Goal: Task Accomplishment & Management: Manage account settings

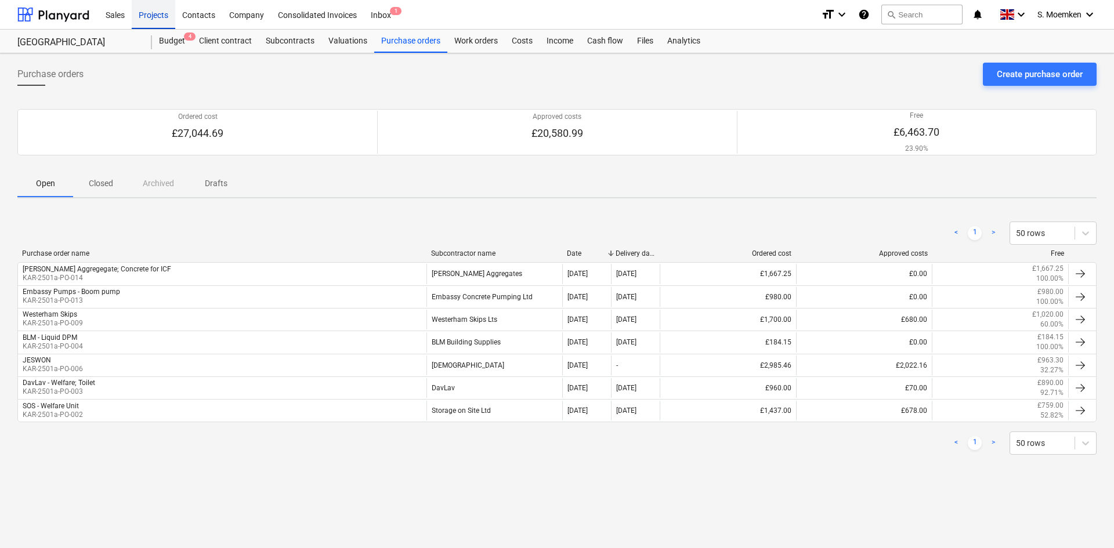
click at [165, 13] on div "Projects" at bounding box center [154, 14] width 44 height 30
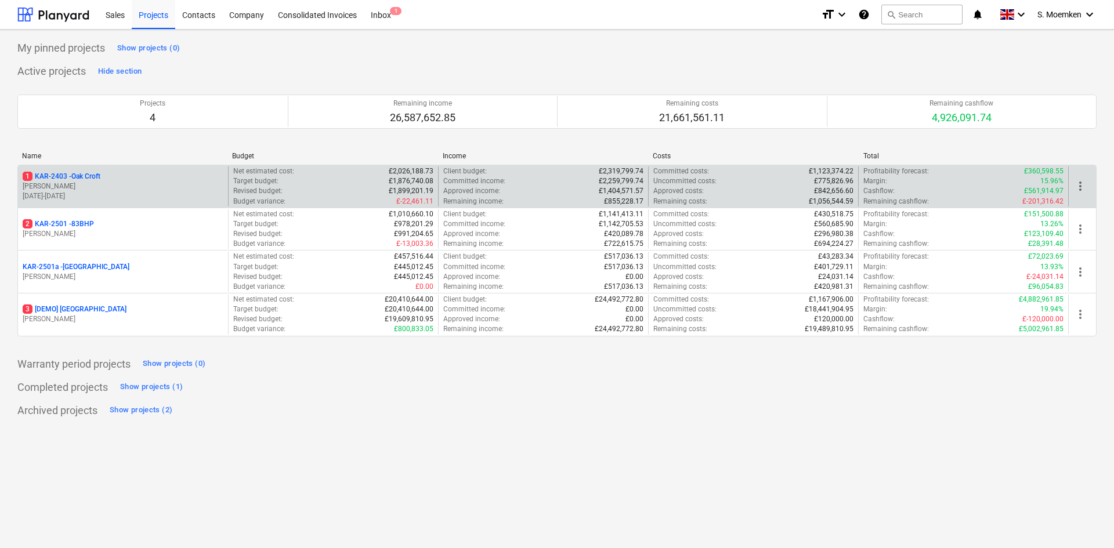
click at [107, 190] on p "[PERSON_NAME]" at bounding box center [123, 187] width 201 height 10
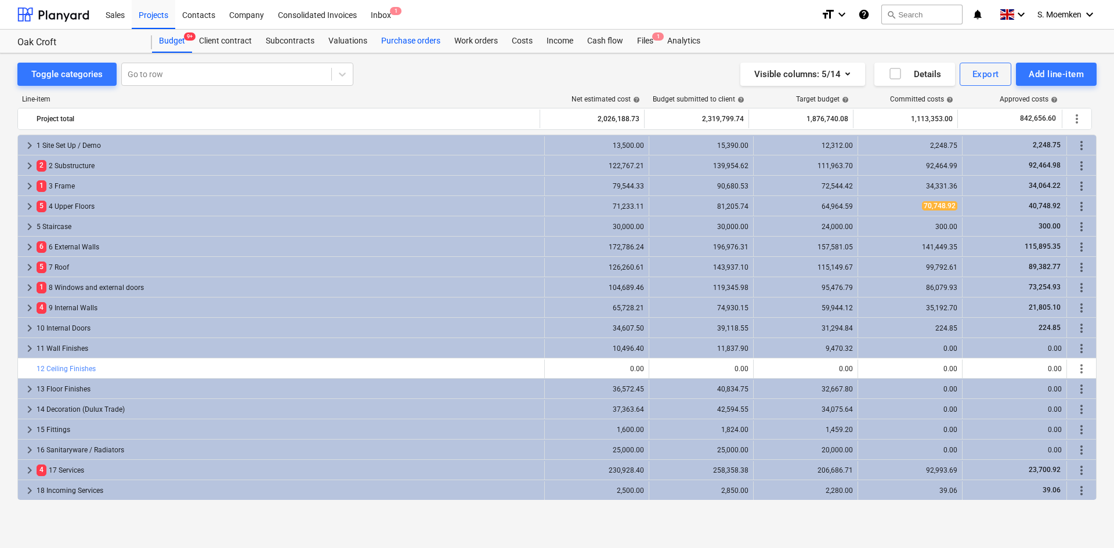
click at [401, 45] on div "Purchase orders" at bounding box center [410, 41] width 73 height 23
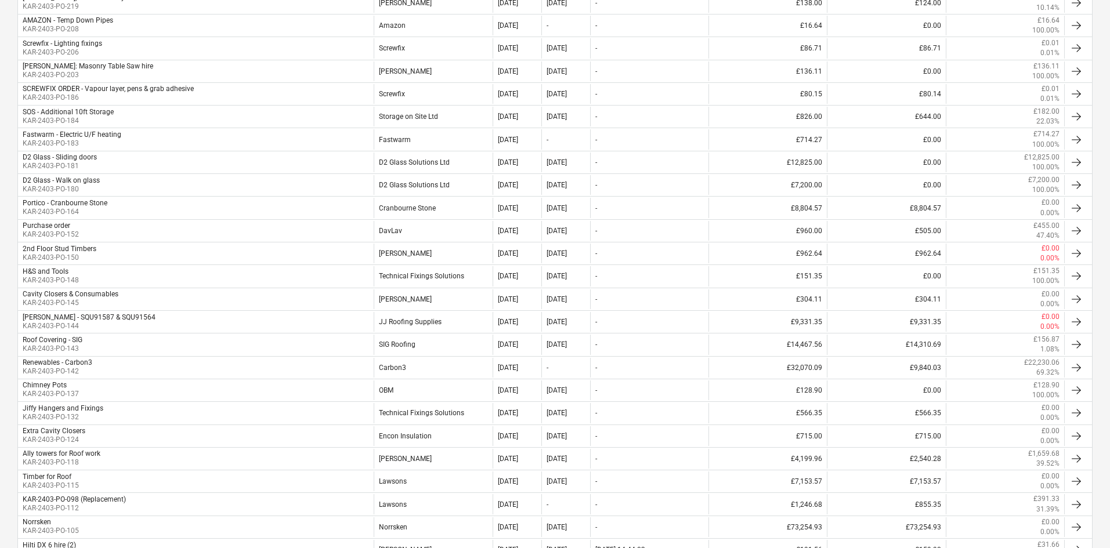
scroll to position [147, 0]
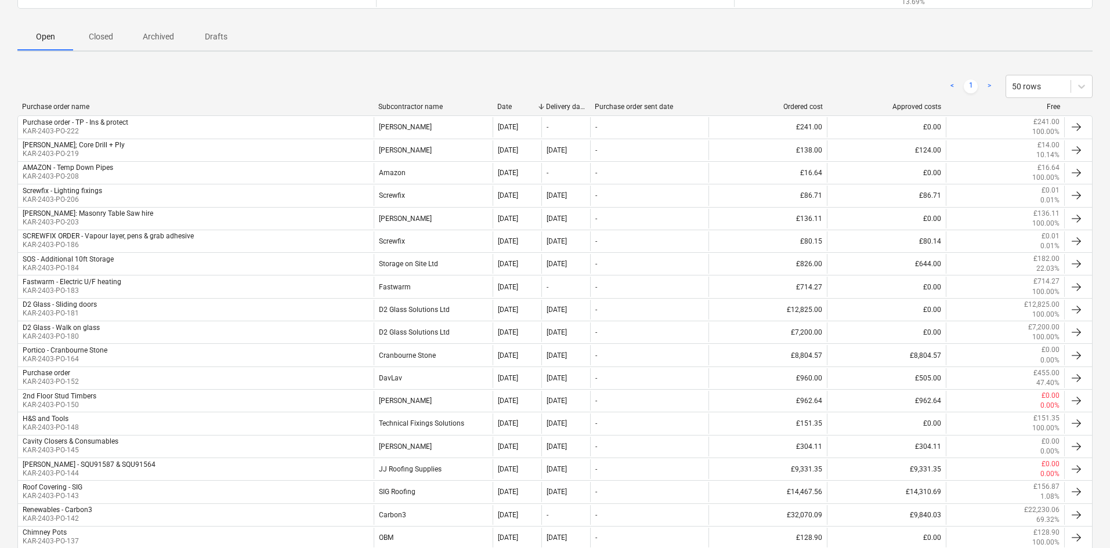
click at [406, 108] on div "Subcontractor name" at bounding box center [433, 107] width 110 height 8
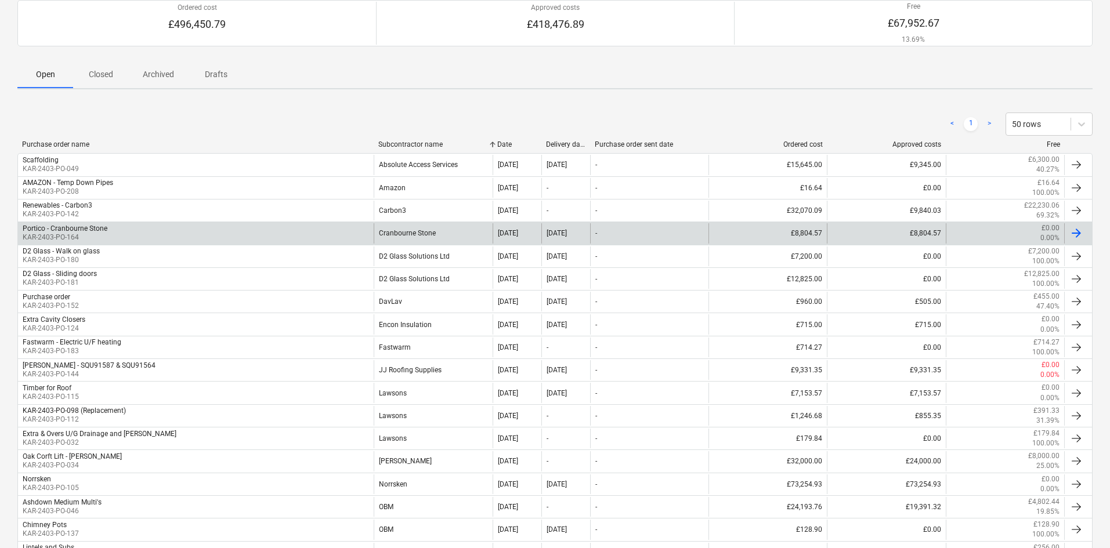
scroll to position [89, 0]
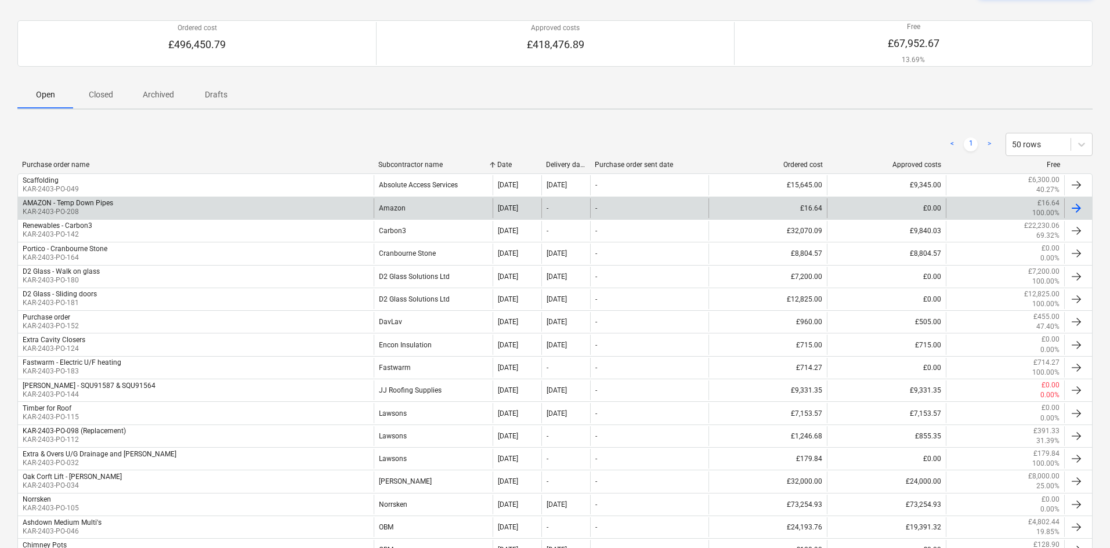
click at [284, 205] on div "AMAZON - Temp Down Pipes KAR-2403-PO-208" at bounding box center [196, 208] width 356 height 20
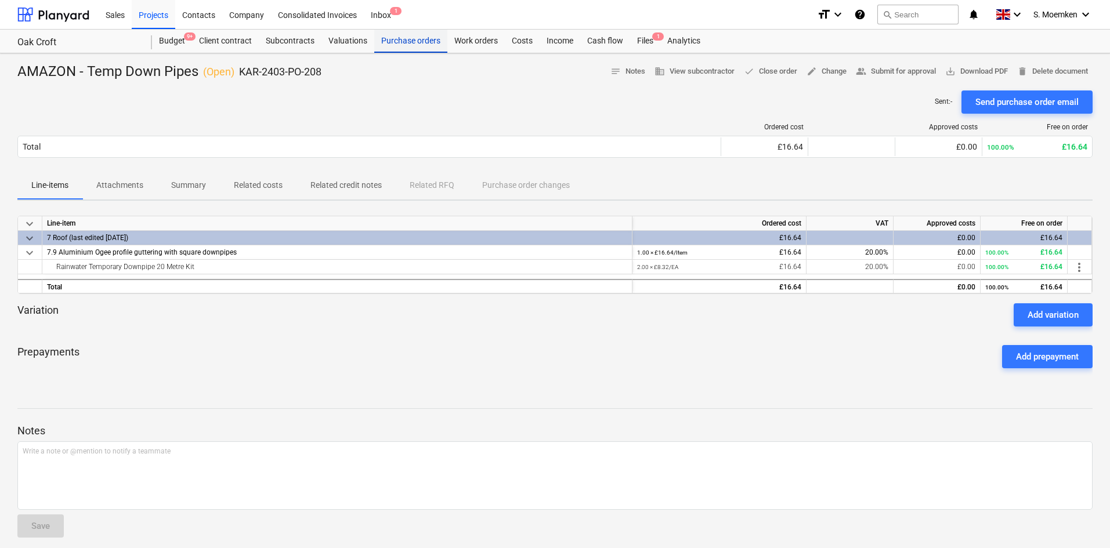
click at [419, 39] on div "Purchase orders" at bounding box center [410, 41] width 73 height 23
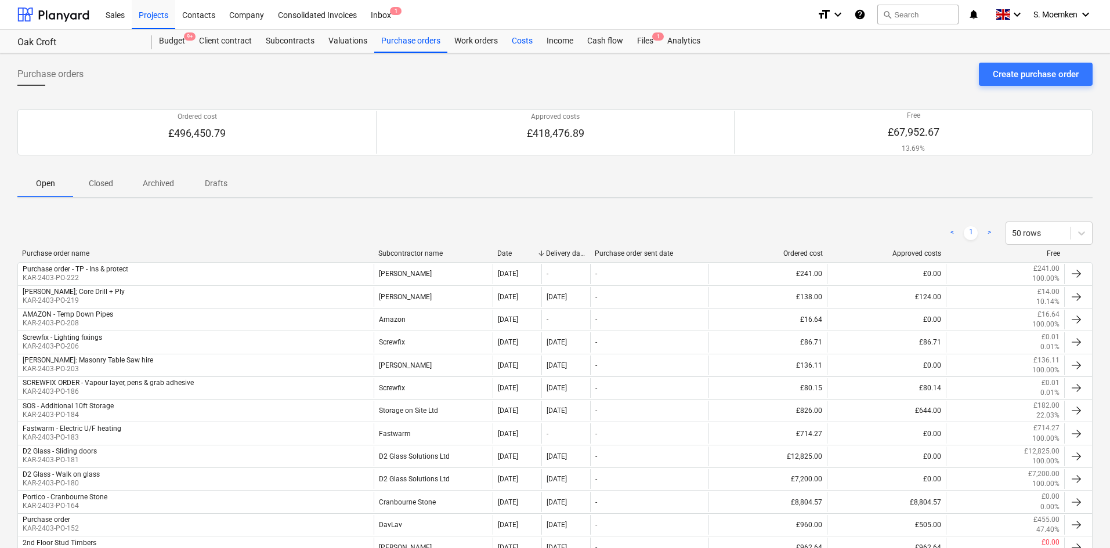
click at [520, 40] on div "Costs" at bounding box center [522, 41] width 35 height 23
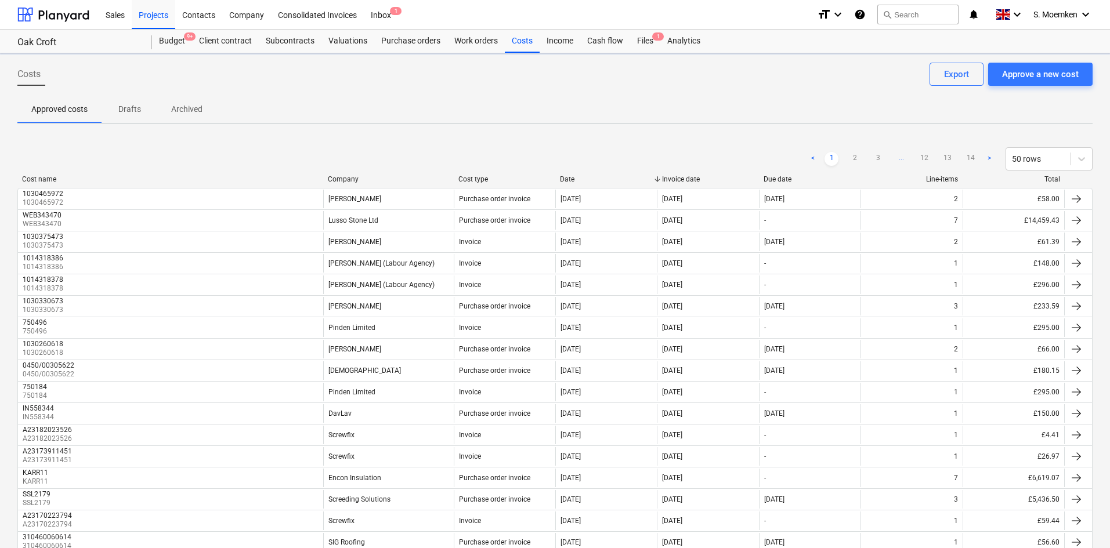
click at [125, 108] on p "Drafts" at bounding box center [129, 109] width 28 height 12
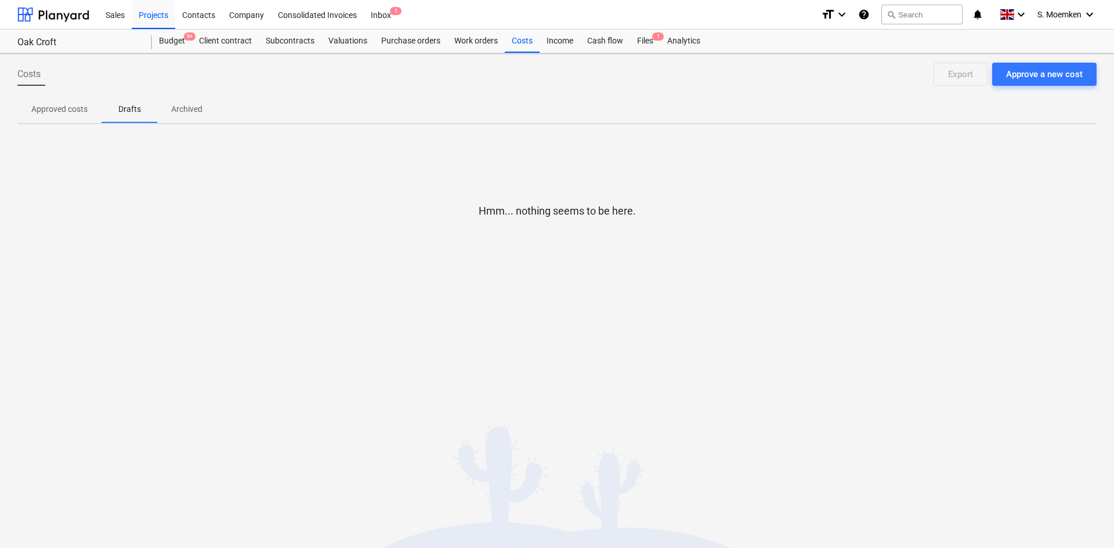
click at [67, 107] on p "Approved costs" at bounding box center [59, 109] width 56 height 12
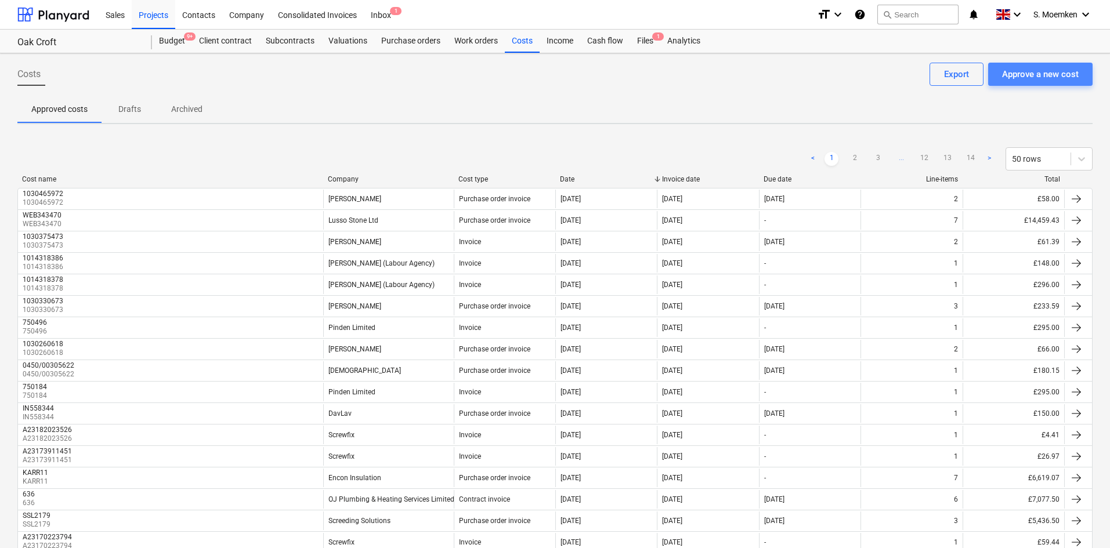
click at [1045, 76] on div "Approve a new cost" at bounding box center [1040, 74] width 77 height 15
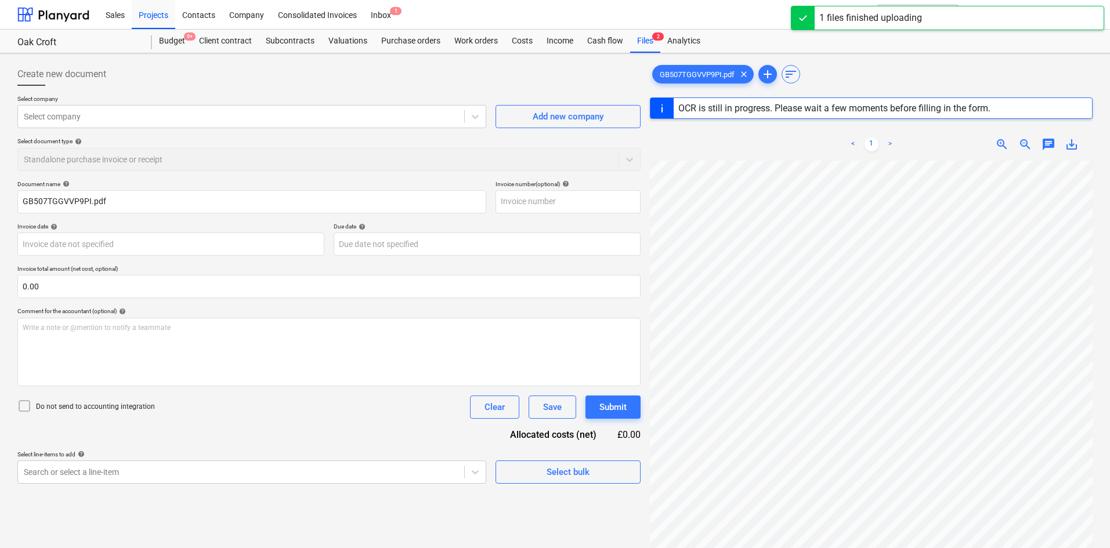
type input "GB290984460"
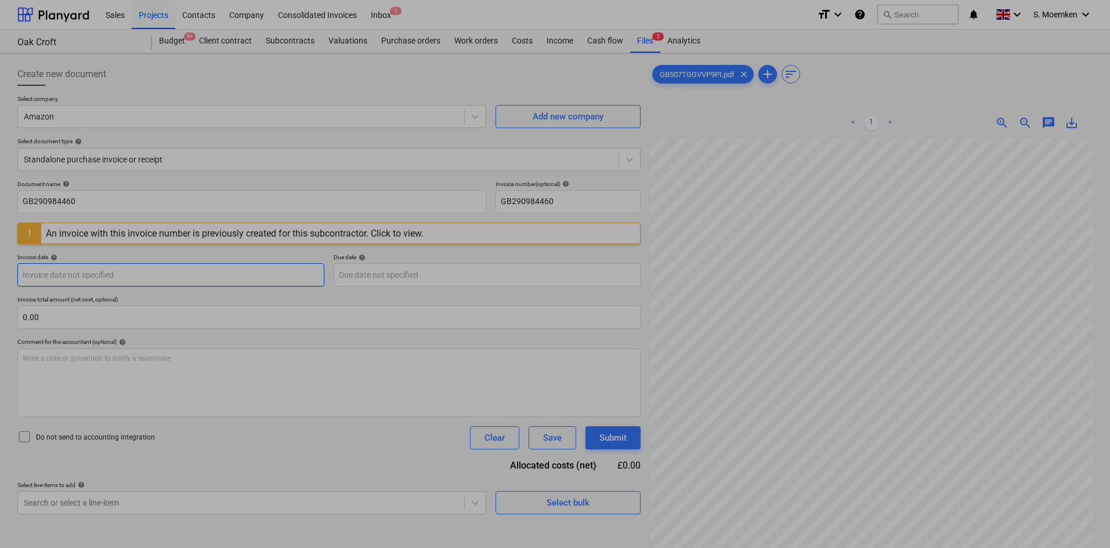
click at [129, 276] on body "Sales Projects Contacts Company Consolidated Invoices Inbox 1 format_size keybo…" at bounding box center [555, 274] width 1110 height 548
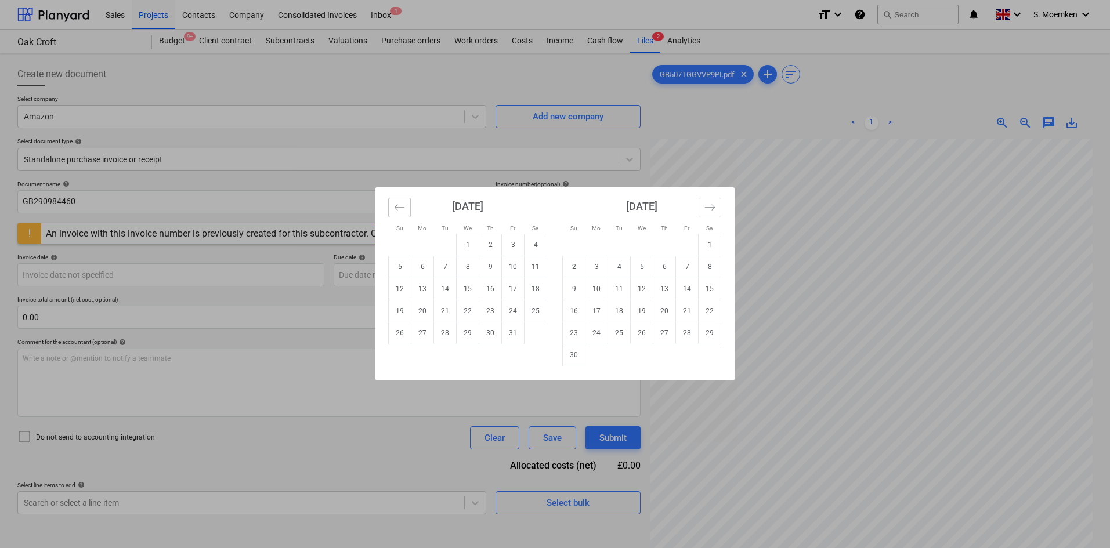
click at [393, 208] on button "Move backward to switch to the previous month." at bounding box center [399, 208] width 23 height 20
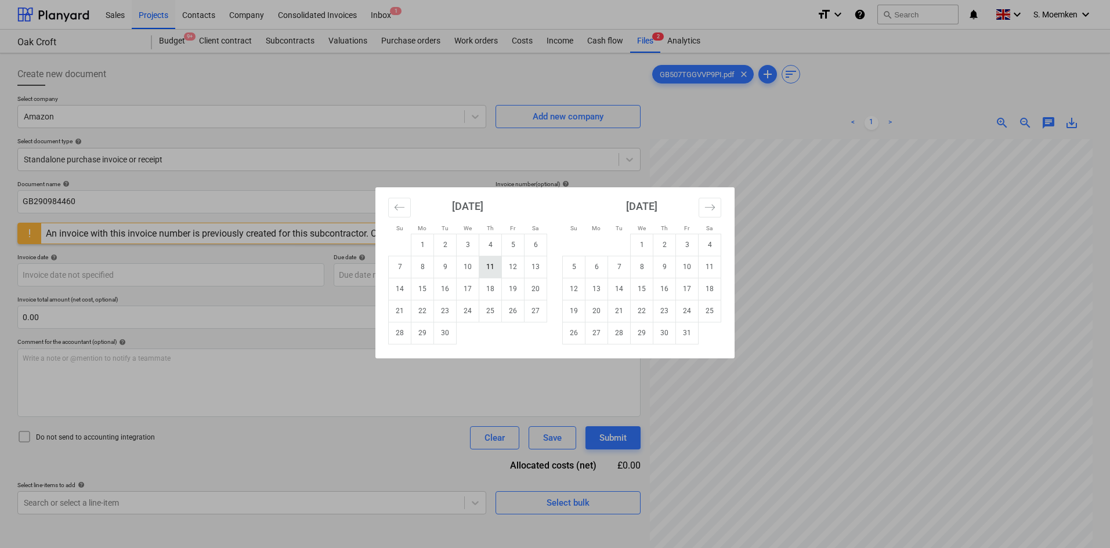
click at [491, 265] on td "11" at bounding box center [490, 267] width 23 height 22
type input "[DATE]"
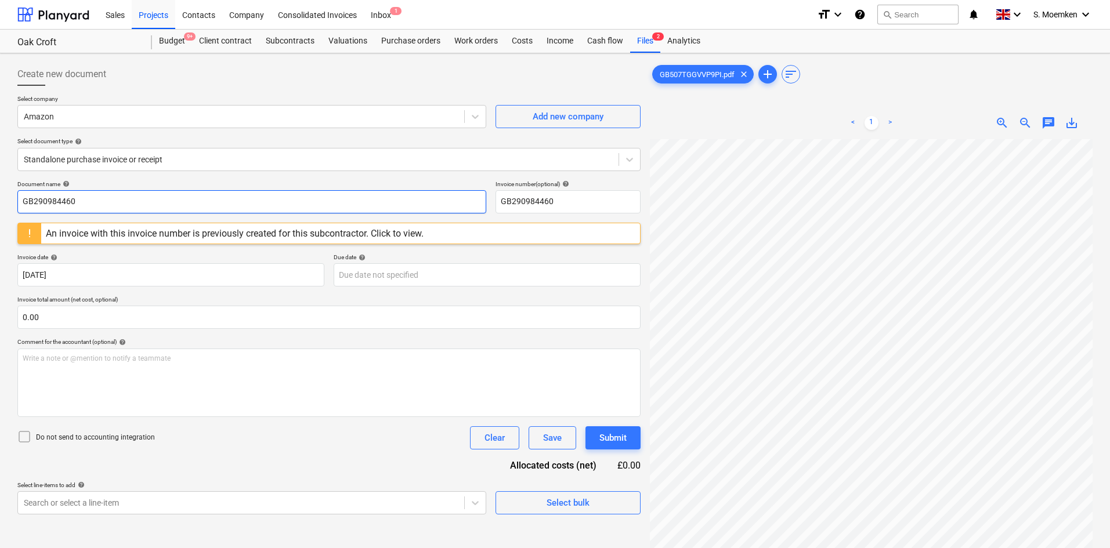
drag, startPoint x: 107, startPoint y: 204, endPoint x: -14, endPoint y: 200, distance: 120.7
click at [0, 200] on html "Sales Projects Contacts Company Consolidated Invoices Inbox 1 format_size keybo…" at bounding box center [555, 274] width 1110 height 548
paste input "507TGGVVP9PI"
type input "GB507TGGVVP9PI"
click at [591, 195] on input "GB290984460" at bounding box center [567, 201] width 145 height 23
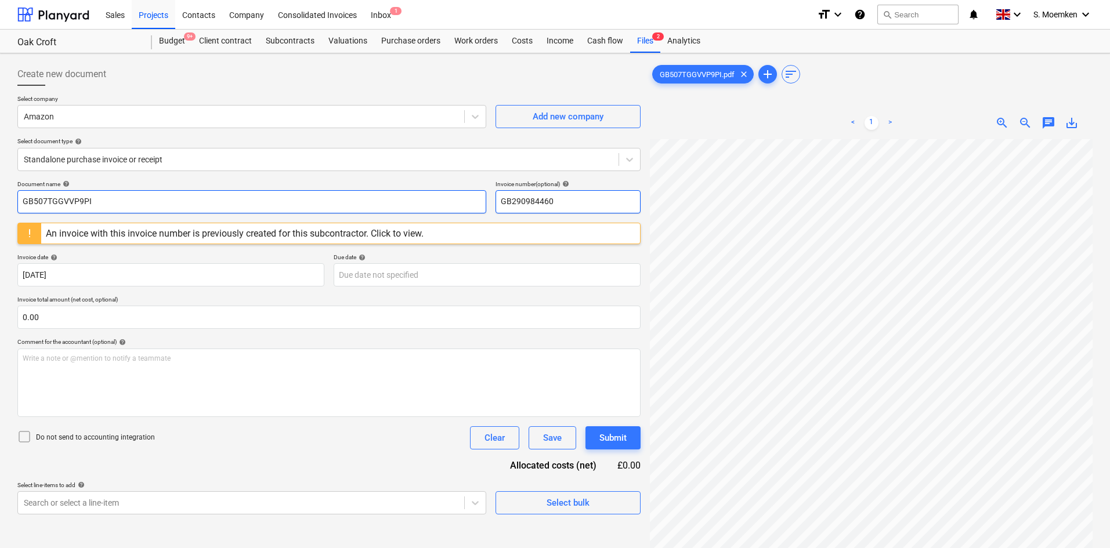
drag, startPoint x: 523, startPoint y: 198, endPoint x: 468, endPoint y: 198, distance: 55.7
click at [468, 198] on div "Document name help GB507TGGVVP9PI Invoice number (optional) help GB290984460" at bounding box center [328, 196] width 623 height 33
paste input "507TGGVVP9PI"
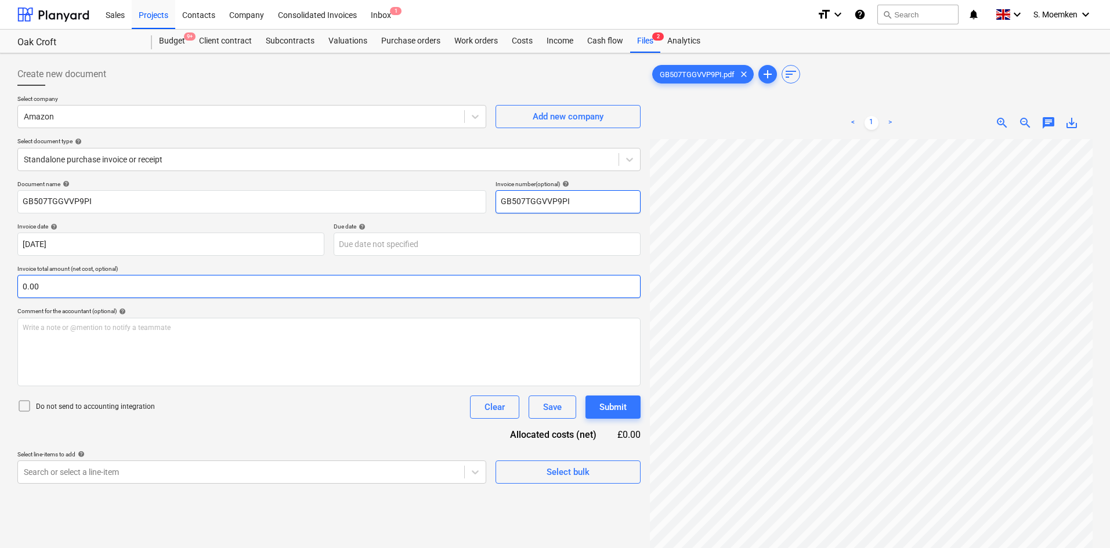
type input "GB507TGGVVP9PI"
drag, startPoint x: 95, startPoint y: 281, endPoint x: 41, endPoint y: 283, distance: 54.0
click at [41, 283] on input "text" at bounding box center [328, 286] width 623 height 23
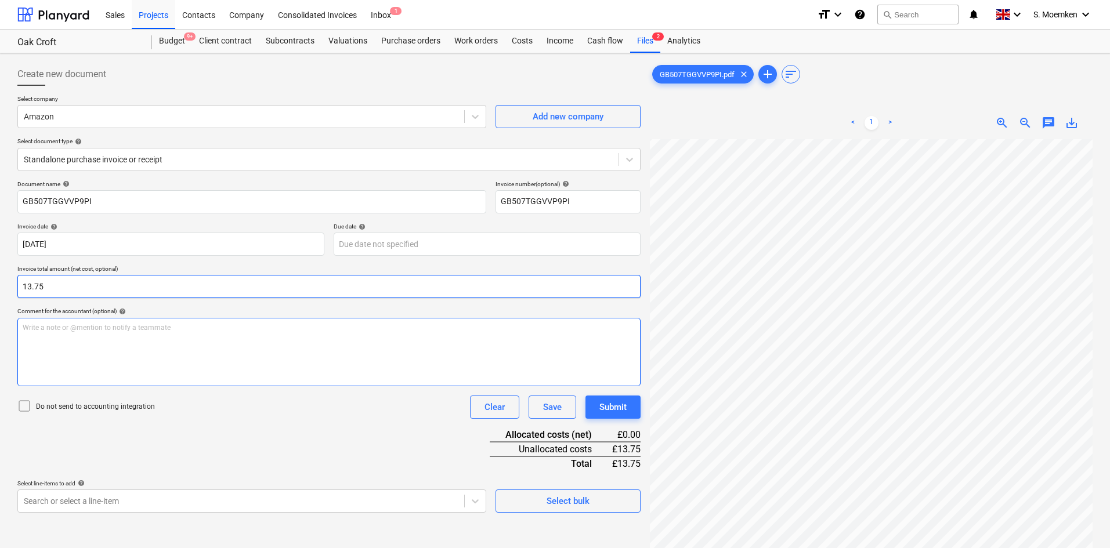
type input "13.75"
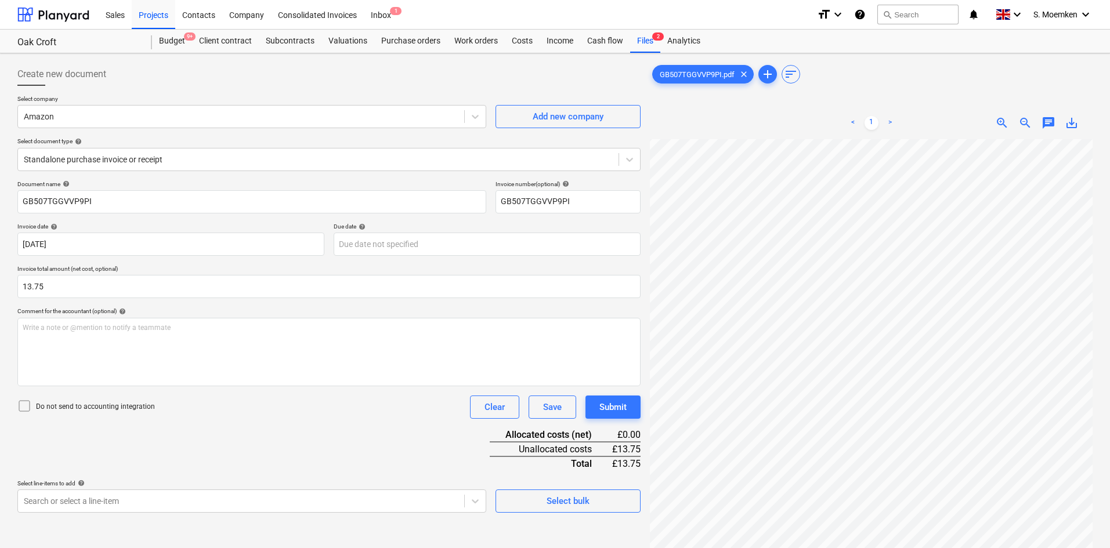
click at [21, 407] on icon at bounding box center [24, 406] width 14 height 14
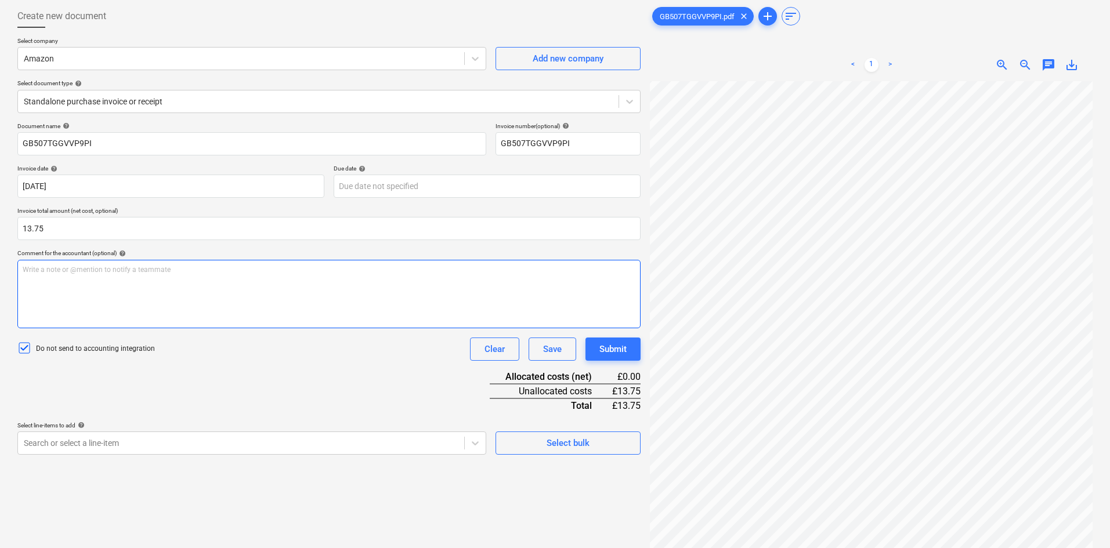
scroll to position [116, 0]
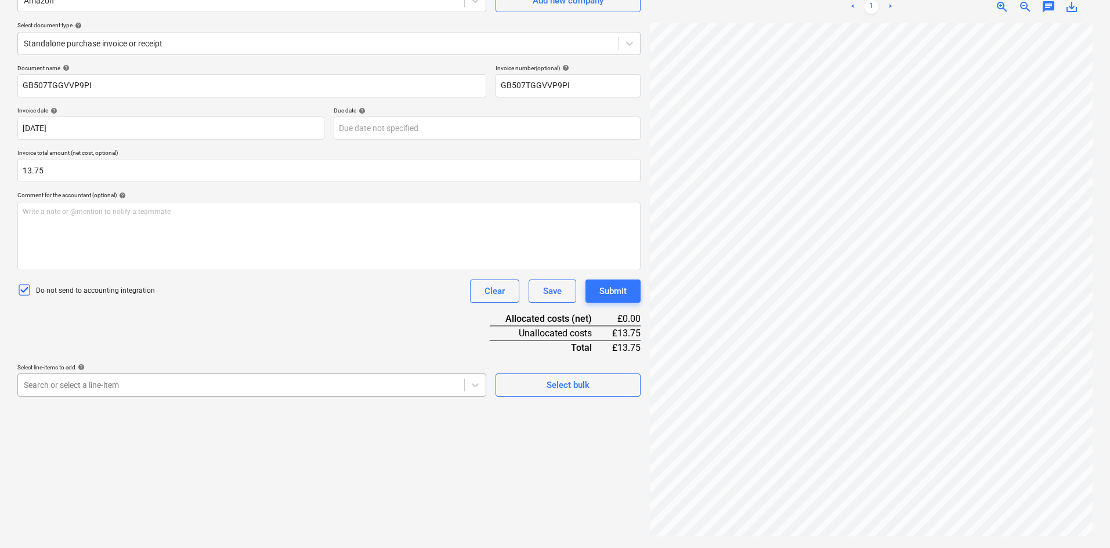
click at [176, 383] on body "Sales Projects Contacts Company Consolidated Invoices Inbox 1 format_size keybo…" at bounding box center [555, 158] width 1110 height 548
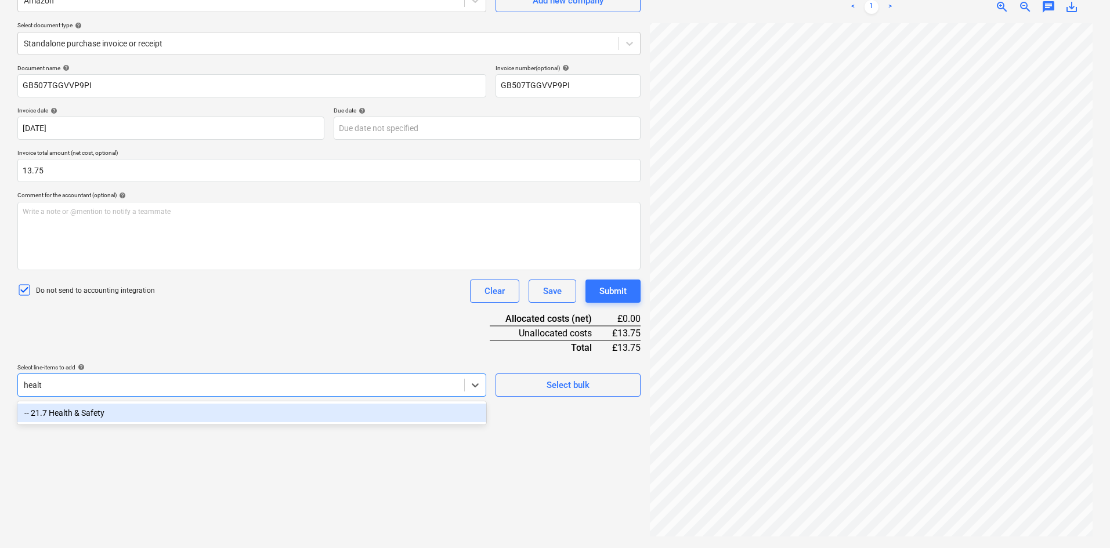
type input "health"
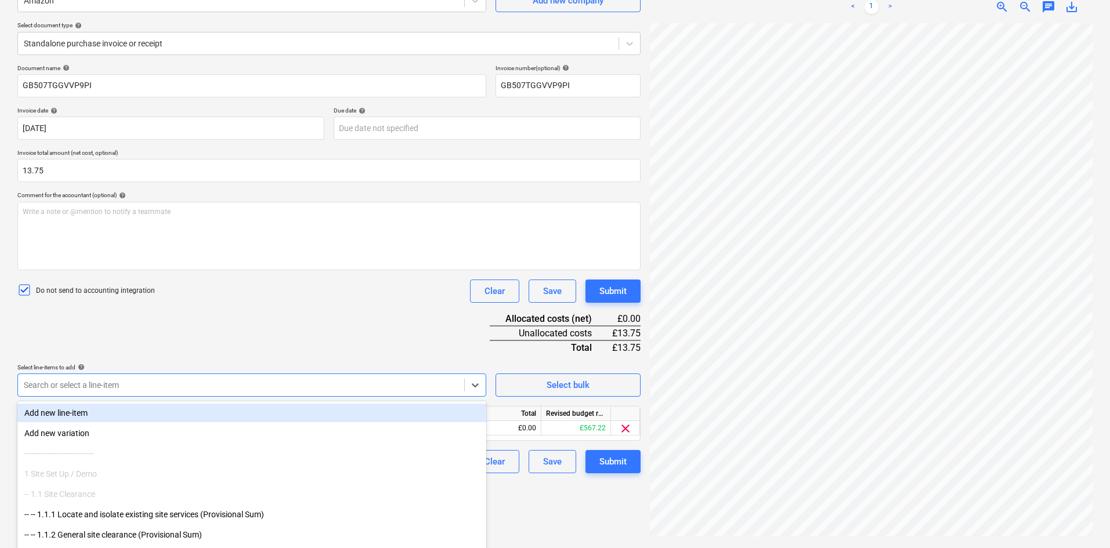
click at [154, 326] on div "Document name help GB507TGGVVP9PI Invoice number (optional) help GB507TGGVVP9PI…" at bounding box center [328, 268] width 623 height 409
click at [74, 384] on body "Sales Projects Contacts Company Consolidated Invoices Inbox 1 format_size keybo…" at bounding box center [555, 158] width 1110 height 548
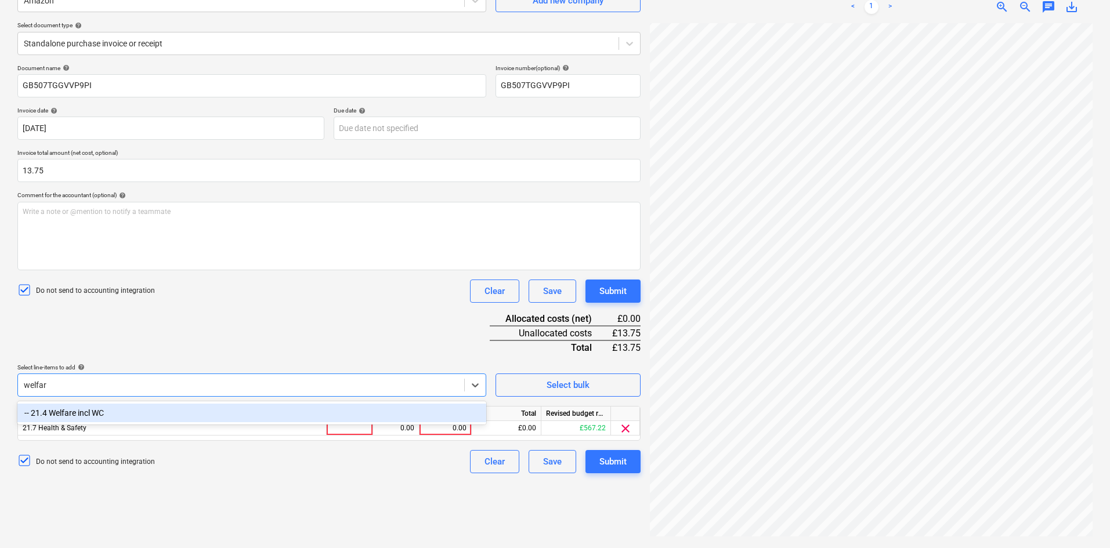
type input "welfare"
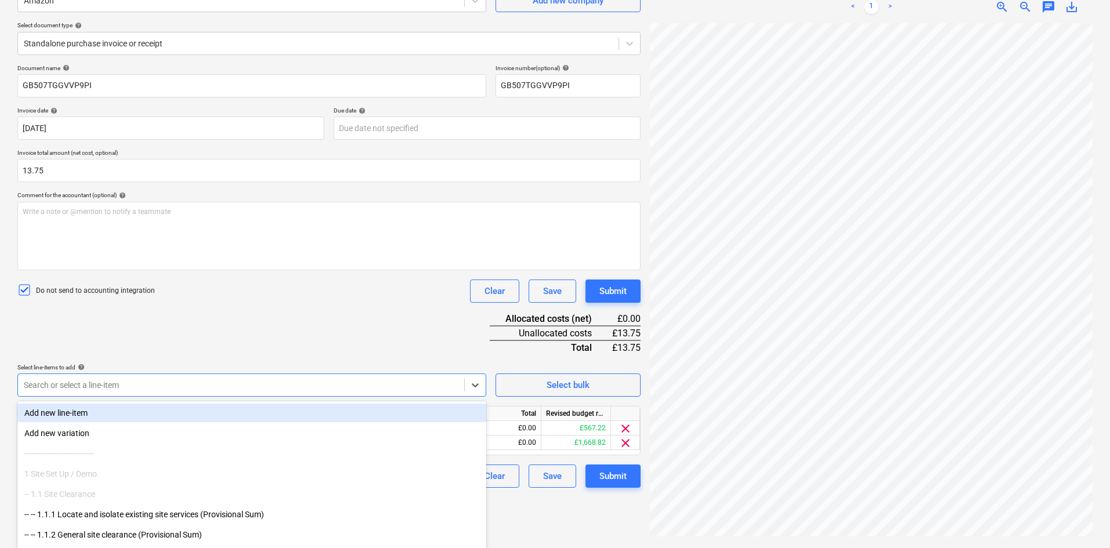
scroll to position [146, 0]
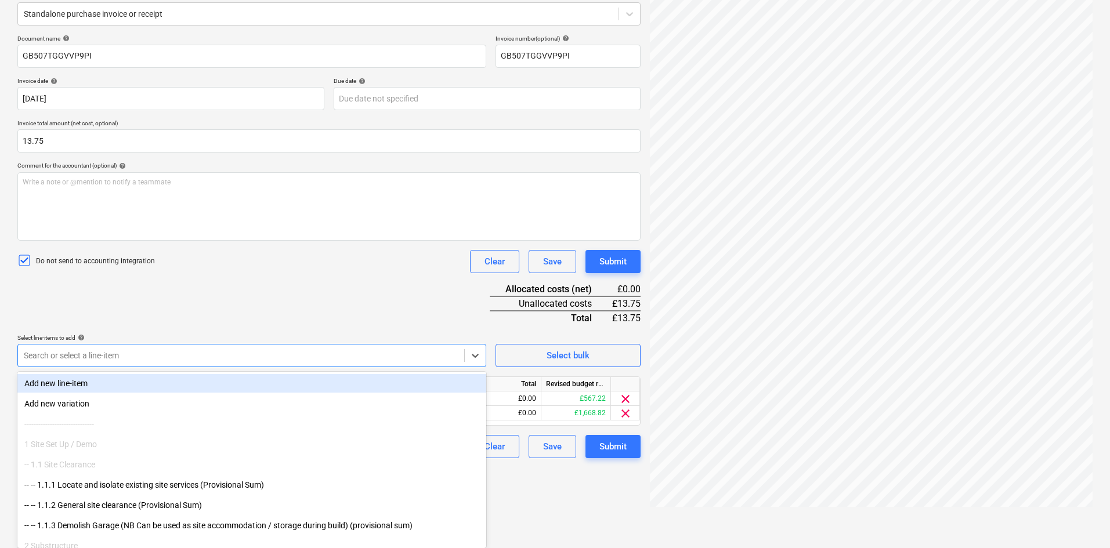
click at [149, 288] on div "Document name help GB507TGGVVP9PI Invoice number (optional) help GB507TGGVVP9PI…" at bounding box center [328, 246] width 623 height 423
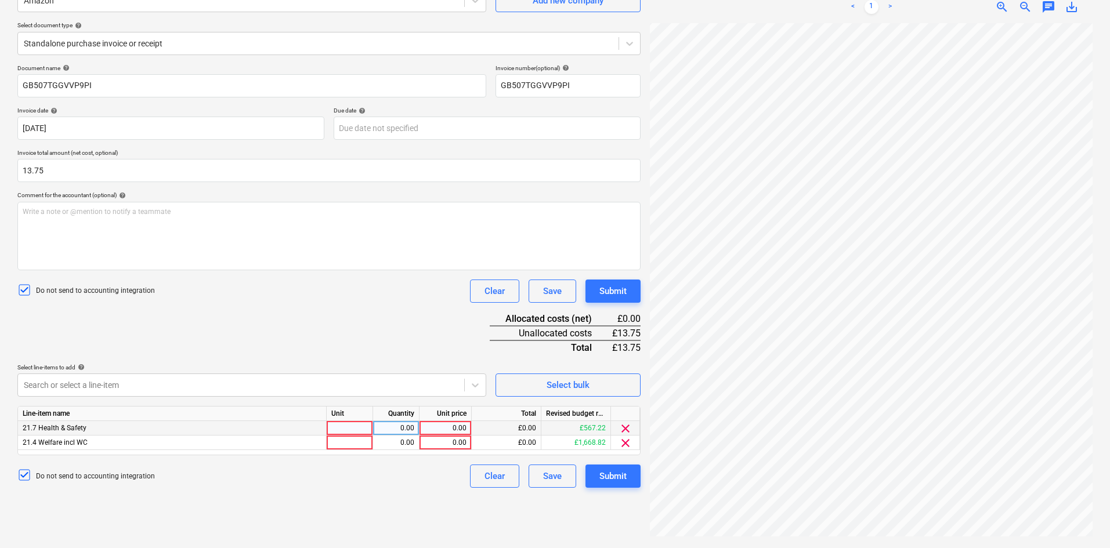
click at [623, 428] on span "clear" at bounding box center [625, 429] width 14 height 14
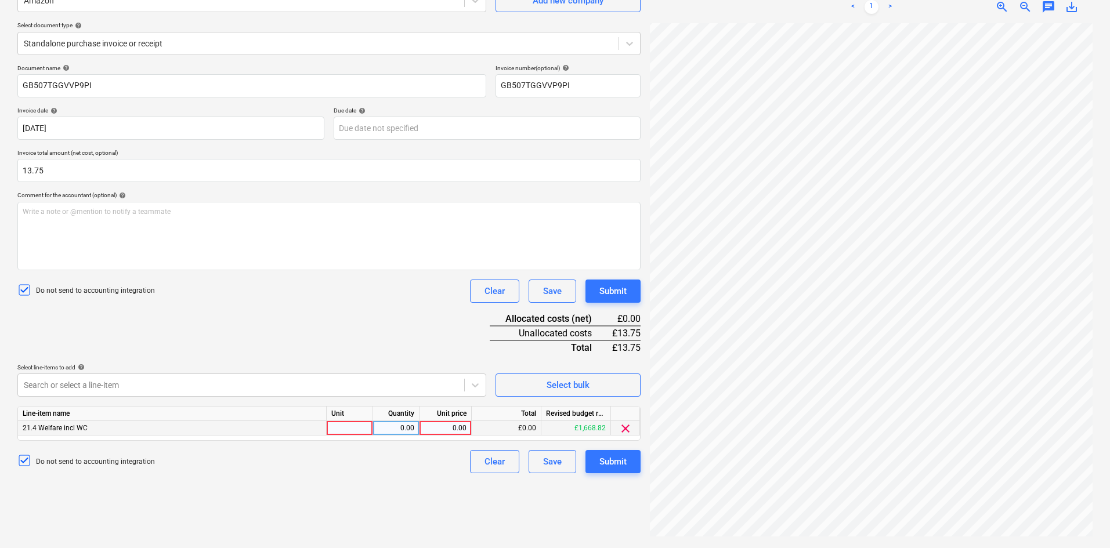
click at [357, 430] on div at bounding box center [350, 428] width 46 height 15
type input "Each"
type input "4"
type input "11.46"
click at [121, 229] on div "Write a note or @mention to notify a teammate ﻿" at bounding box center [328, 236] width 623 height 68
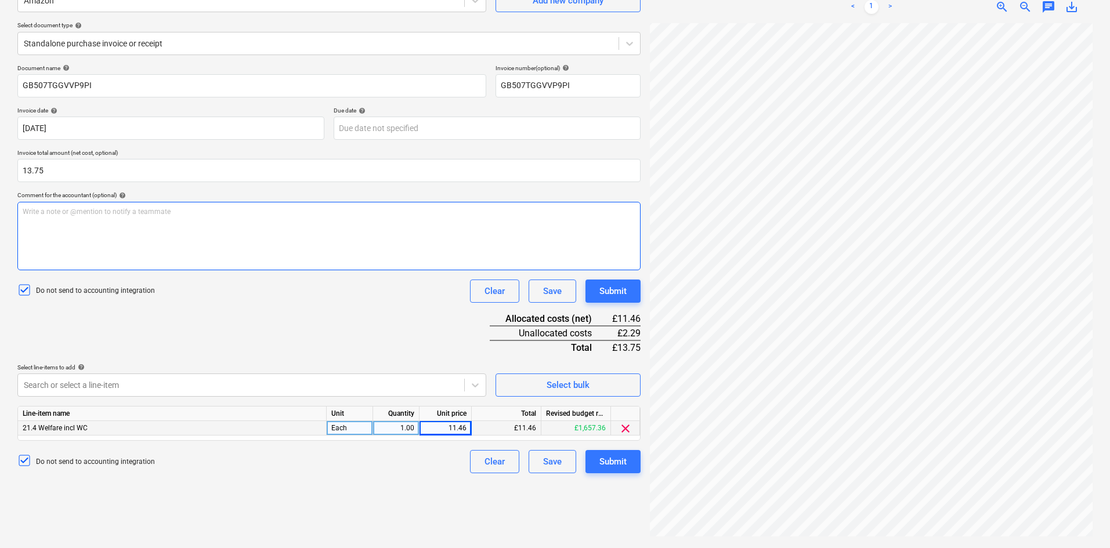
click at [168, 233] on div "Write a note or @mention to notify a teammate ﻿" at bounding box center [328, 236] width 623 height 68
paste div
click at [615, 465] on div "Submit" at bounding box center [612, 461] width 27 height 15
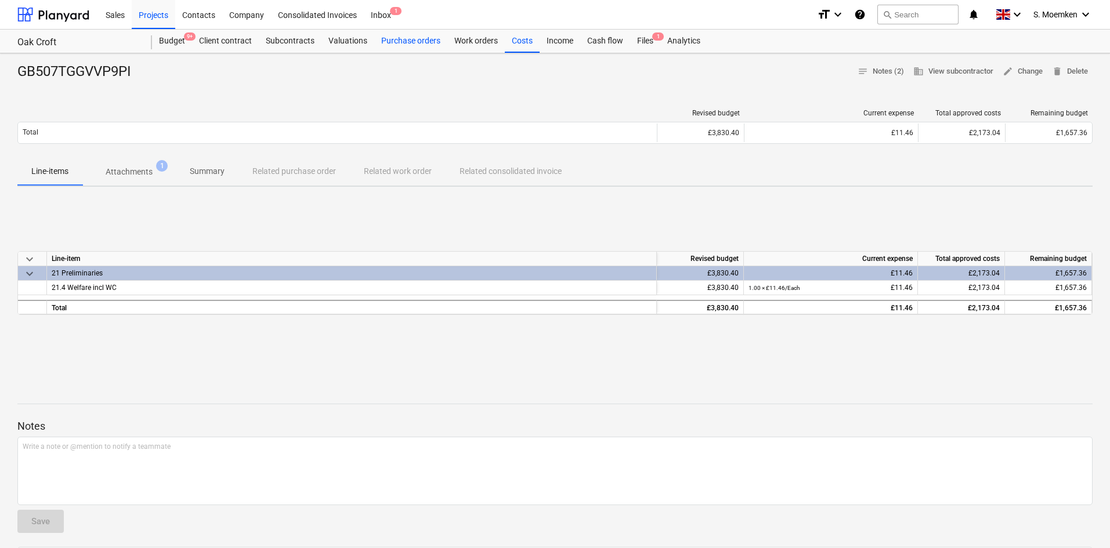
click at [415, 38] on div "Purchase orders" at bounding box center [410, 41] width 73 height 23
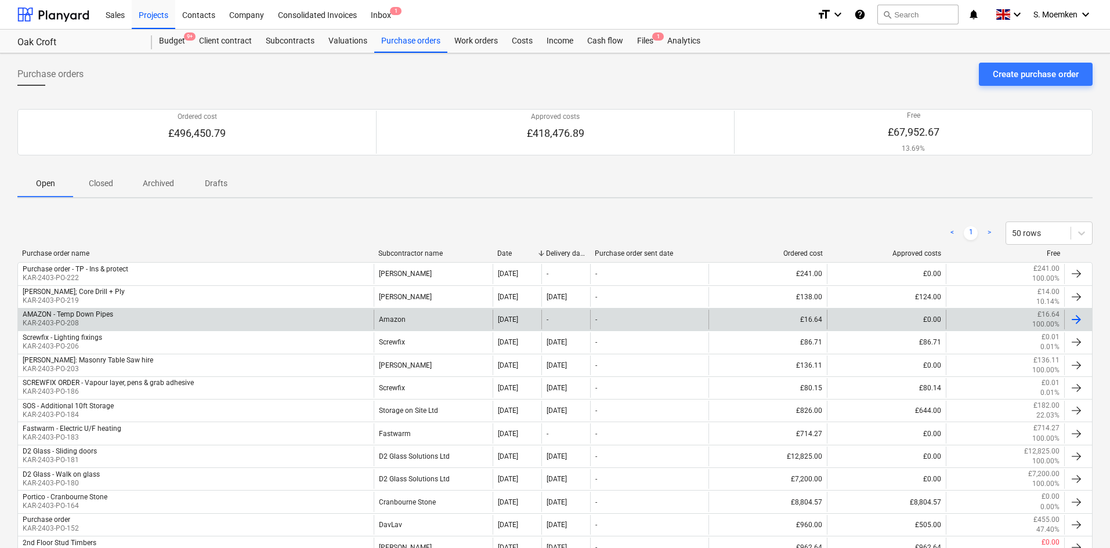
click at [349, 318] on div "AMAZON - Temp Down Pipes KAR-2403-PO-208" at bounding box center [196, 320] width 356 height 20
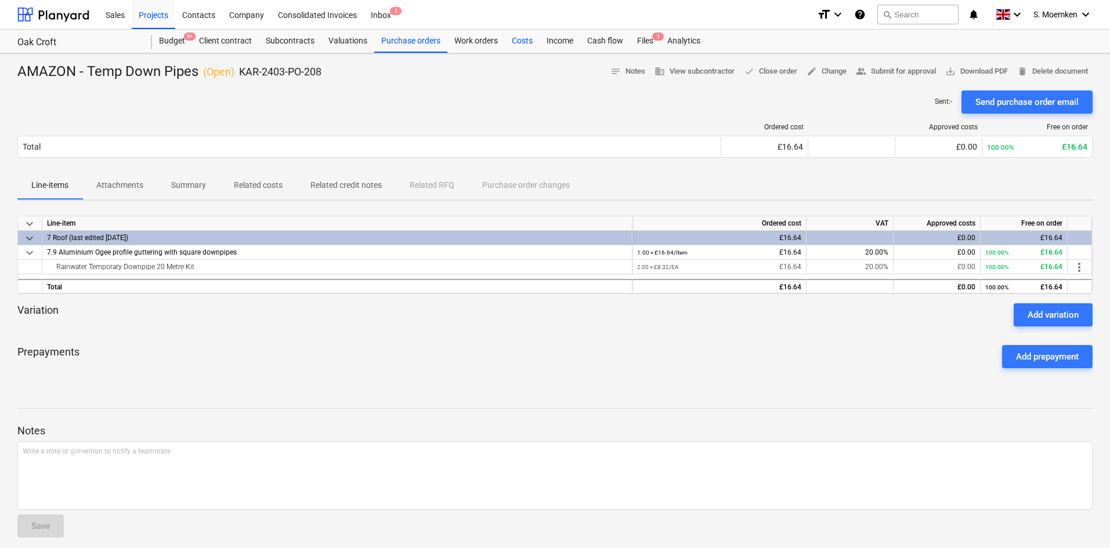
click at [520, 36] on div "Costs" at bounding box center [522, 41] width 35 height 23
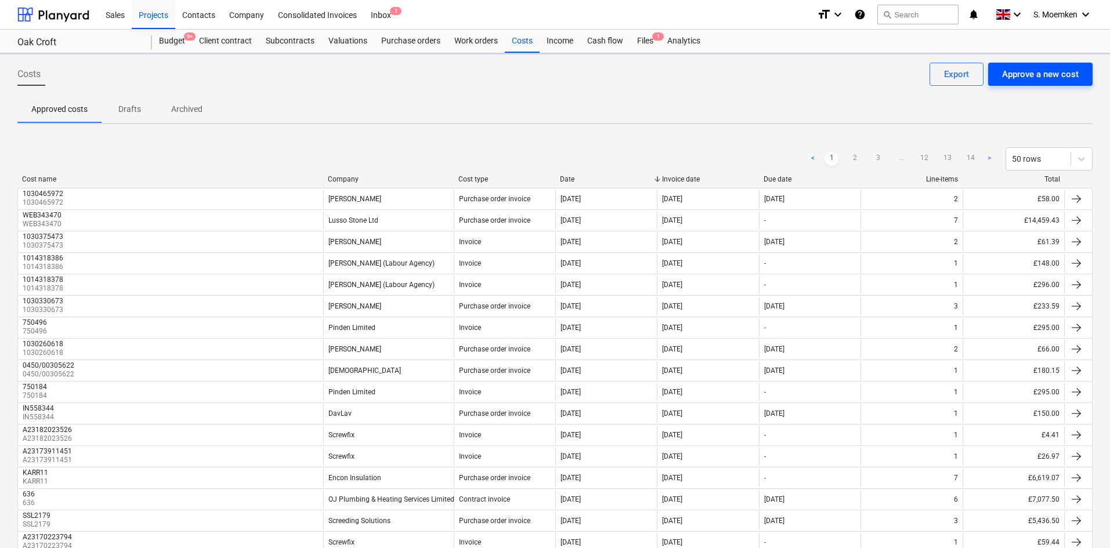
click at [1042, 74] on div "Approve a new cost" at bounding box center [1040, 74] width 77 height 15
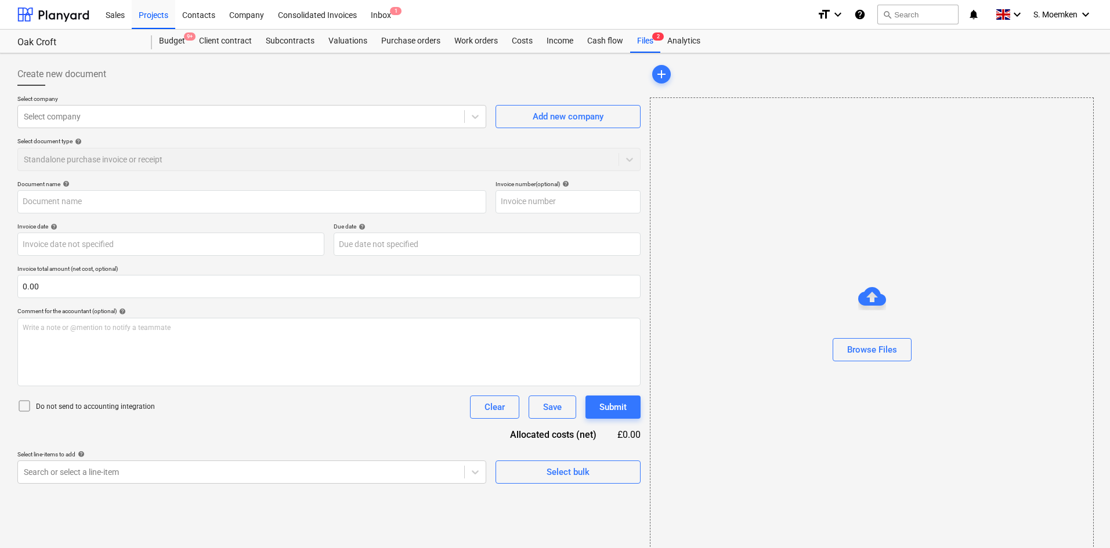
type input "GB500EMJAW7YBI.pdf"
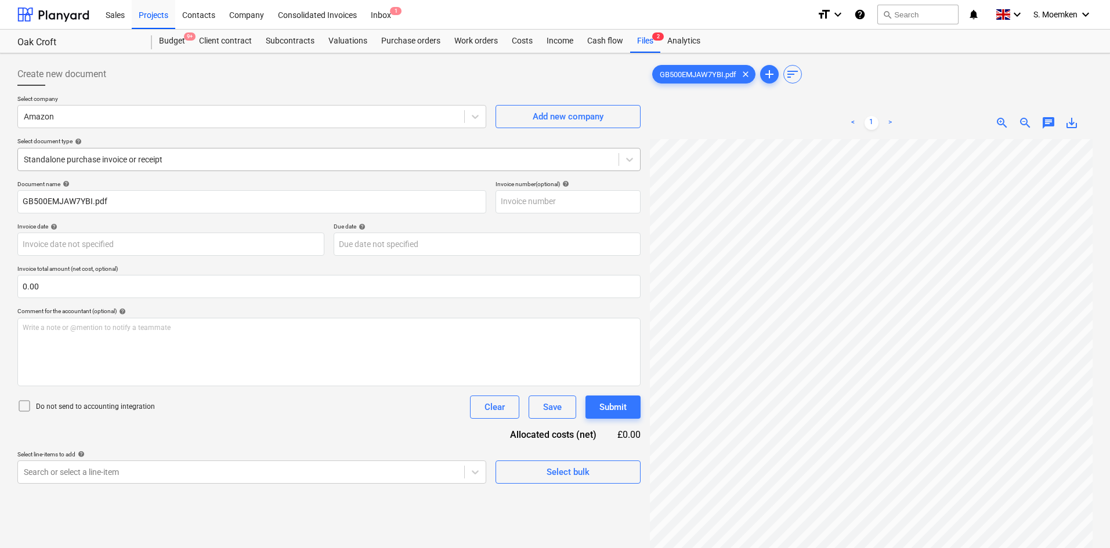
click at [181, 158] on div at bounding box center [318, 160] width 589 height 12
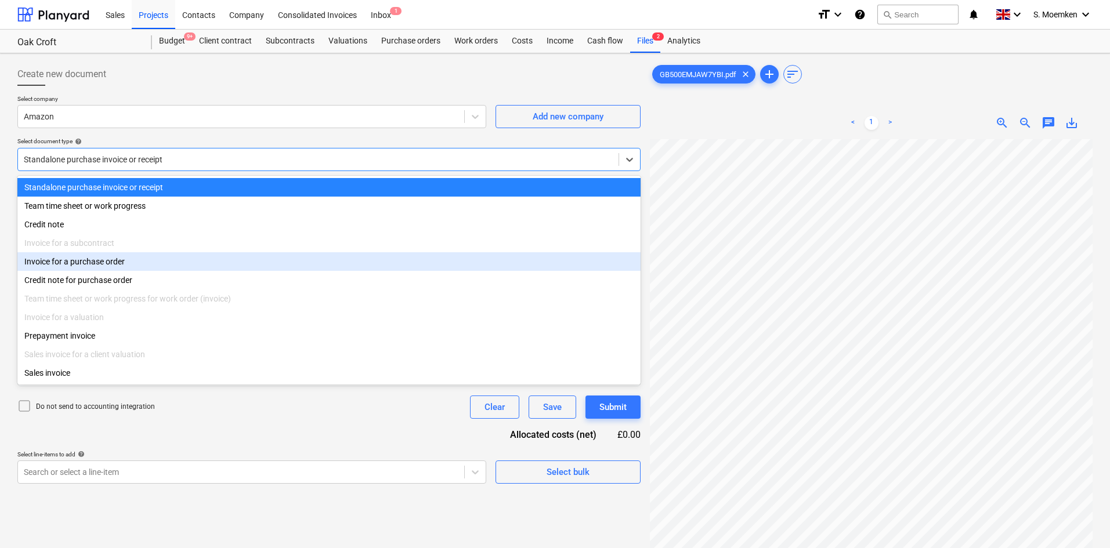
click at [116, 266] on div "Invoice for a purchase order" at bounding box center [328, 261] width 623 height 19
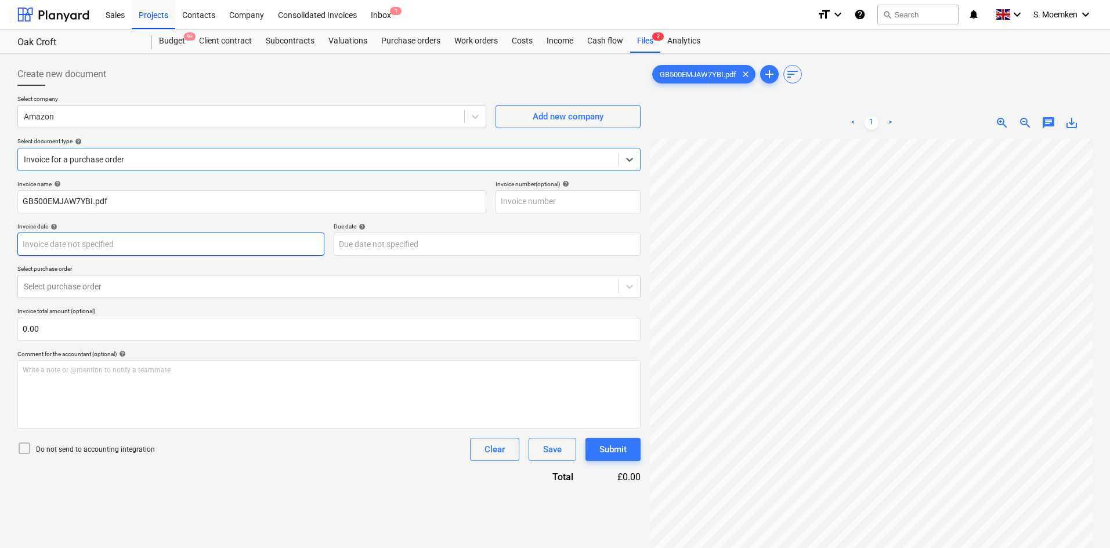
click at [164, 249] on body "Sales Projects Contacts Company Consolidated Invoices Inbox 1 format_size keybo…" at bounding box center [555, 274] width 1110 height 548
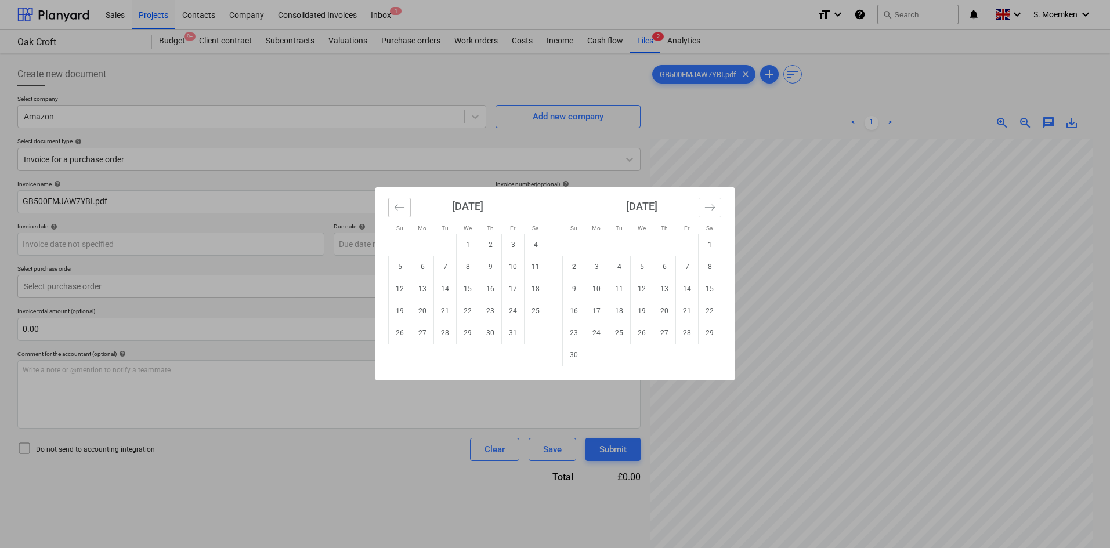
click at [400, 204] on icon "Move backward to switch to the previous month." at bounding box center [399, 207] width 11 height 11
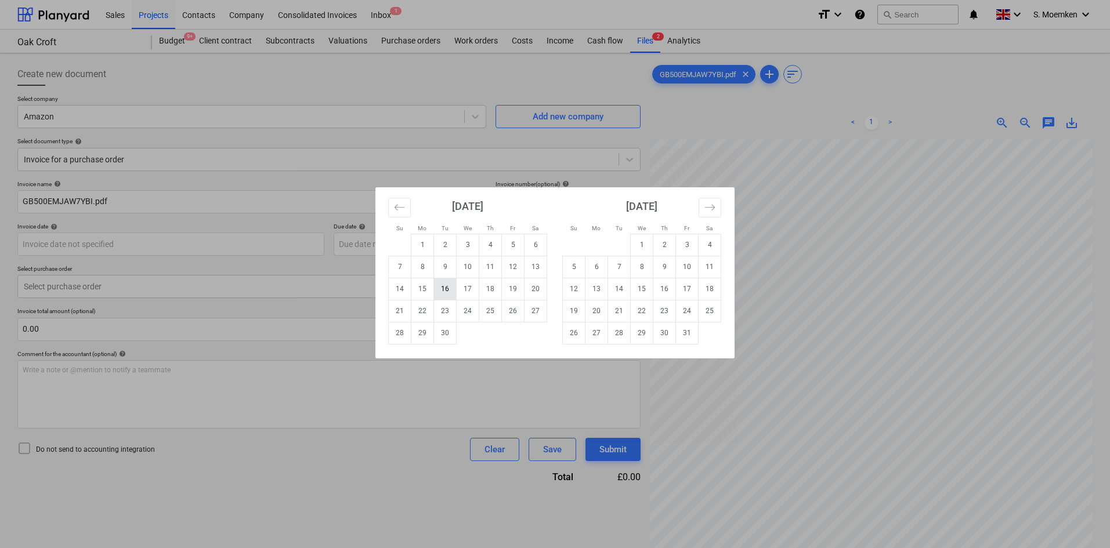
click at [437, 289] on td "16" at bounding box center [445, 289] width 23 height 22
type input "[DATE]"
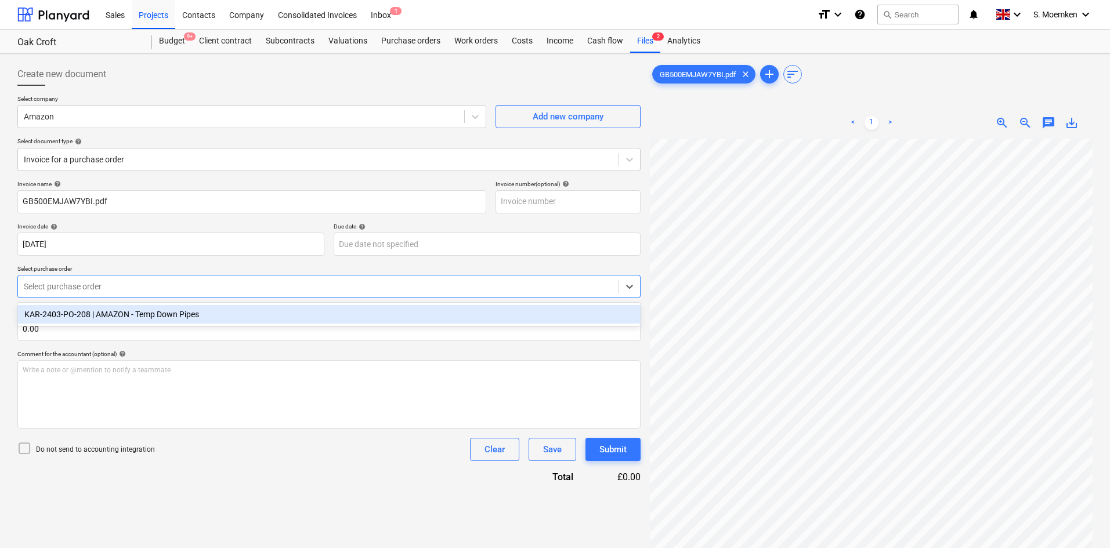
click at [143, 284] on div at bounding box center [318, 287] width 589 height 12
click at [146, 313] on div "KAR-2403-PO-208 | AMAZON - Temp Down Pipes" at bounding box center [328, 314] width 623 height 19
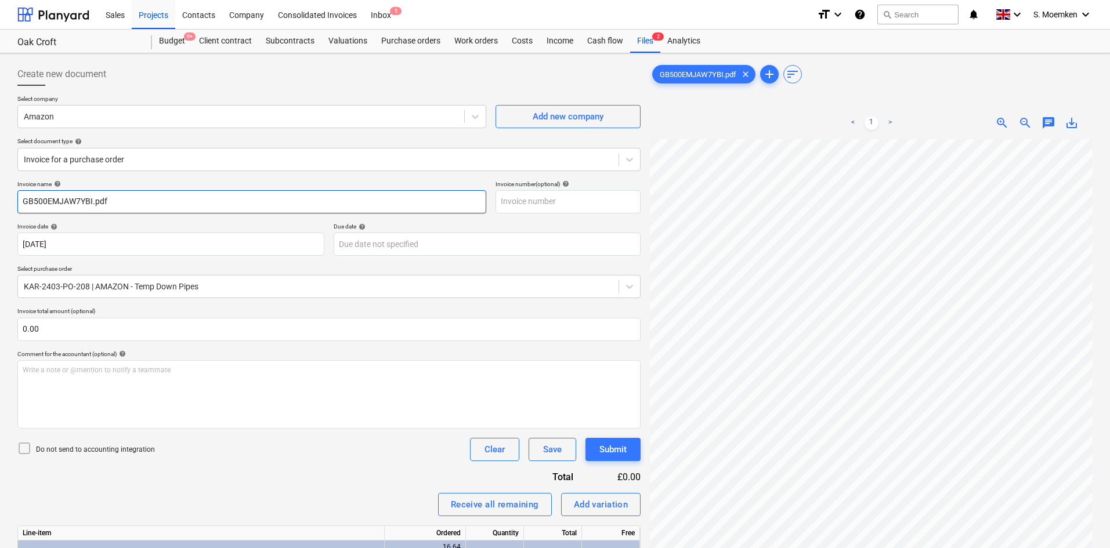
click at [140, 197] on input "GB500EMJAW7YBI.pdf" at bounding box center [251, 201] width 469 height 23
click at [126, 200] on input "GB500EMJAW7YBI.pdf" at bounding box center [251, 201] width 469 height 23
drag, startPoint x: 112, startPoint y: 203, endPoint x: 9, endPoint y: 204, distance: 102.7
click at [9, 204] on div "Create new document Select company Amazon Add new company Select document type …" at bounding box center [555, 358] width 1110 height 611
type input "GB500EMJAW7YBI"
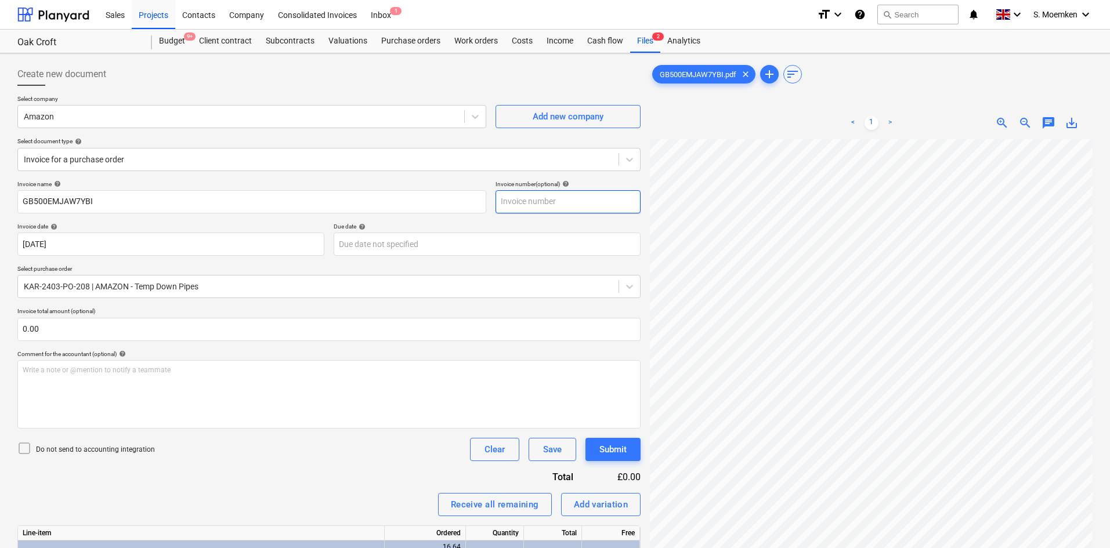
click at [519, 206] on input "text" at bounding box center [567, 201] width 145 height 23
paste input "GB500EMJAW7YBI"
type input "GB500EMJAW7YBI"
click at [178, 327] on input "text" at bounding box center [328, 329] width 623 height 23
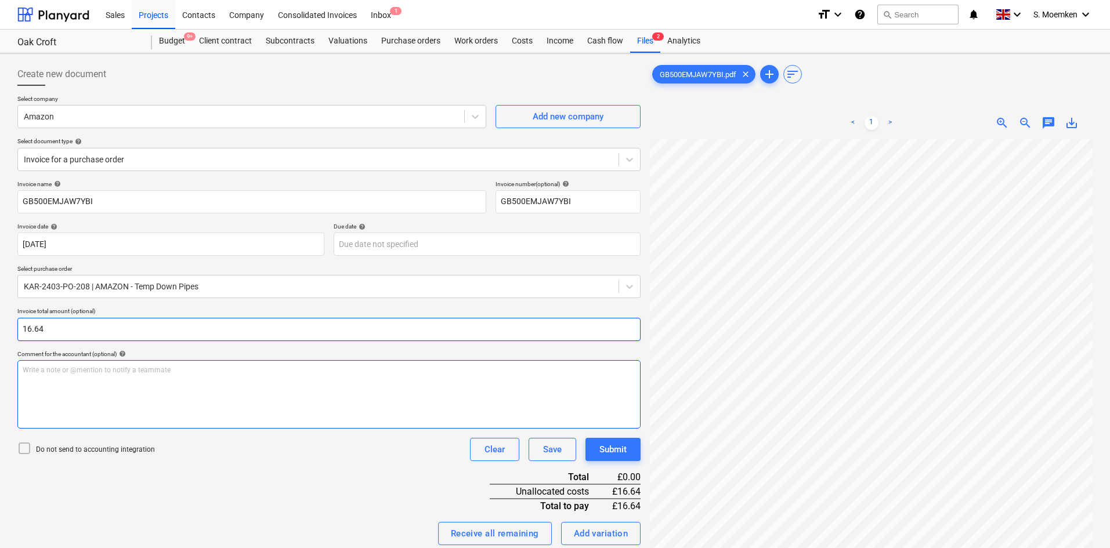
type input "16.64"
drag, startPoint x: 312, startPoint y: 397, endPoint x: 304, endPoint y: 393, distance: 8.6
click at [312, 397] on div "Write a note or @mention to notify a teammate ﻿" at bounding box center [328, 394] width 623 height 68
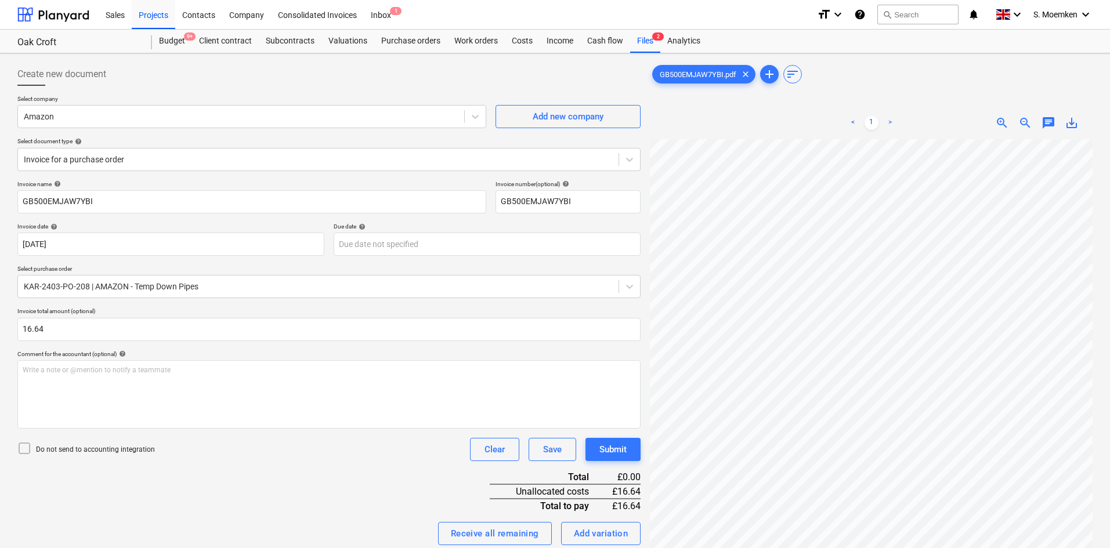
click at [20, 448] on icon at bounding box center [24, 448] width 14 height 14
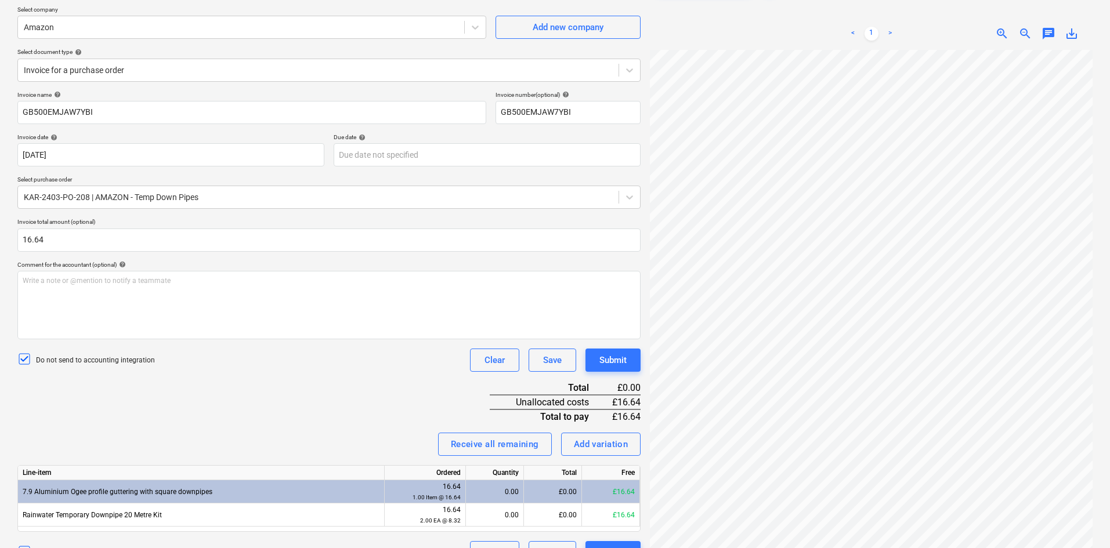
scroll to position [116, 0]
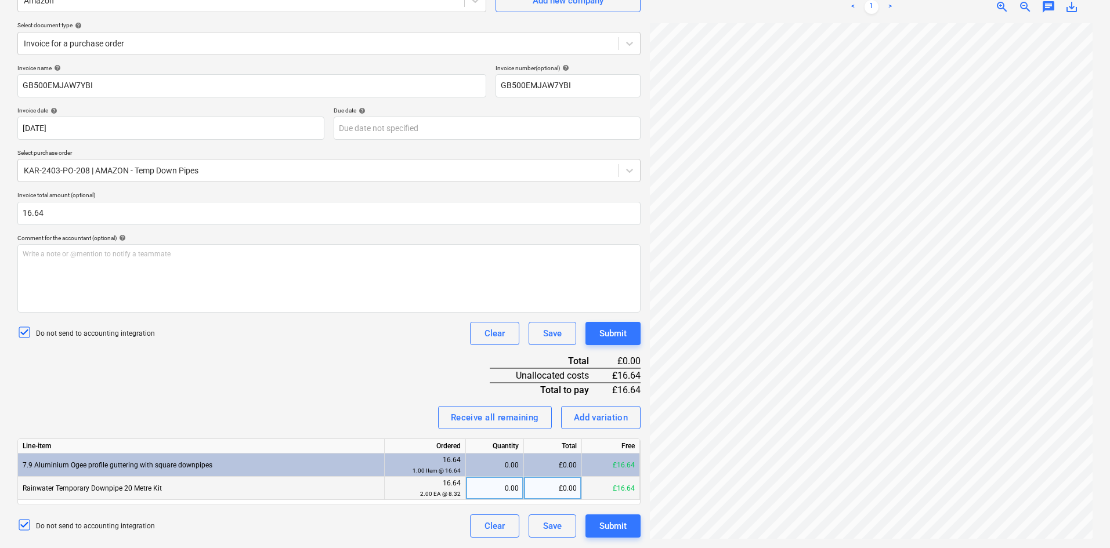
click at [560, 488] on div "£0.00" at bounding box center [553, 488] width 58 height 23
type input "16.64"
click at [314, 370] on div "Invoice name help GB500EMJAW7YBI Invoice number (optional) help GB500EMJAW7YBI …" at bounding box center [328, 300] width 623 height 473
click at [623, 526] on div "Submit" at bounding box center [612, 526] width 27 height 15
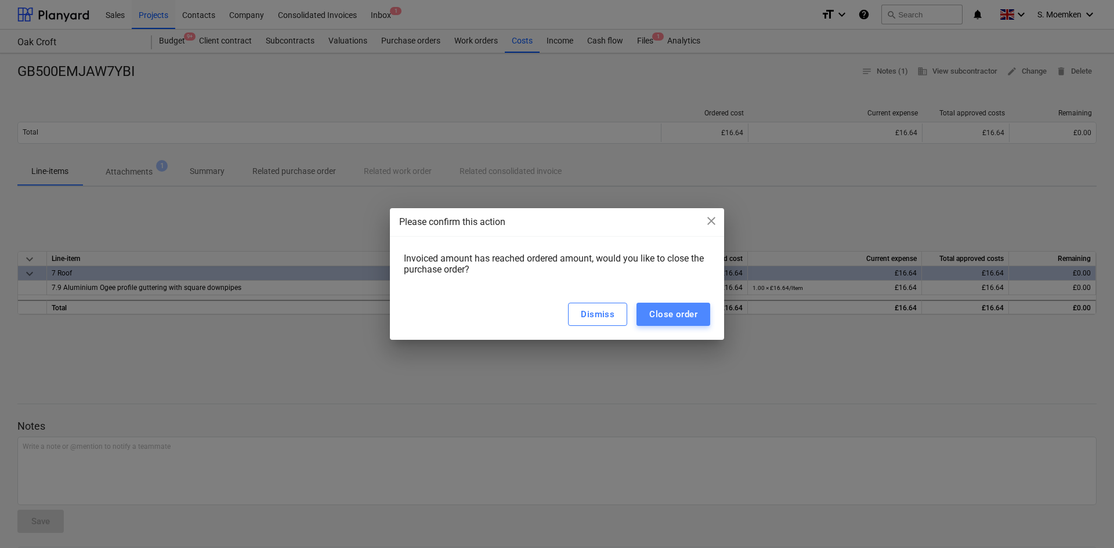
click at [691, 317] on div "Close order" at bounding box center [673, 314] width 48 height 15
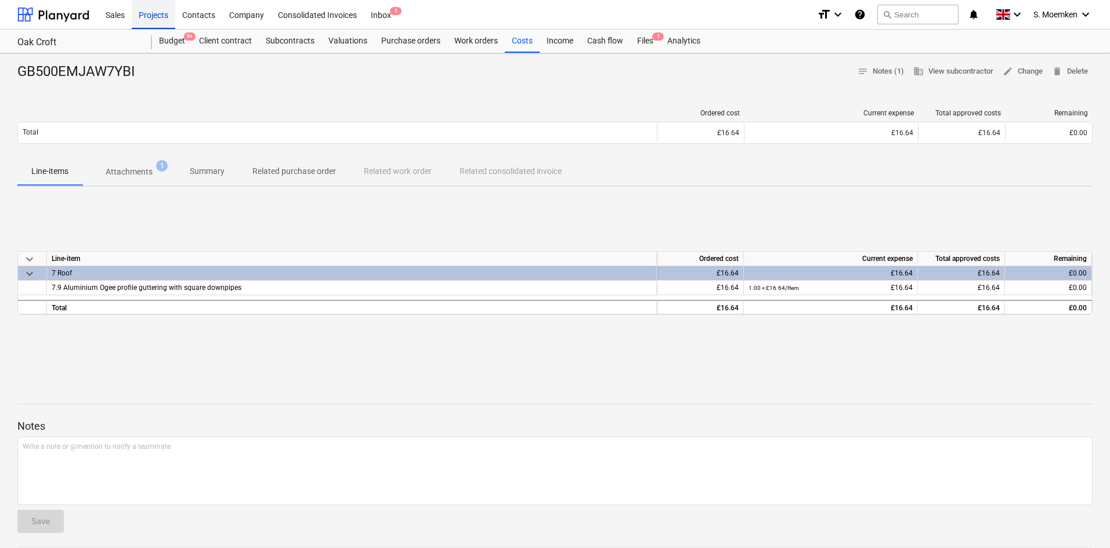
click at [146, 9] on div "Projects" at bounding box center [154, 14] width 44 height 30
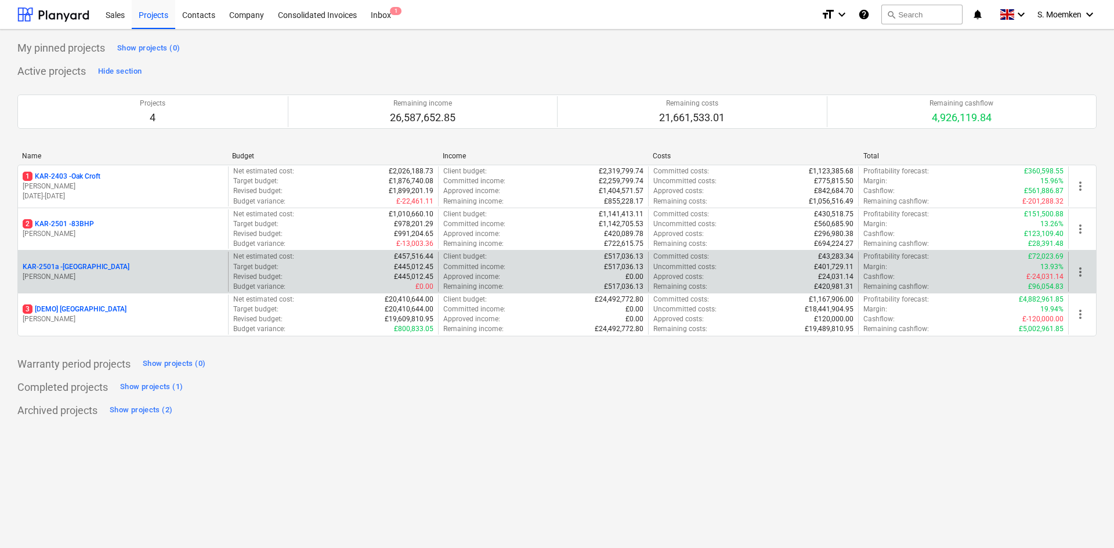
click at [111, 277] on p "[PERSON_NAME]" at bounding box center [123, 277] width 201 height 10
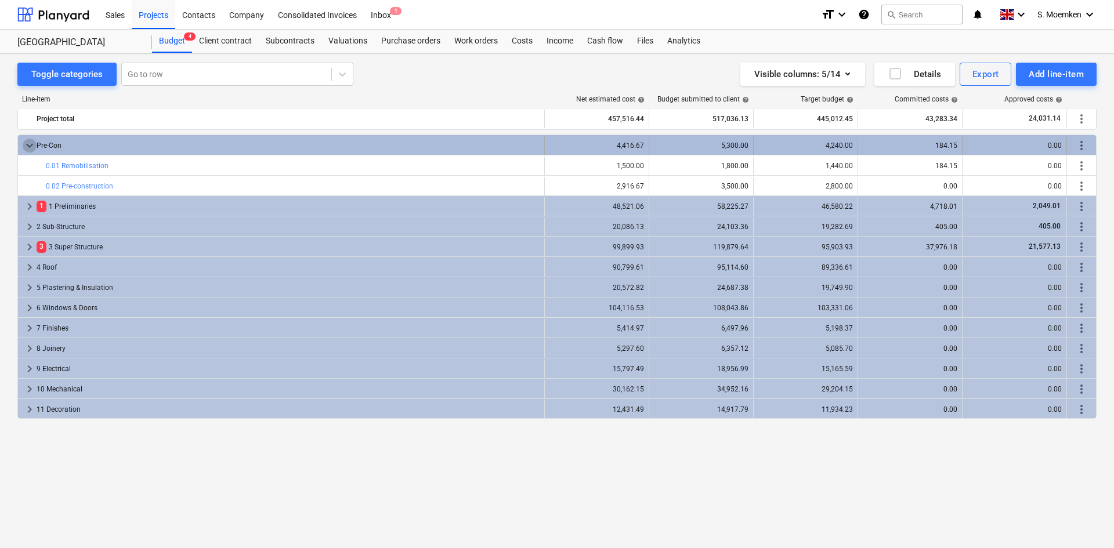
click at [29, 146] on span "keyboard_arrow_down" at bounding box center [30, 146] width 14 height 14
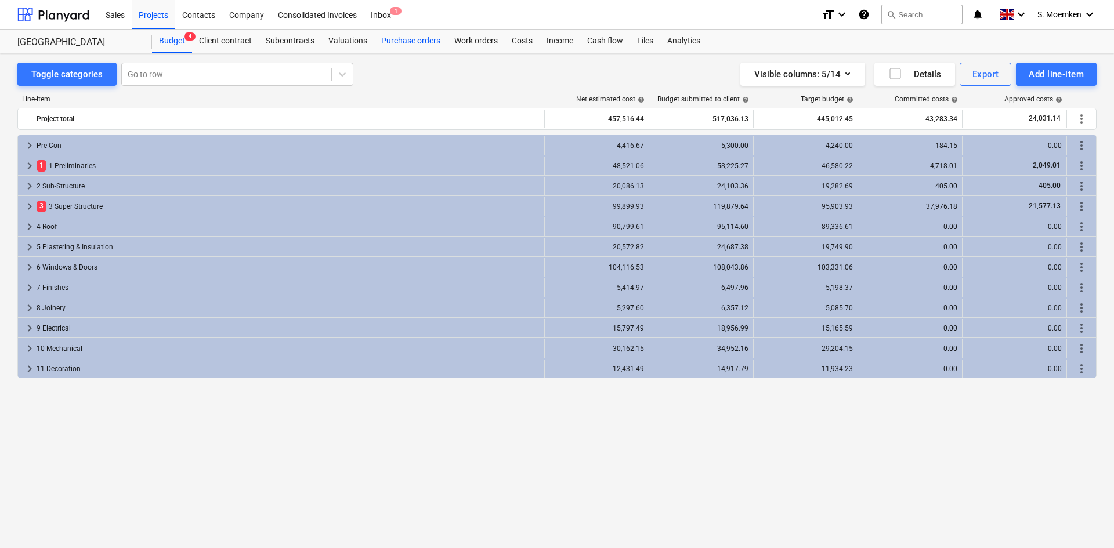
click at [407, 39] on div "Purchase orders" at bounding box center [410, 41] width 73 height 23
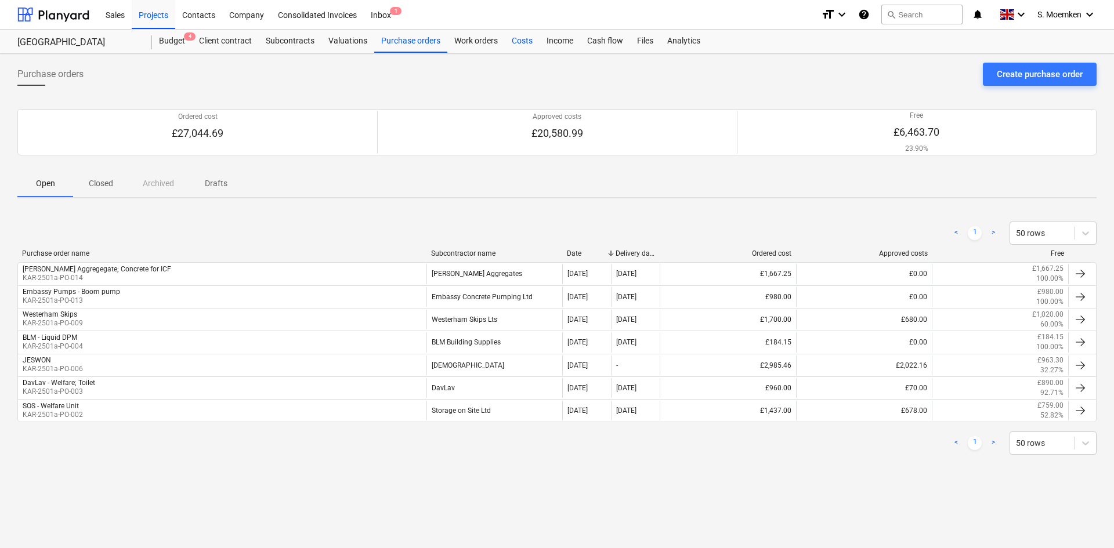
click at [519, 38] on div "Costs" at bounding box center [522, 41] width 35 height 23
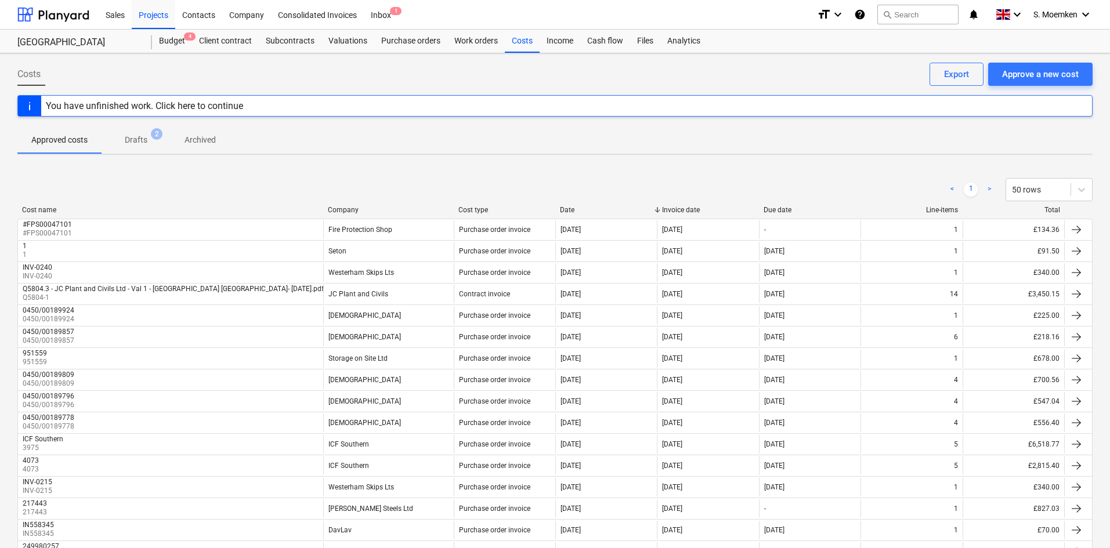
click at [622, 106] on div "You have unfinished work. Click here to continue" at bounding box center [554, 105] width 1075 height 21
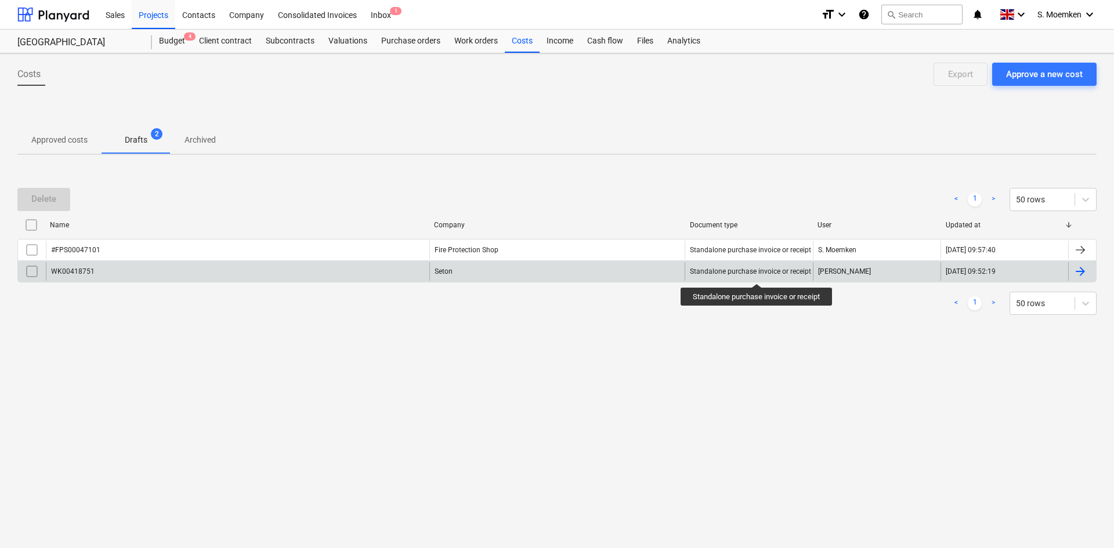
click at [758, 273] on div "Standalone purchase invoice or receipt" at bounding box center [750, 271] width 121 height 8
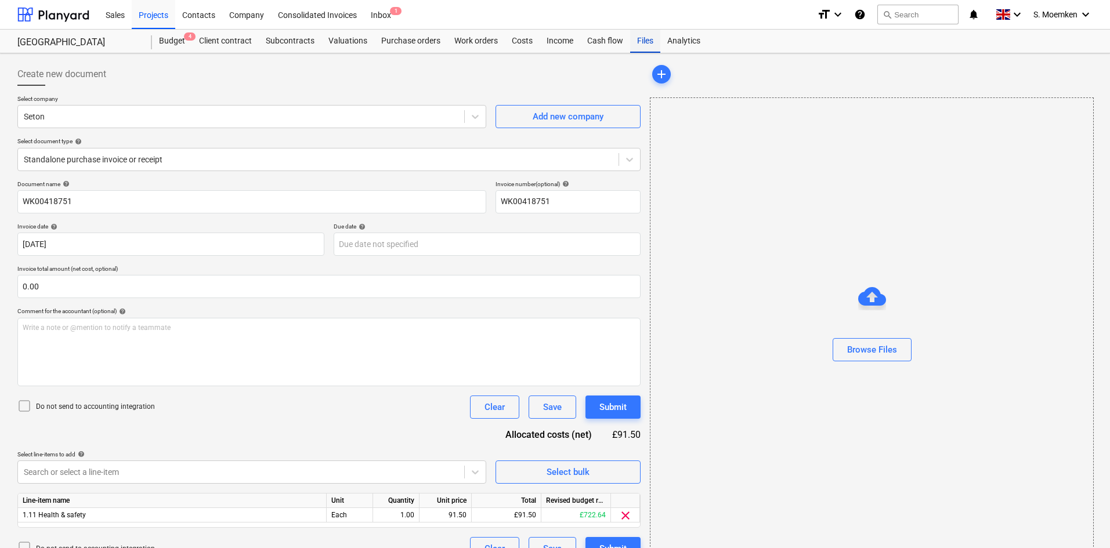
click at [645, 38] on div "Files" at bounding box center [645, 41] width 30 height 23
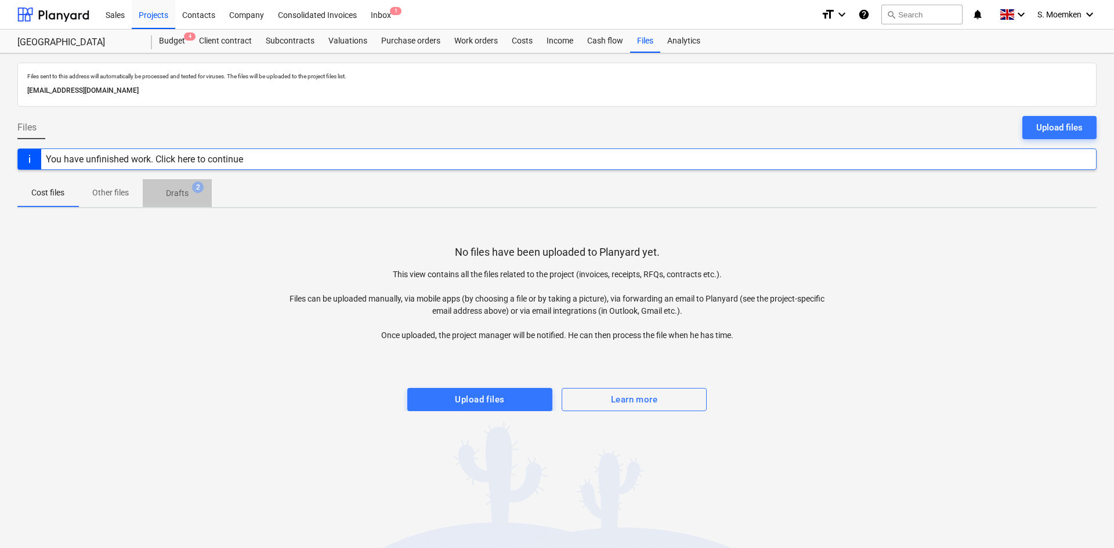
click at [188, 201] on span "Drafts 2" at bounding box center [177, 193] width 69 height 21
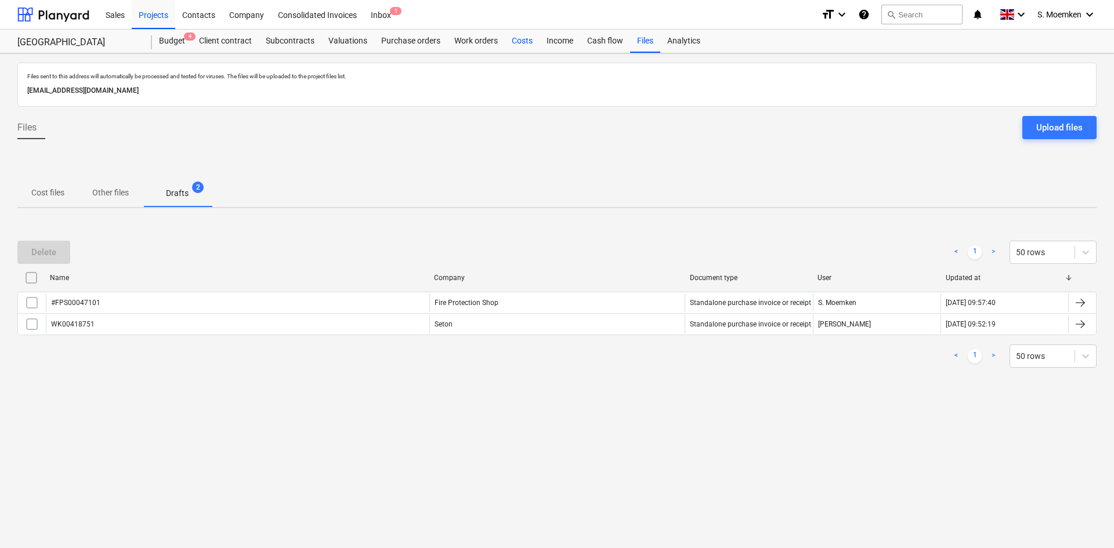
click at [521, 37] on div "Costs" at bounding box center [522, 41] width 35 height 23
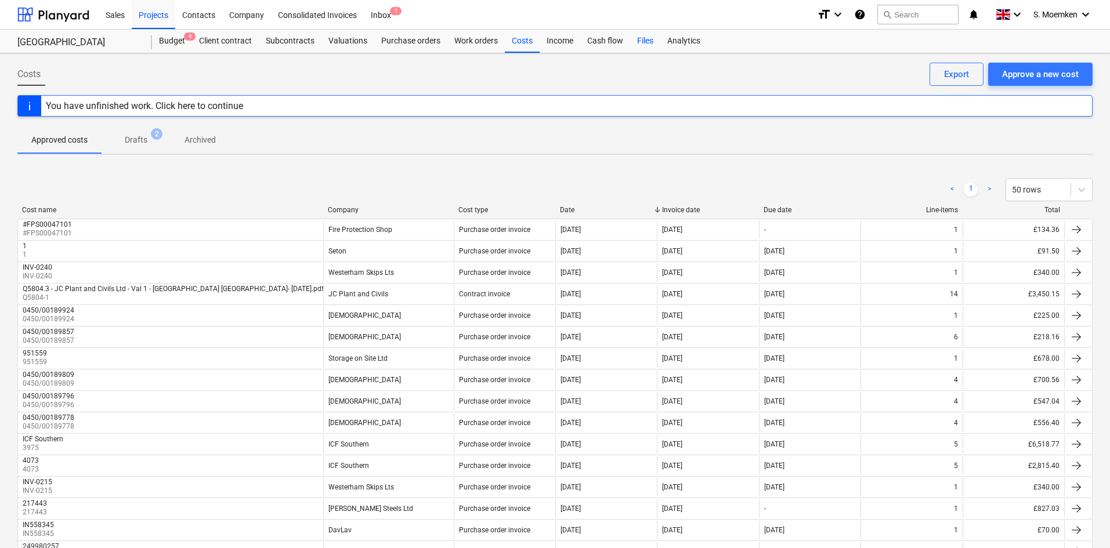
click at [649, 41] on div "Files" at bounding box center [645, 41] width 30 height 23
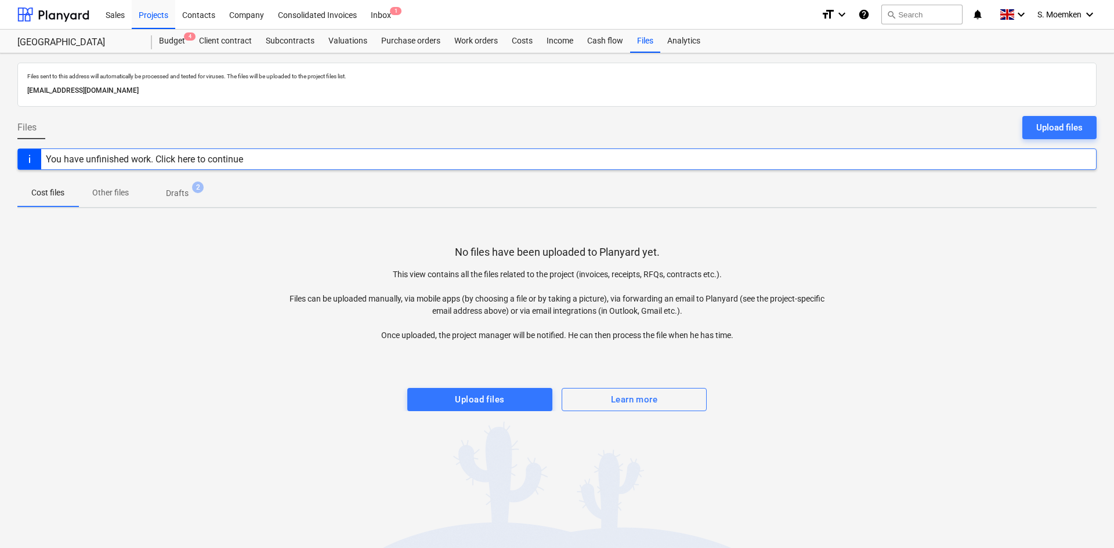
click at [183, 193] on p "Drafts" at bounding box center [177, 193] width 23 height 12
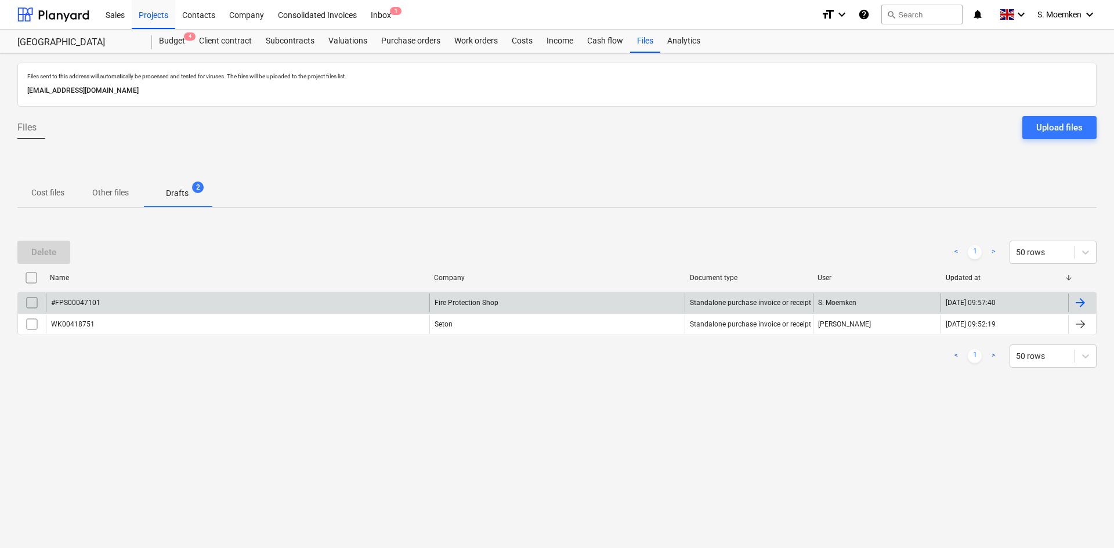
click at [34, 304] on input "checkbox" at bounding box center [32, 303] width 19 height 19
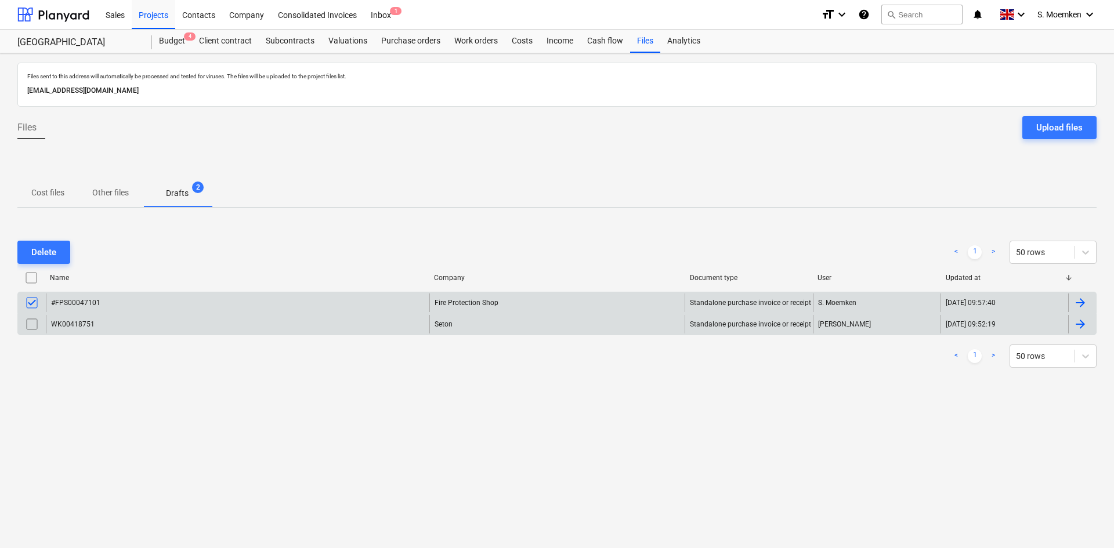
click at [31, 328] on input "checkbox" at bounding box center [32, 324] width 19 height 19
click at [41, 249] on div "Delete" at bounding box center [43, 252] width 25 height 15
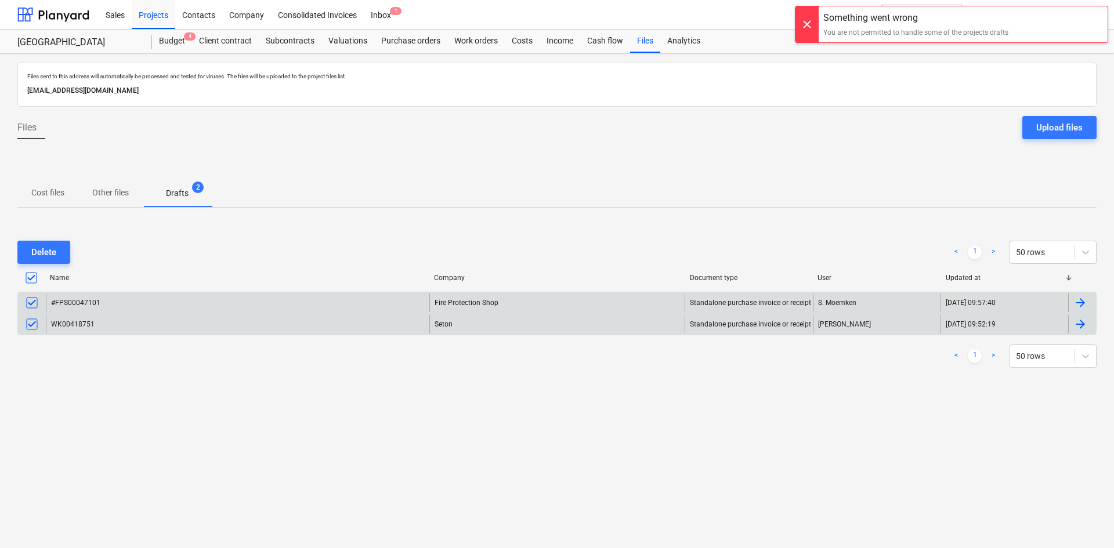
click at [809, 22] on div at bounding box center [806, 24] width 23 height 36
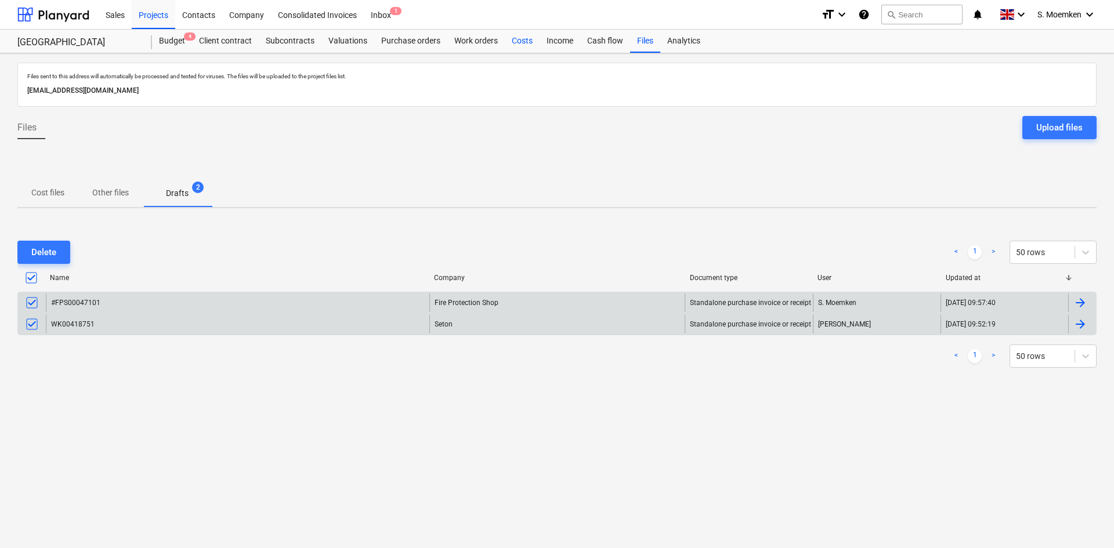
click at [516, 40] on div "Costs" at bounding box center [522, 41] width 35 height 23
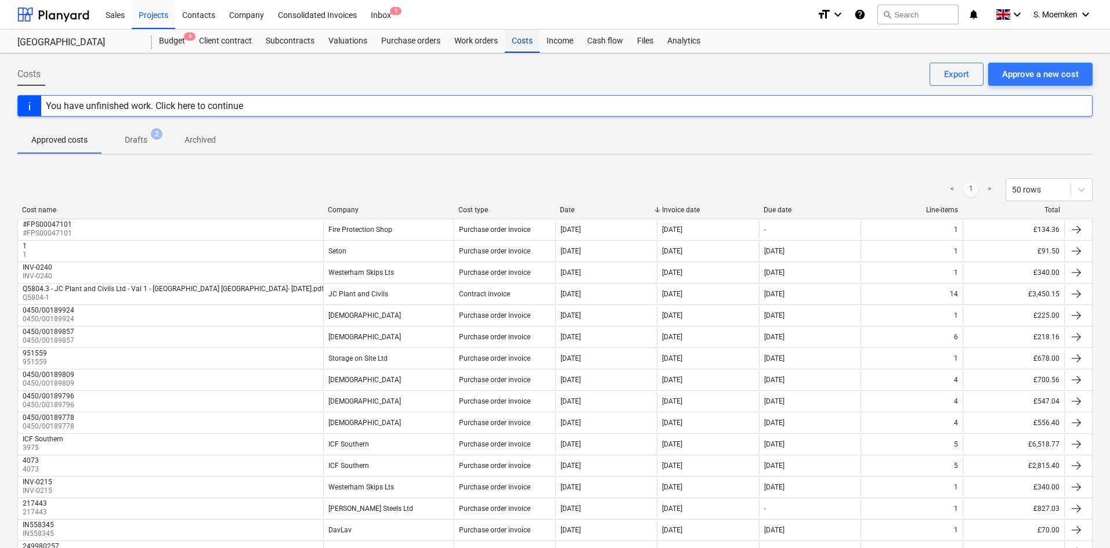
click at [515, 38] on div "Costs" at bounding box center [522, 41] width 35 height 23
click at [1030, 73] on div "Approve a new cost" at bounding box center [1040, 74] width 77 height 15
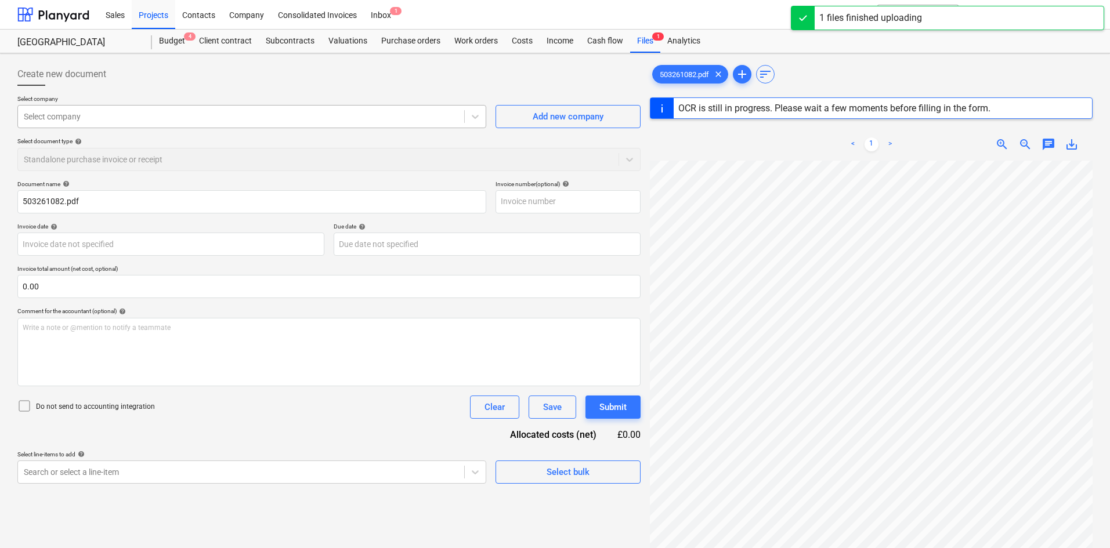
click at [149, 127] on div "Select company" at bounding box center [251, 116] width 469 height 23
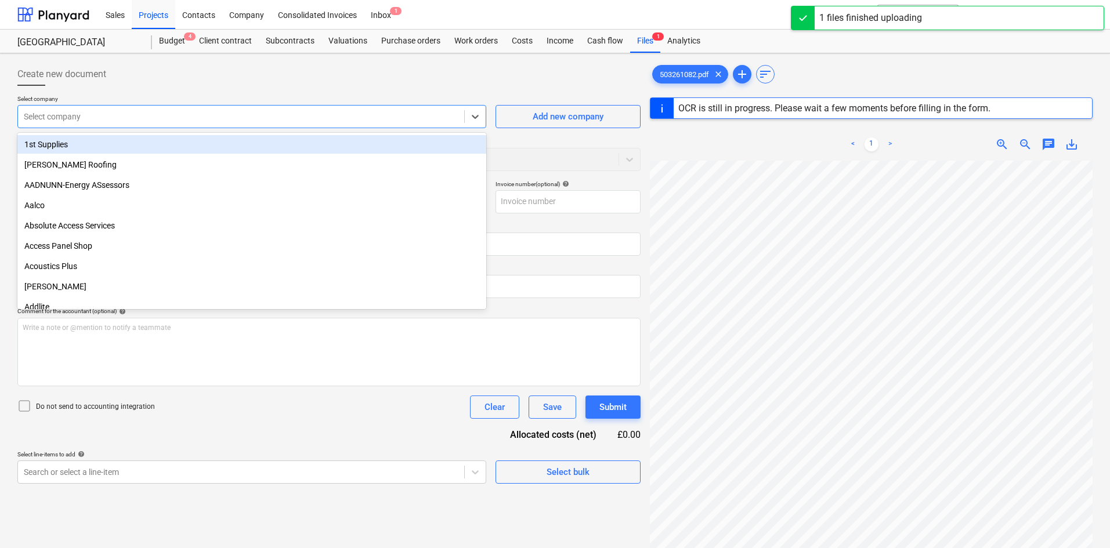
type input "DS-AEU-INV-GB-2025-503261082"
type input "[DATE]"
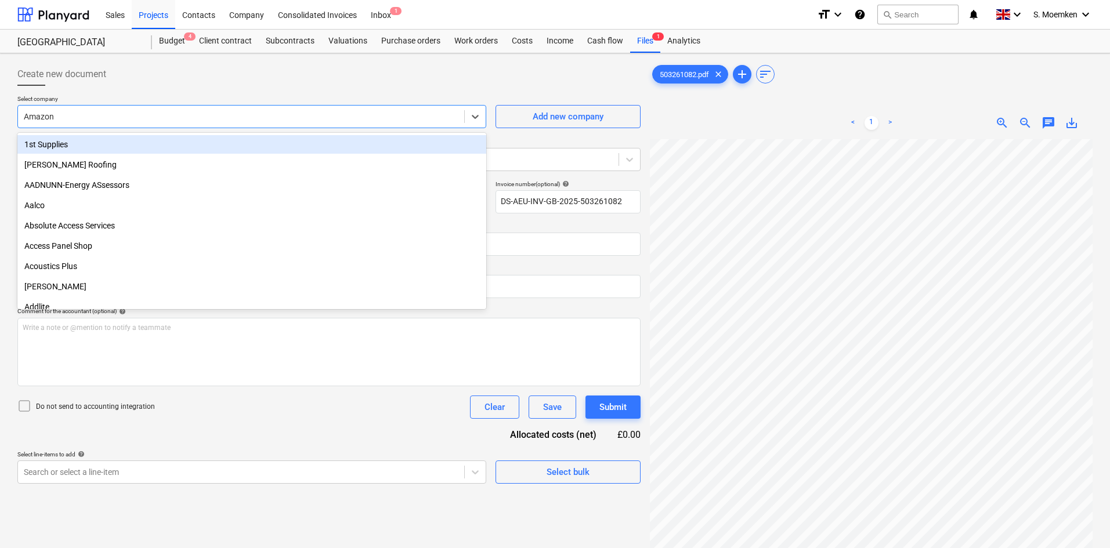
click at [217, 91] on div at bounding box center [328, 90] width 623 height 9
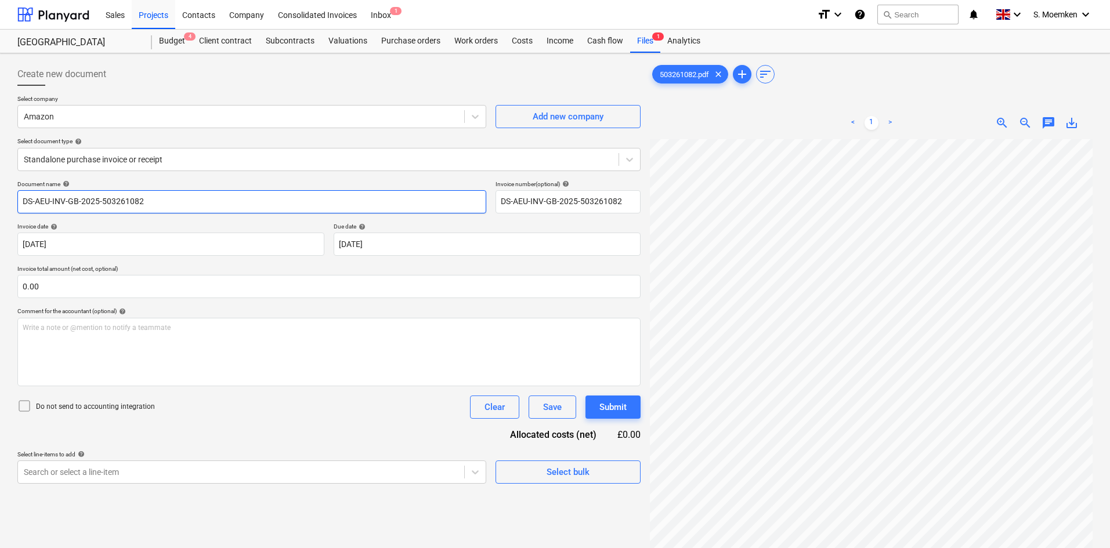
drag, startPoint x: 102, startPoint y: 201, endPoint x: -10, endPoint y: 200, distance: 112.0
click at [0, 200] on html "Sales Projects Contacts Company Consolidated Invoices Inbox 1 format_size keybo…" at bounding box center [555, 274] width 1110 height 548
type input "503261082"
drag, startPoint x: 580, startPoint y: 201, endPoint x: 422, endPoint y: 213, distance: 158.3
click at [422, 213] on div "Document name help 503261082 Invoice number (optional) help DS-AEU-INV-GB-2025-…" at bounding box center [328, 196] width 623 height 33
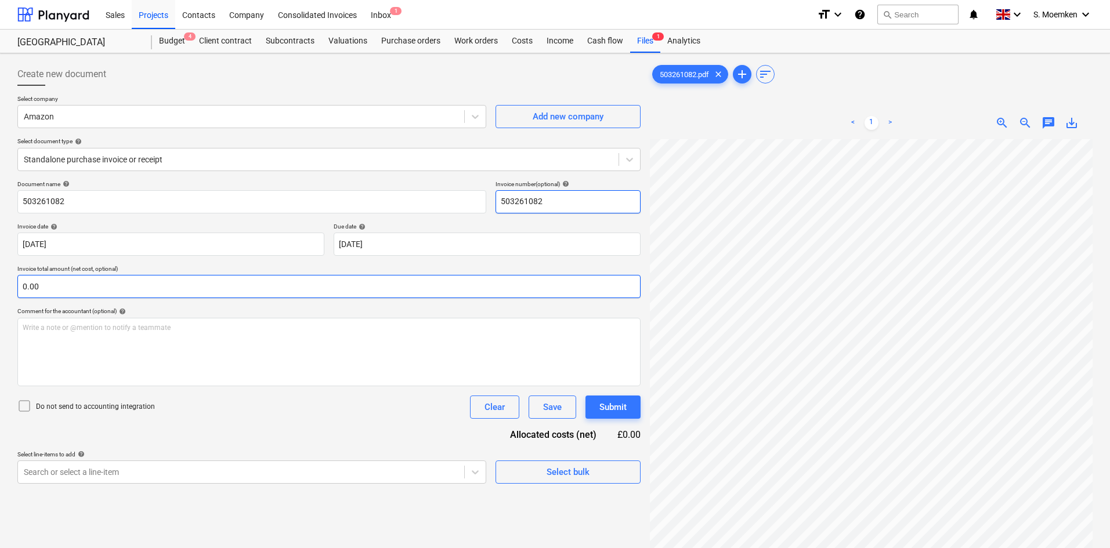
type input "503261082"
click at [108, 289] on input "text" at bounding box center [328, 286] width 623 height 23
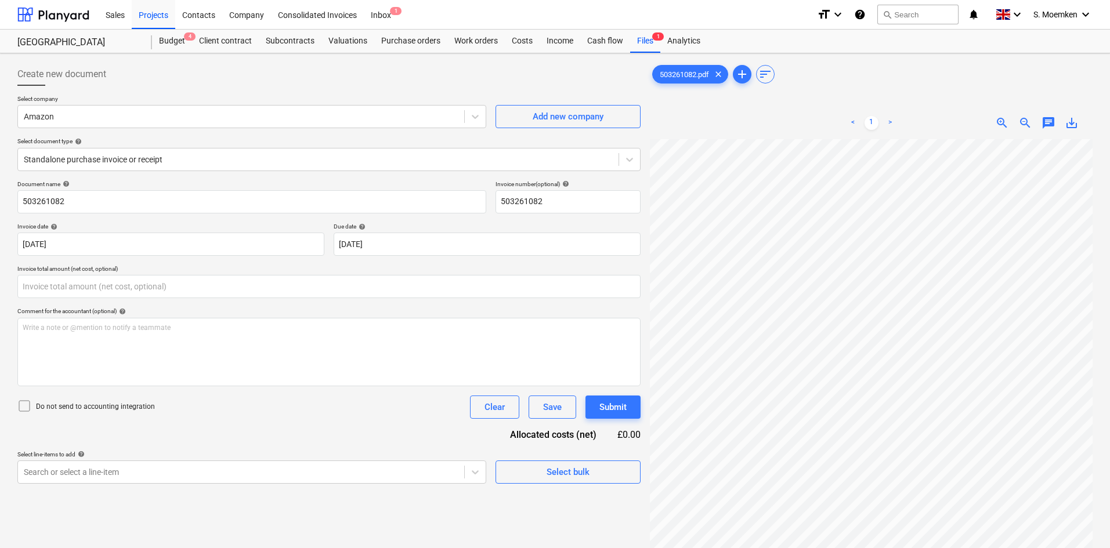
type input "0.00"
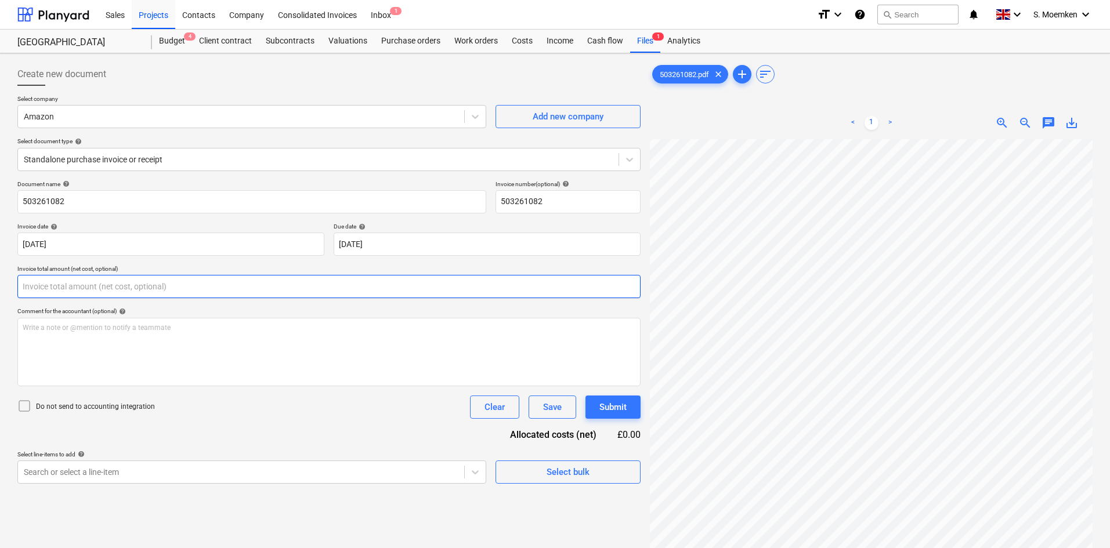
drag, startPoint x: 159, startPoint y: 288, endPoint x: 151, endPoint y: 288, distance: 8.1
click at [151, 288] on input "text" at bounding box center [328, 286] width 623 height 23
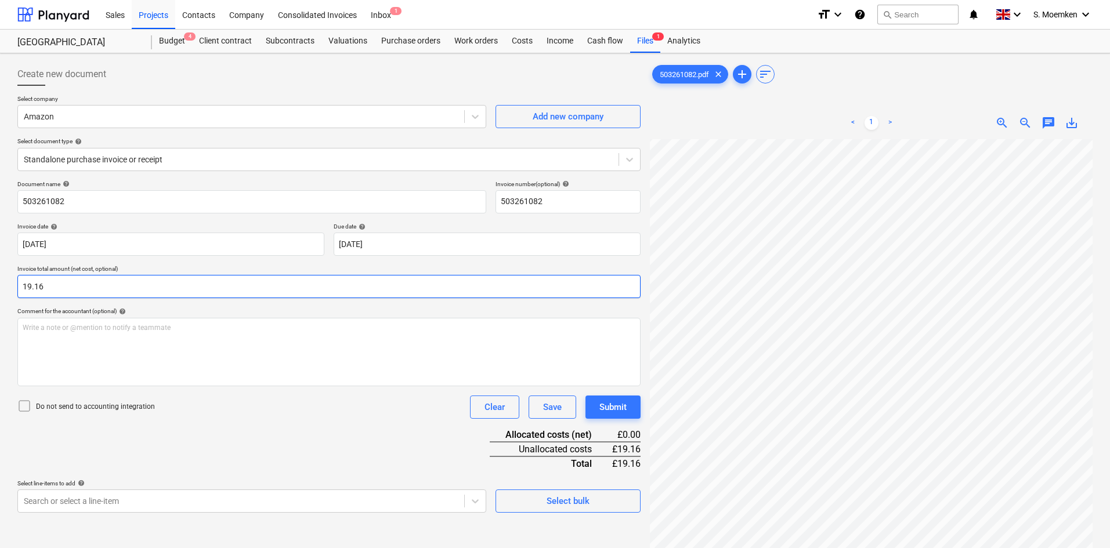
type input "19.16"
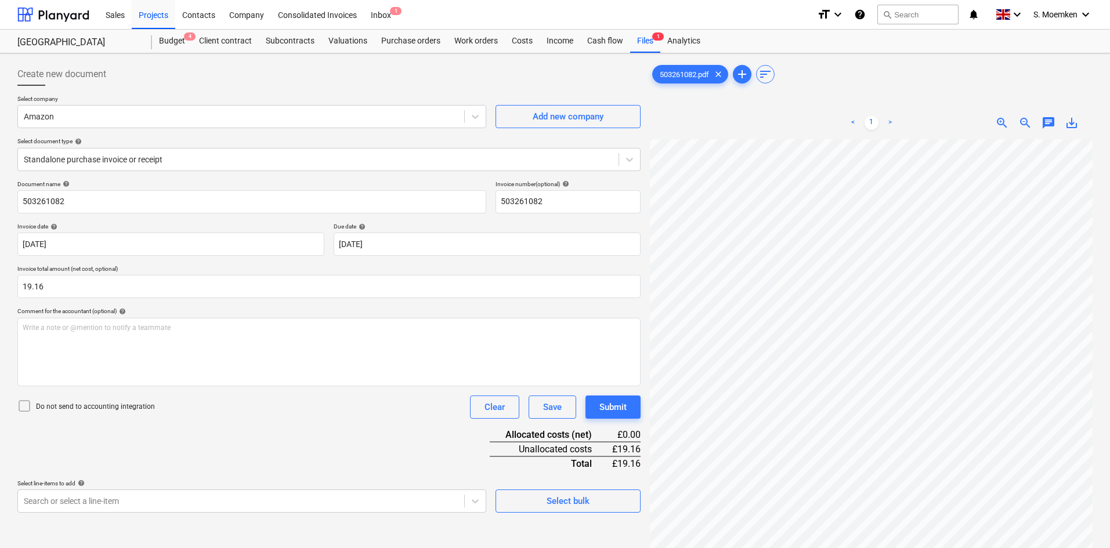
click at [20, 405] on icon at bounding box center [24, 406] width 14 height 14
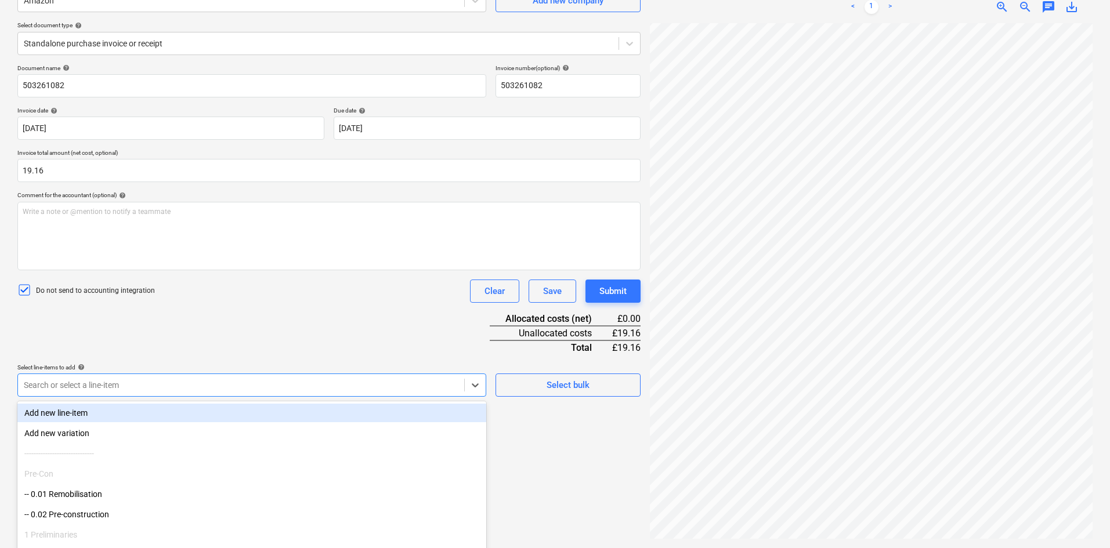
scroll to position [146, 0]
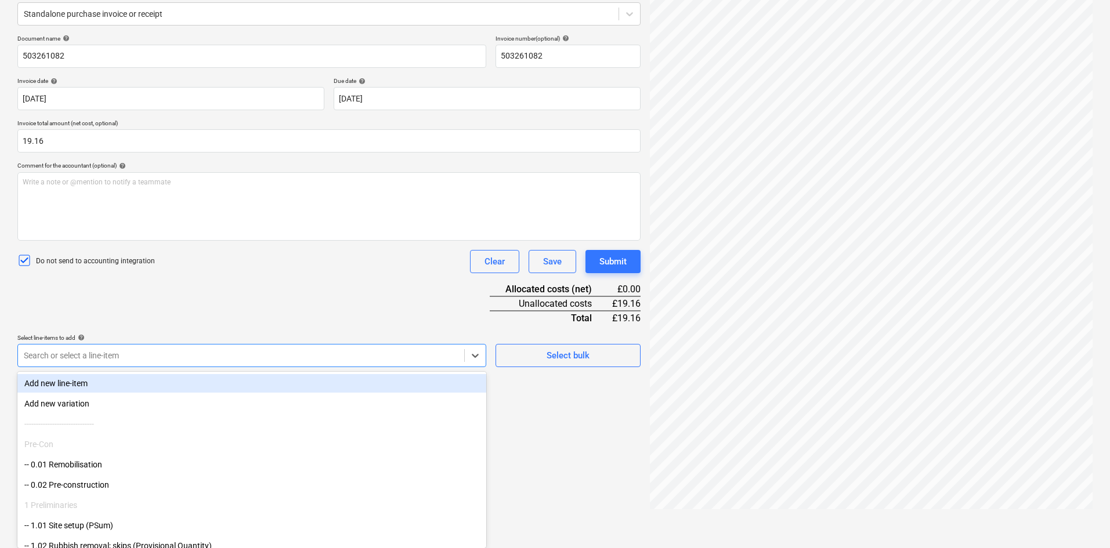
click at [306, 388] on body "Sales Projects Contacts Company Consolidated Invoices Inbox 1 format_size keybo…" at bounding box center [555, 128] width 1110 height 548
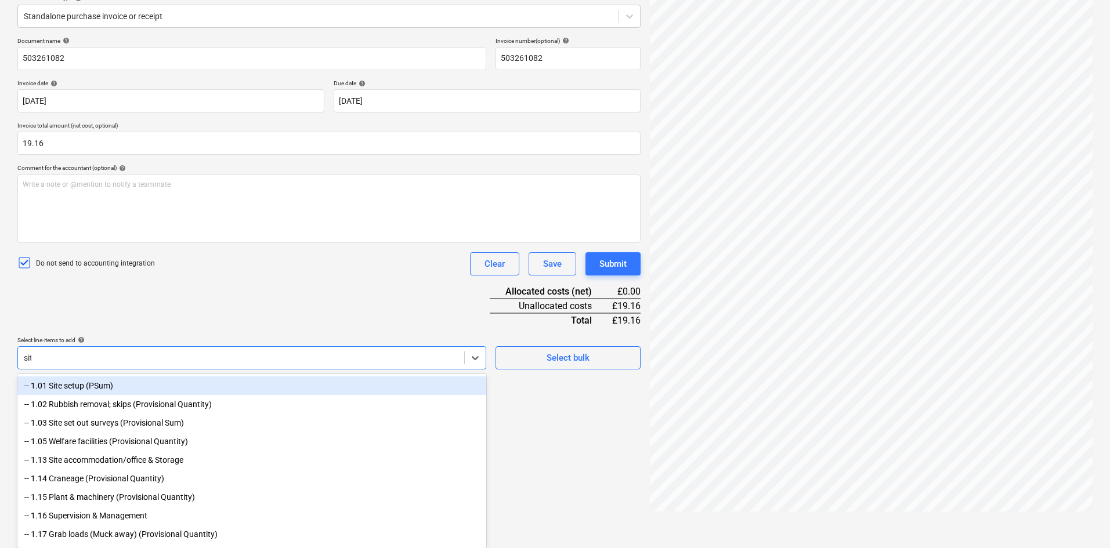
scroll to position [116, 0]
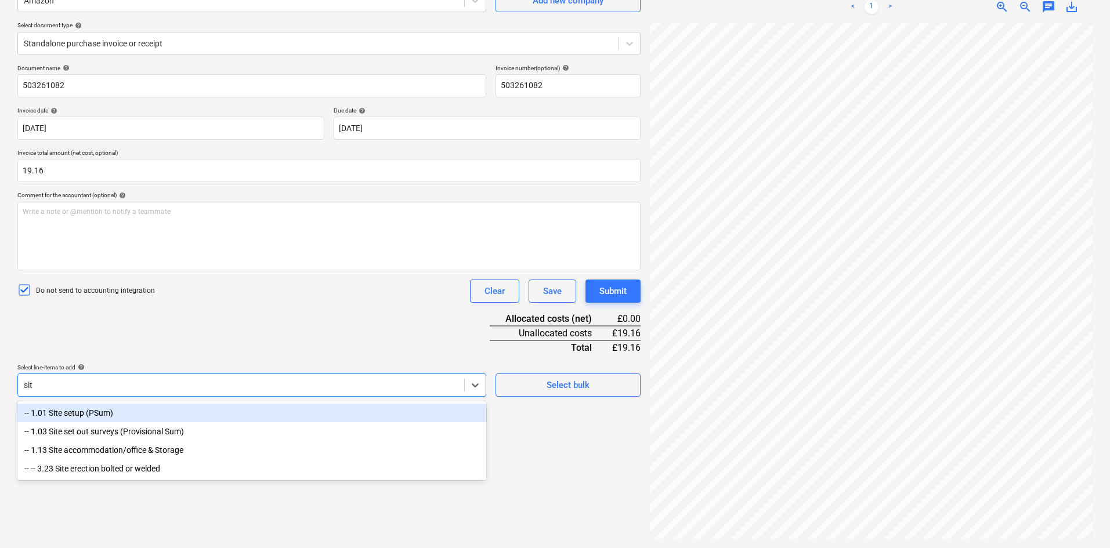
type input "site"
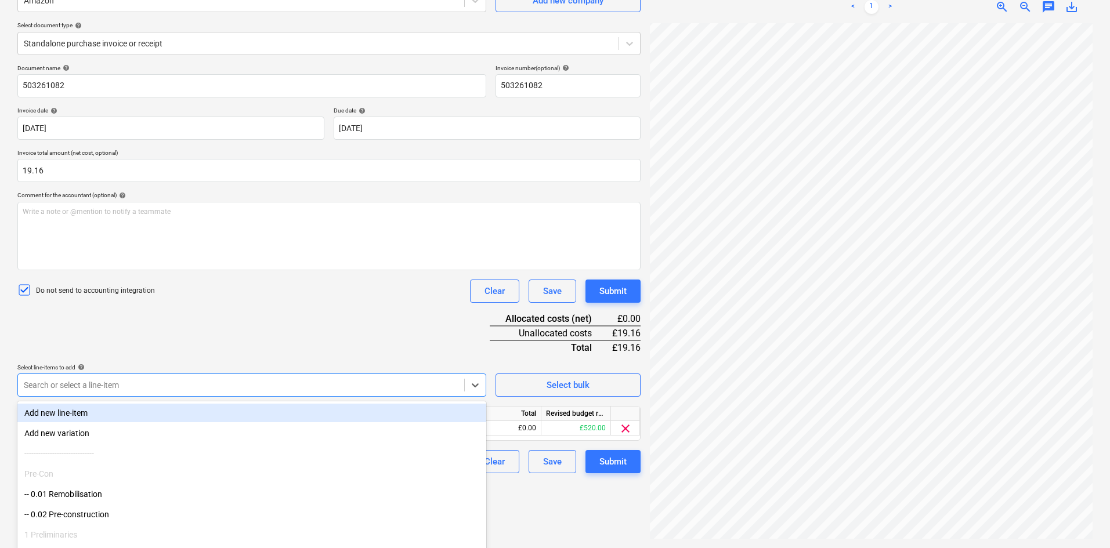
click at [352, 312] on div "Document name help 503261082 Invoice number (optional) help 503261082 Invoice d…" at bounding box center [328, 268] width 623 height 409
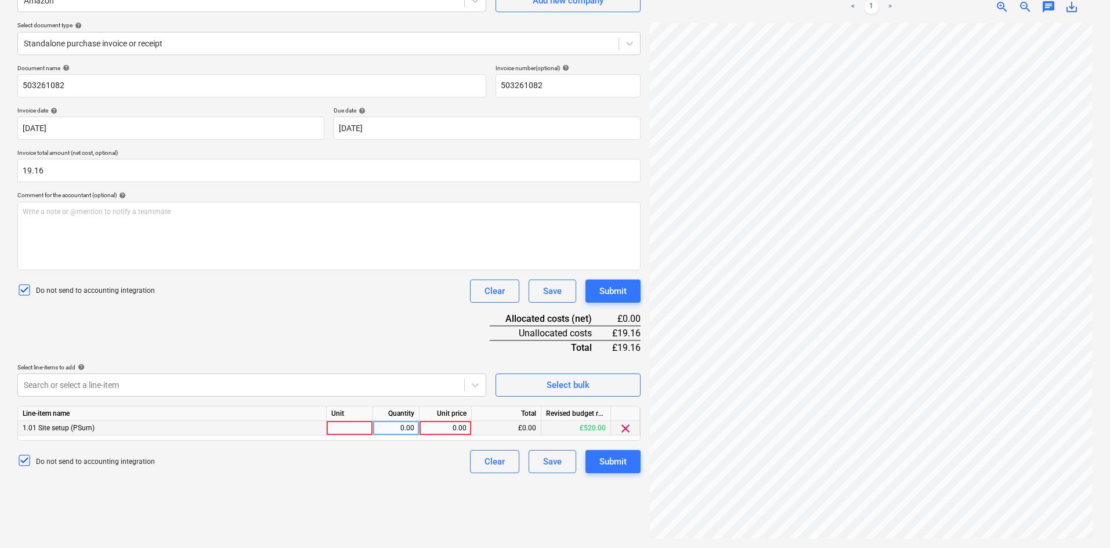
click at [354, 429] on div at bounding box center [350, 428] width 46 height 15
type input "Each"
type input "19.16"
click at [73, 221] on div "Write a note or @mention to notify a teammate ﻿" at bounding box center [328, 236] width 623 height 68
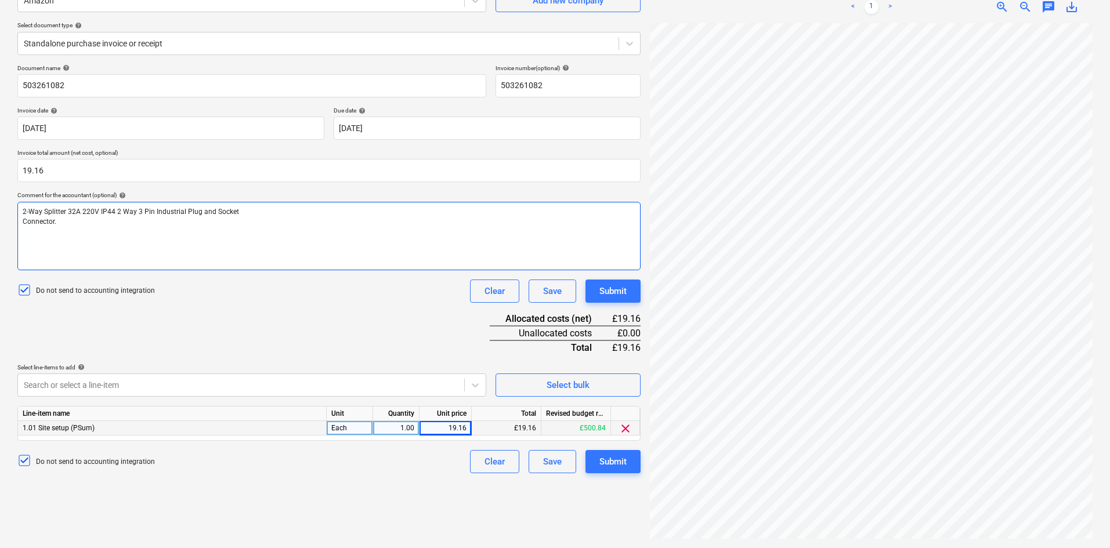
click at [237, 211] on p "2-Way Splitter 32A 220V IP44 2 Way 3 Pin Industrial Plug and Socket" at bounding box center [329, 212] width 613 height 10
click at [293, 216] on p "2-Way Splitter 32A 220V IP44 2 Way 3 Pin Industrial Plug and Socket Connector." at bounding box center [329, 212] width 613 height 10
click at [607, 289] on div "Submit" at bounding box center [612, 291] width 27 height 15
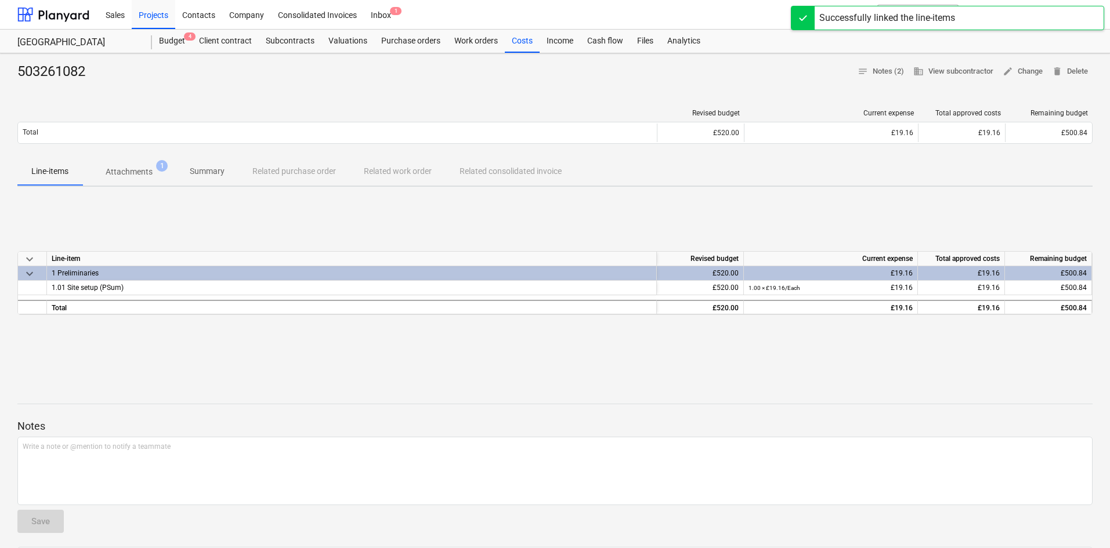
click at [431, 83] on div at bounding box center [554, 85] width 1075 height 9
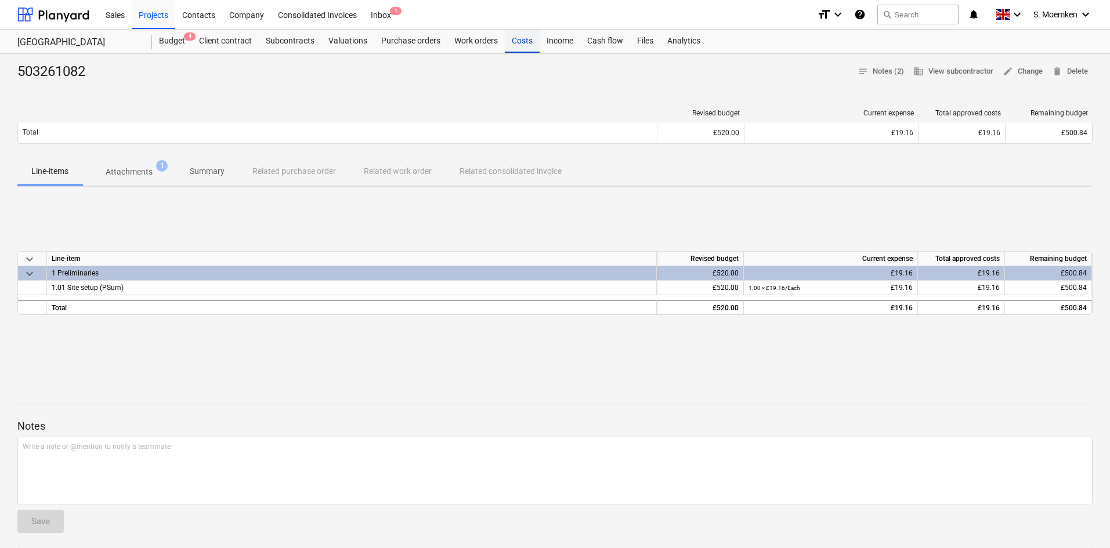
click at [515, 43] on div "Costs" at bounding box center [522, 41] width 35 height 23
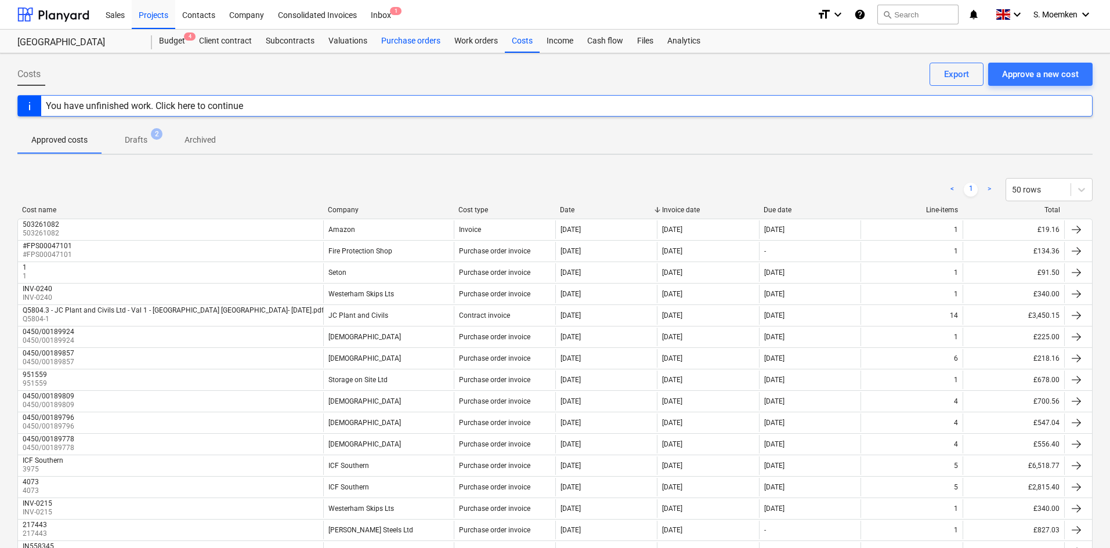
click at [410, 39] on div "Purchase orders" at bounding box center [410, 41] width 73 height 23
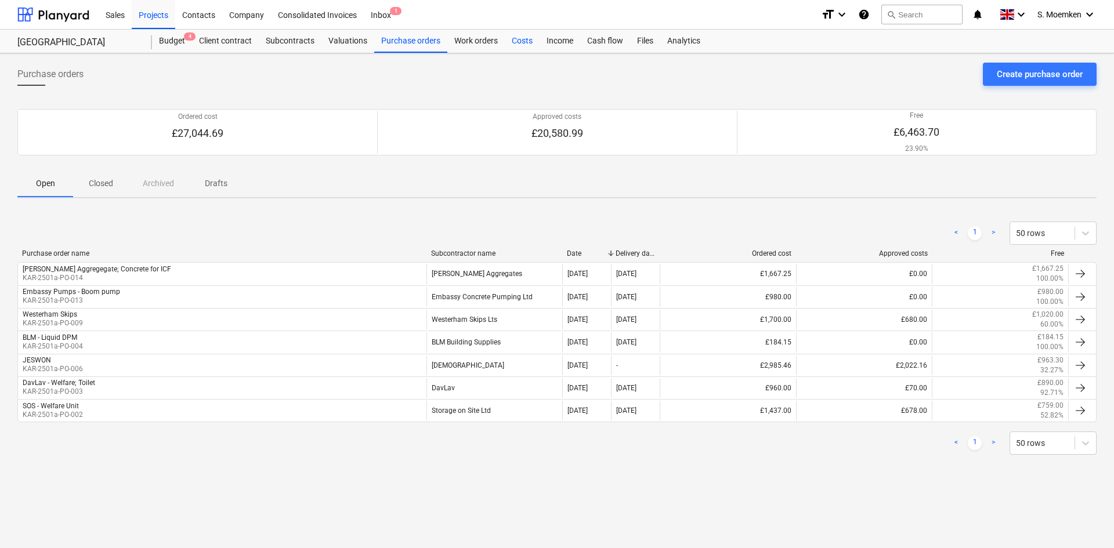
click at [516, 39] on div "Costs" at bounding box center [522, 41] width 35 height 23
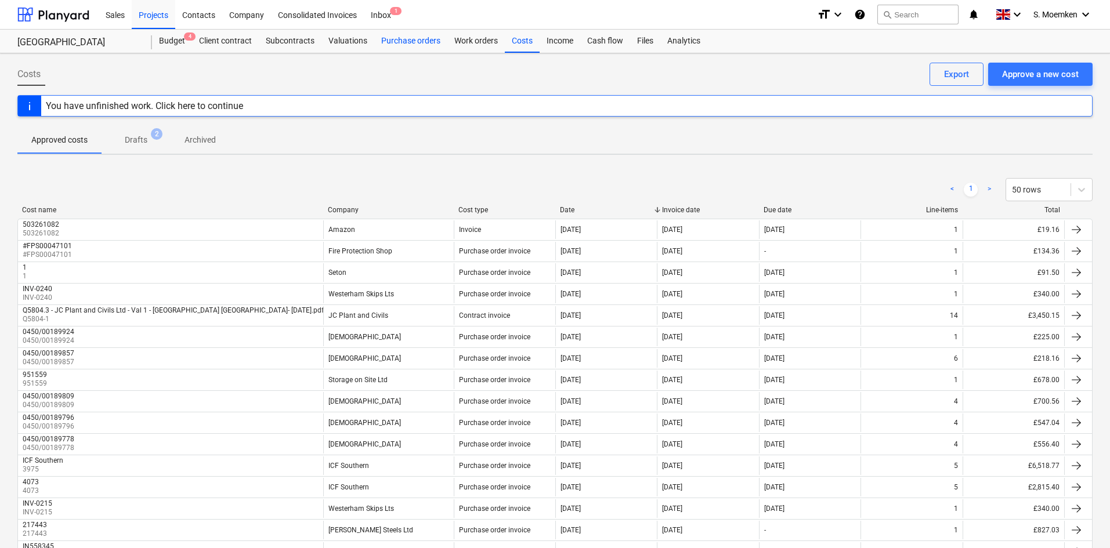
click at [402, 39] on div "Purchase orders" at bounding box center [410, 41] width 73 height 23
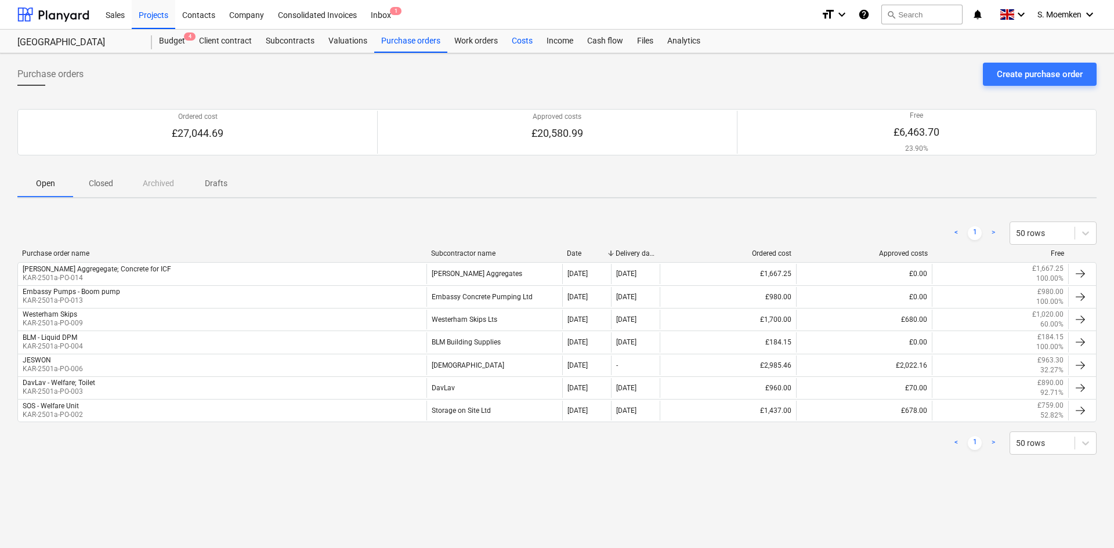
click at [520, 39] on div "Costs" at bounding box center [522, 41] width 35 height 23
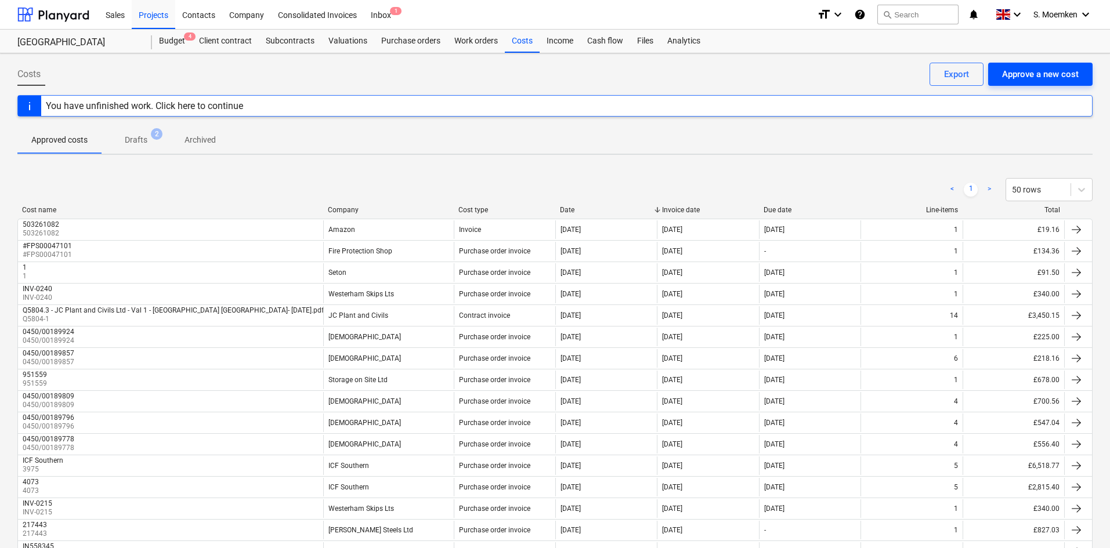
click at [1012, 71] on div "Approve a new cost" at bounding box center [1040, 74] width 77 height 15
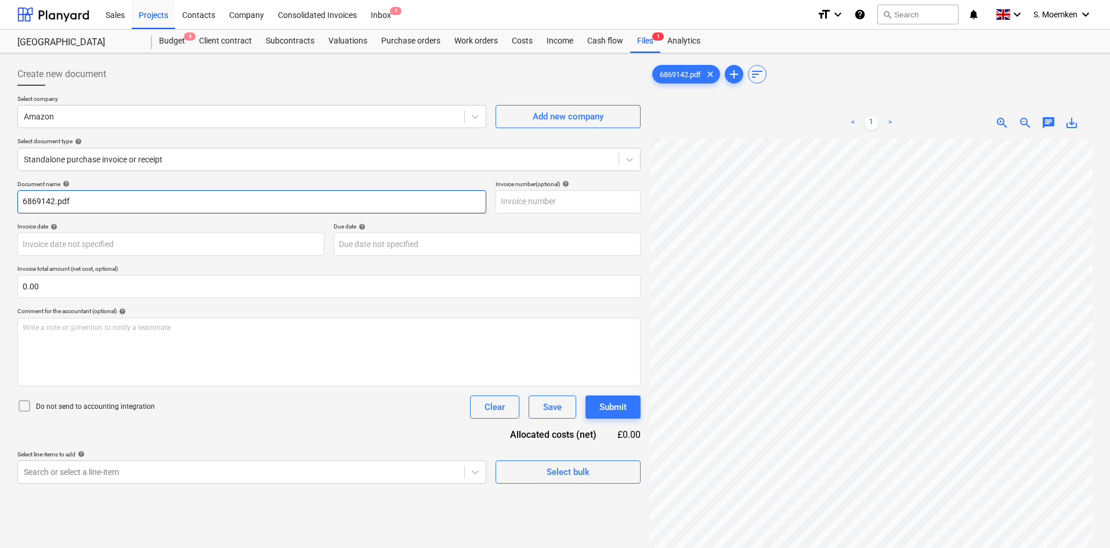
drag, startPoint x: 100, startPoint y: 203, endPoint x: 95, endPoint y: 206, distance: 6.0
click at [99, 203] on input "6869142.pdf" at bounding box center [251, 201] width 469 height 23
type input "6869142"
click at [527, 200] on input "text" at bounding box center [567, 201] width 145 height 23
type input "2"
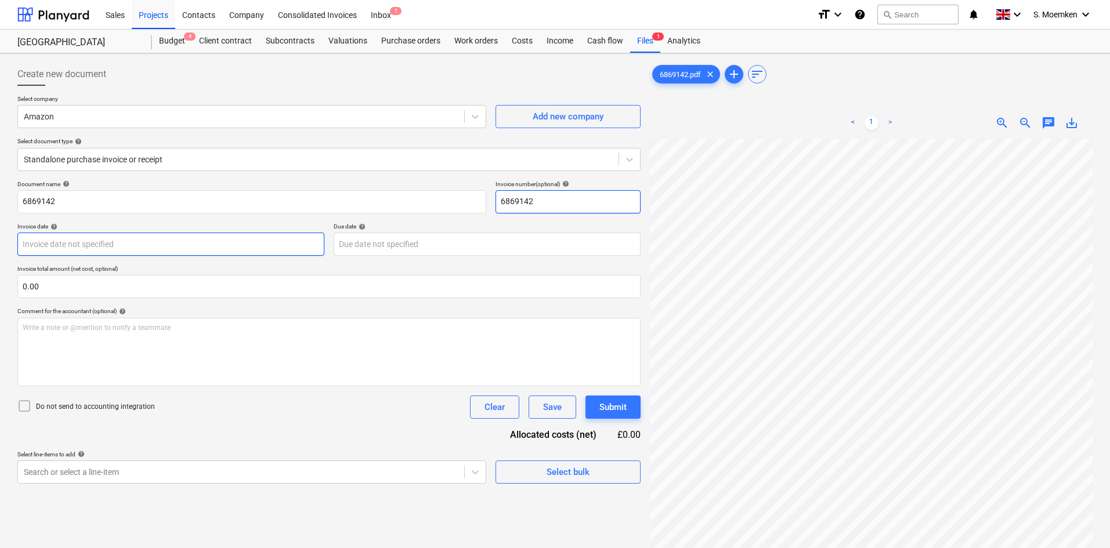
type input "6869142"
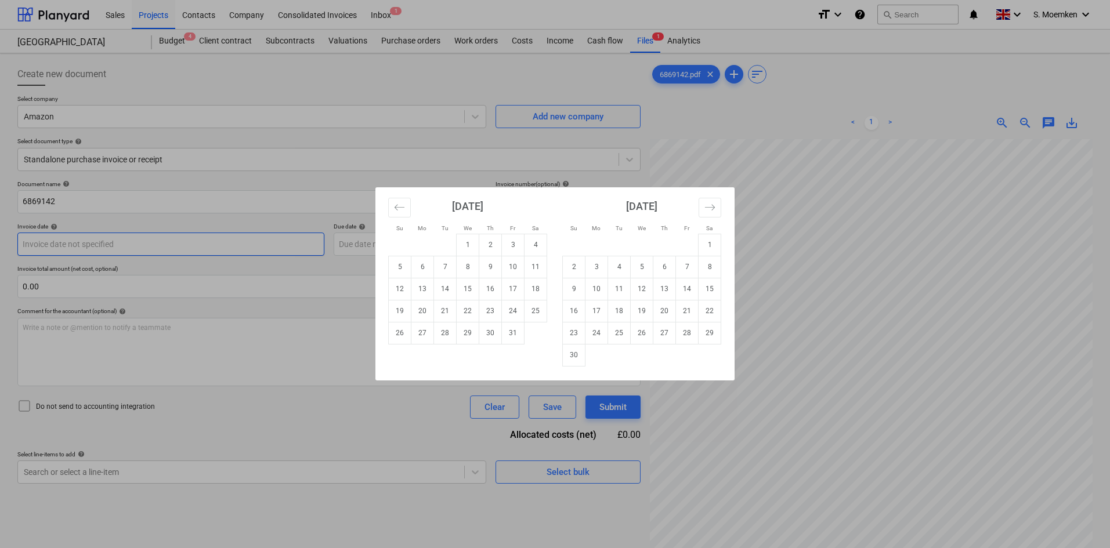
click at [225, 245] on body "Sales Projects Contacts Company Consolidated Invoices Inbox 1 format_size keybo…" at bounding box center [555, 274] width 1110 height 548
drag, startPoint x: 516, startPoint y: 208, endPoint x: 436, endPoint y: 281, distance: 108.8
click at [436, 281] on div "October 2025 1 2 3 4 5 6 7 8 9 10 11 12 13 14 15 16 17 18 19 20 21 22 23 24 25 …" at bounding box center [468, 265] width 174 height 157
drag, startPoint x: 490, startPoint y: 194, endPoint x: 458, endPoint y: 198, distance: 32.7
click at [458, 198] on div "October 2025" at bounding box center [467, 210] width 159 height 46
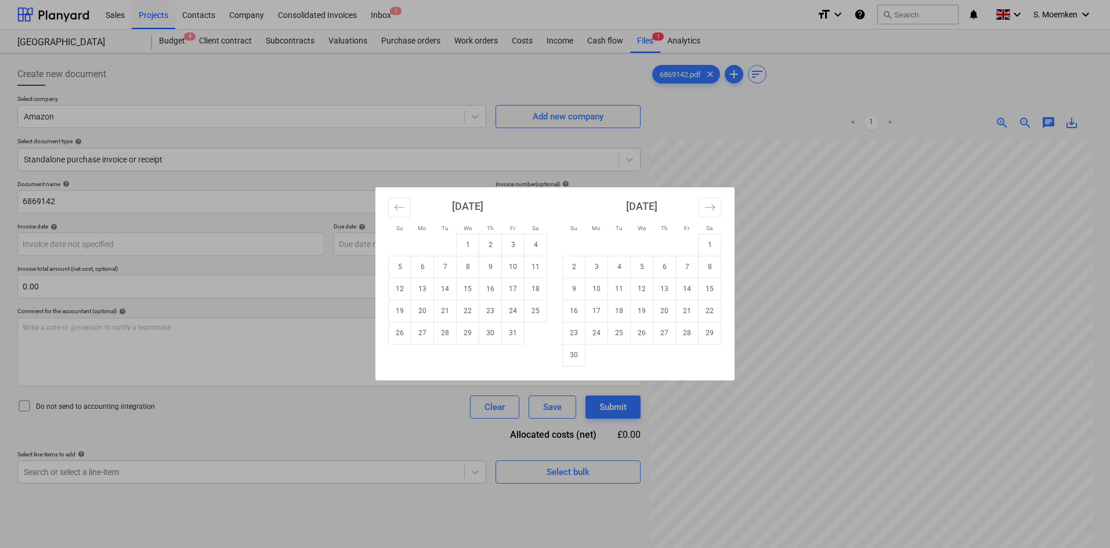
drag, startPoint x: 518, startPoint y: 198, endPoint x: 541, endPoint y: 208, distance: 25.0
click at [541, 208] on div "October 2025" at bounding box center [467, 210] width 159 height 46
click at [386, 207] on div "October 2025 1 2 3 4 5 6 7 8 9 10 11 12 13 14 15 16 17 18 19 20 21 22 23 24 25 …" at bounding box center [468, 265] width 174 height 157
click at [396, 207] on icon "Move backward to switch to the previous month." at bounding box center [399, 207] width 10 height 6
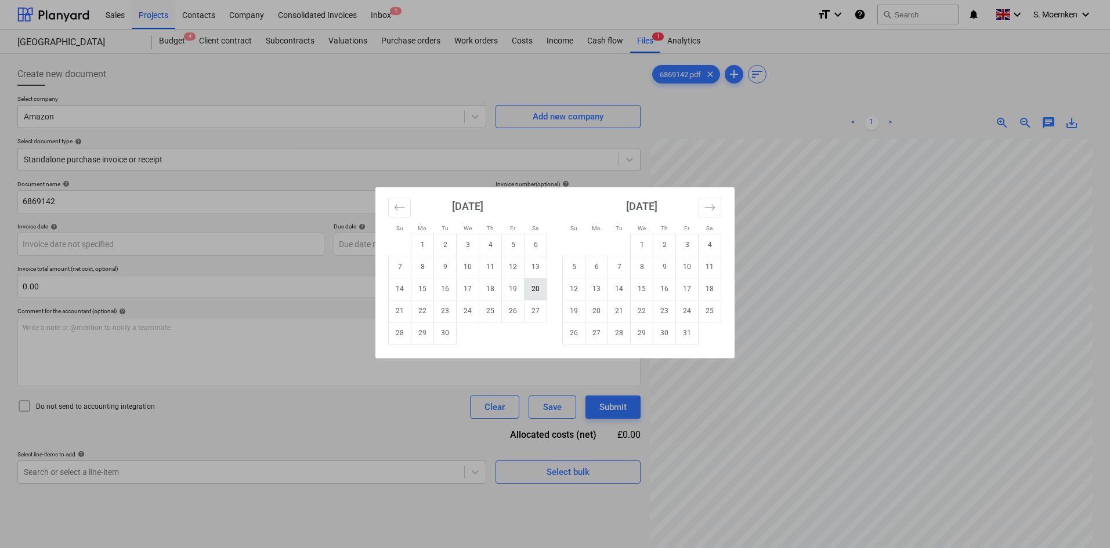
click at [530, 290] on td "20" at bounding box center [535, 289] width 23 height 22
type input "20 Sep 2025"
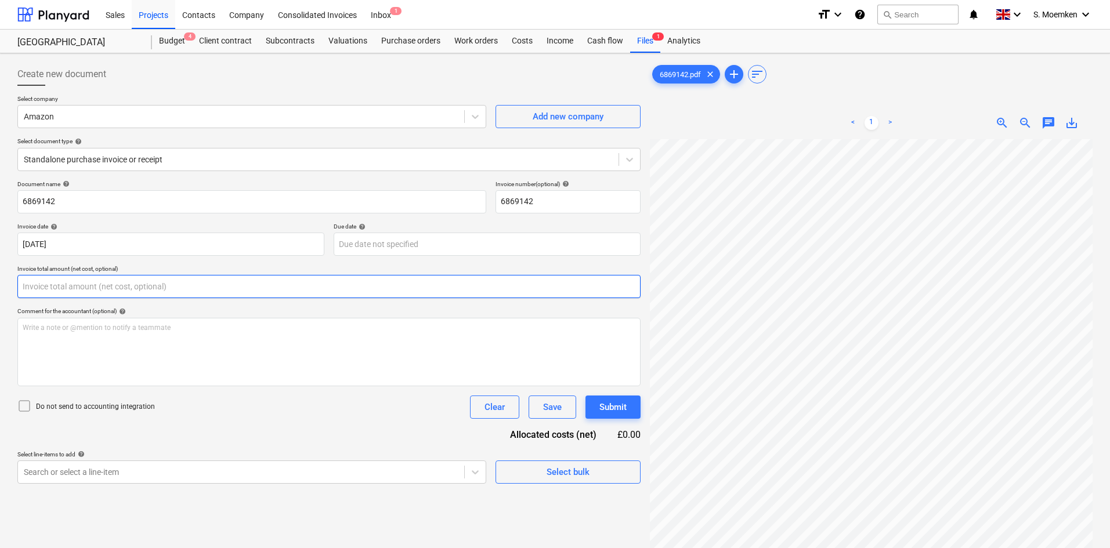
click at [47, 286] on input "text" at bounding box center [328, 286] width 623 height 23
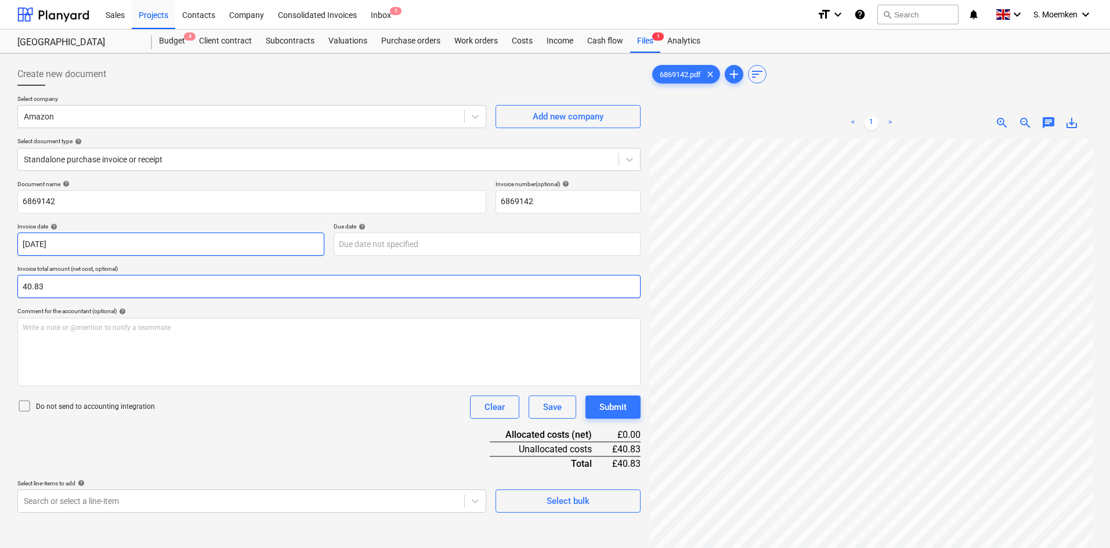
type input "40.83"
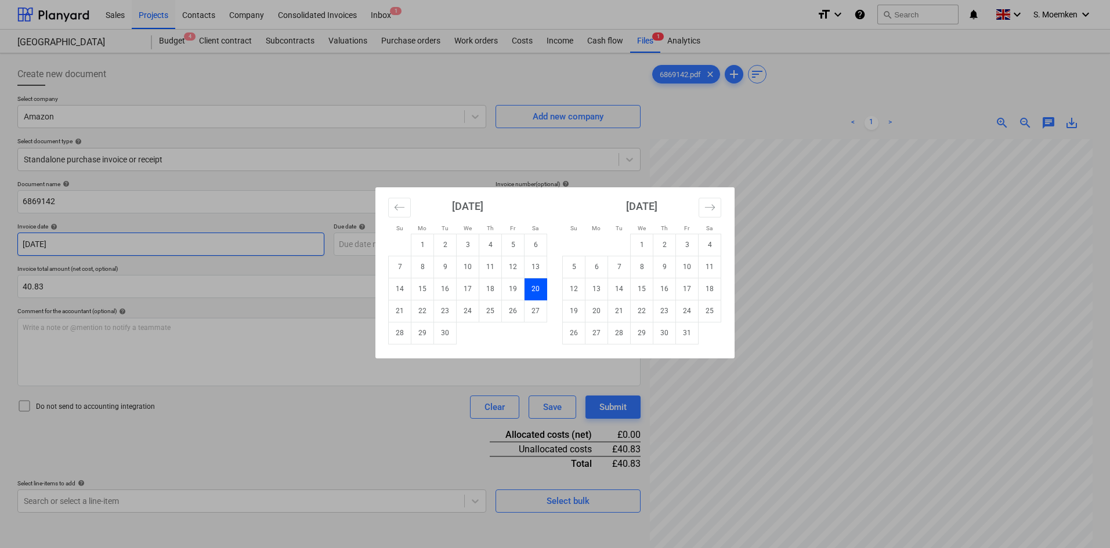
click at [210, 241] on body "Sales Projects Contacts Company Consolidated Invoices Inbox 1 format_size keybo…" at bounding box center [555, 274] width 1110 height 548
click at [176, 281] on div "Su Mo Tu We Th Fr Sa Su Mo Tu We Th Fr Sa August 2025 1 2 3 4 5 6 7 8 9 10 11 1…" at bounding box center [555, 274] width 1110 height 548
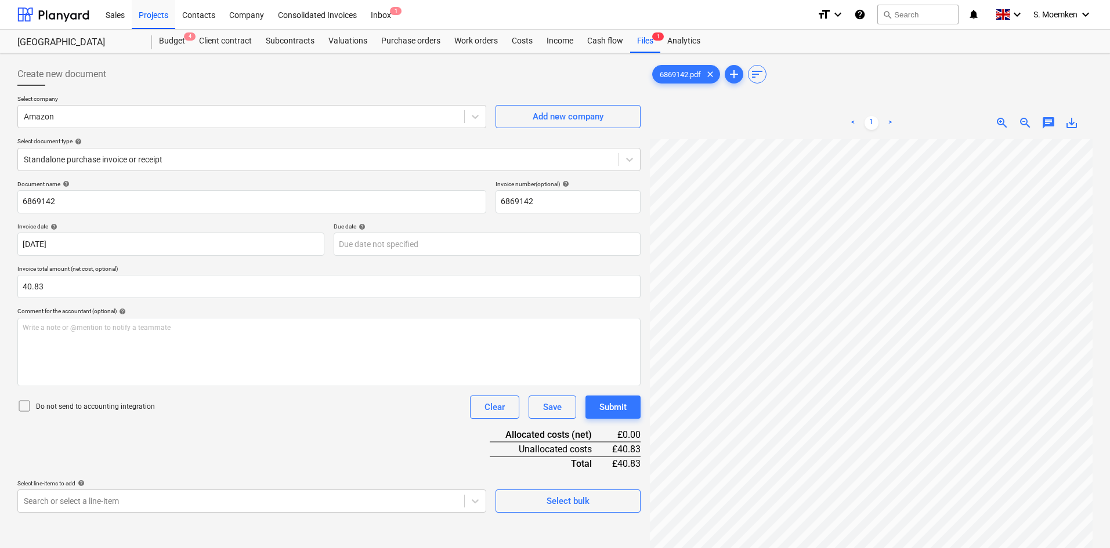
click at [23, 405] on icon at bounding box center [24, 406] width 14 height 14
click at [200, 354] on div "Write a note or @mention to notify a teammate ﻿" at bounding box center [328, 352] width 623 height 68
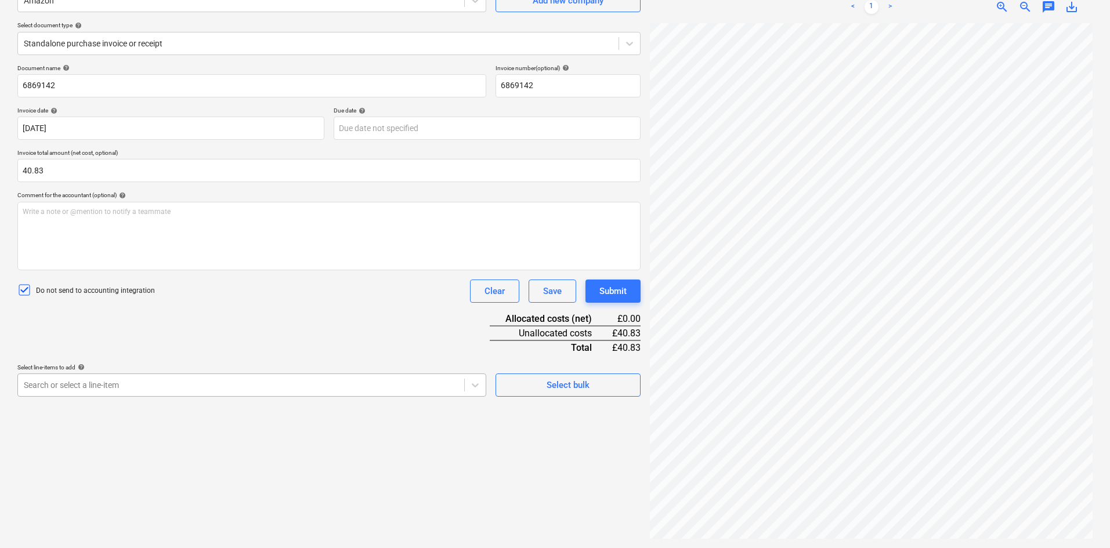
scroll to position [146, 0]
click at [126, 389] on body "Sales Projects Contacts Company Consolidated Invoices Inbox 1 format_size keybo…" at bounding box center [555, 158] width 1110 height 548
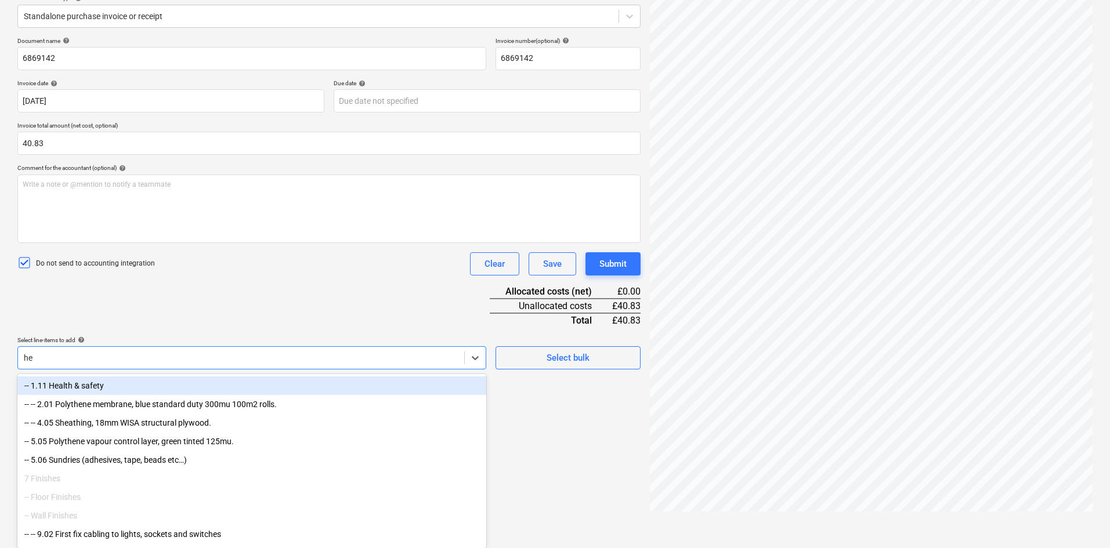
type input "hea"
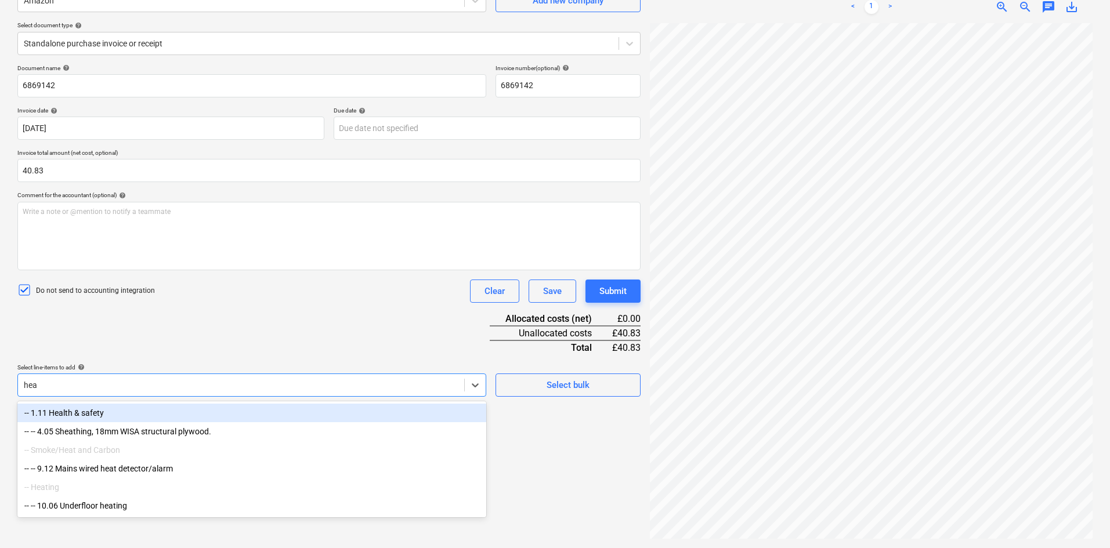
click at [132, 410] on div "-- 1.11 Health & safety" at bounding box center [251, 413] width 469 height 19
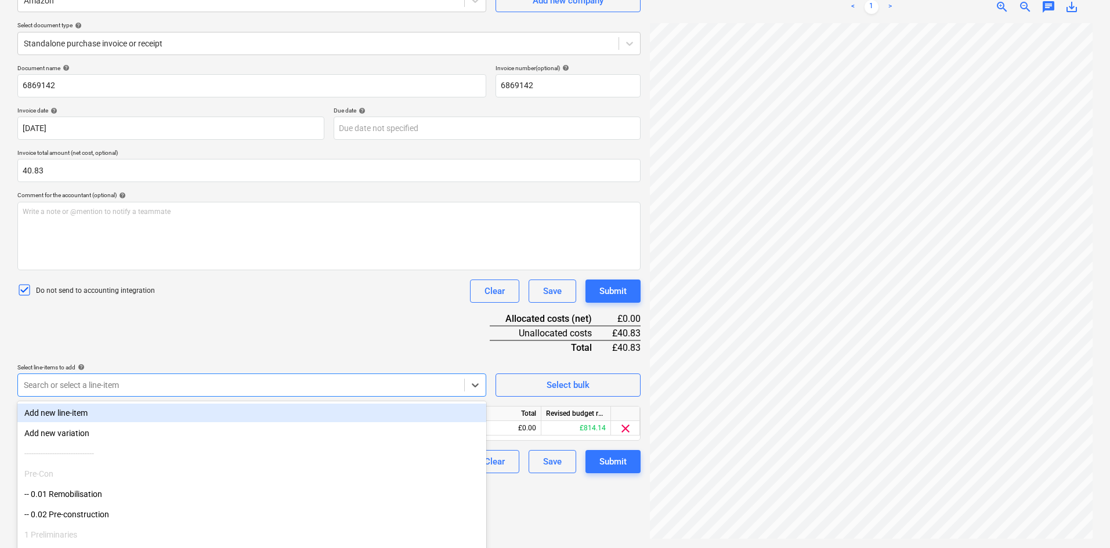
click at [213, 323] on div "Document name help 6869142 Invoice number (optional) help 6869142 Invoice date …" at bounding box center [328, 268] width 623 height 409
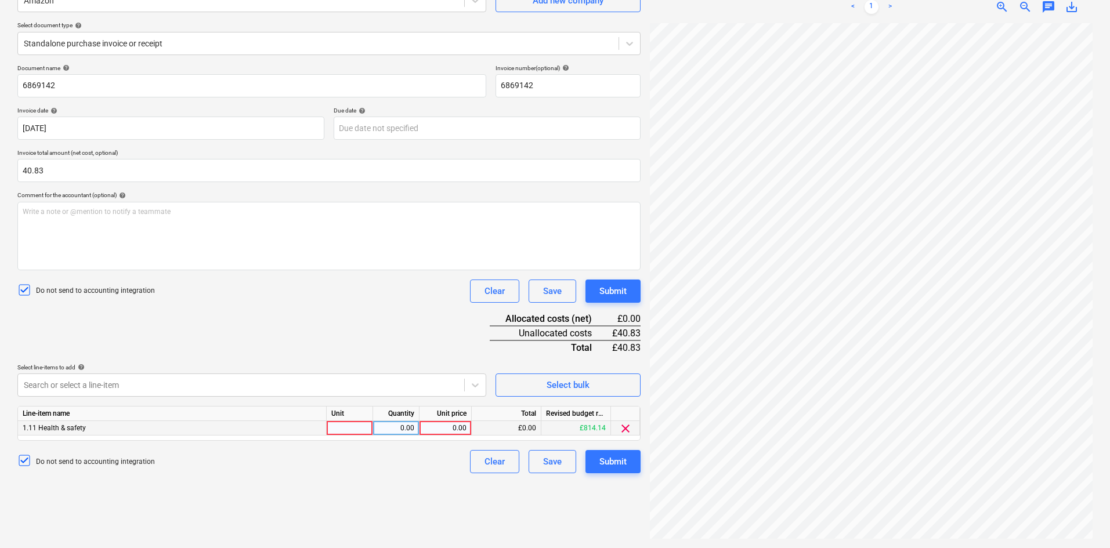
click at [350, 430] on div at bounding box center [350, 428] width 46 height 15
type input "e"
type input "Each"
type input "40.83"
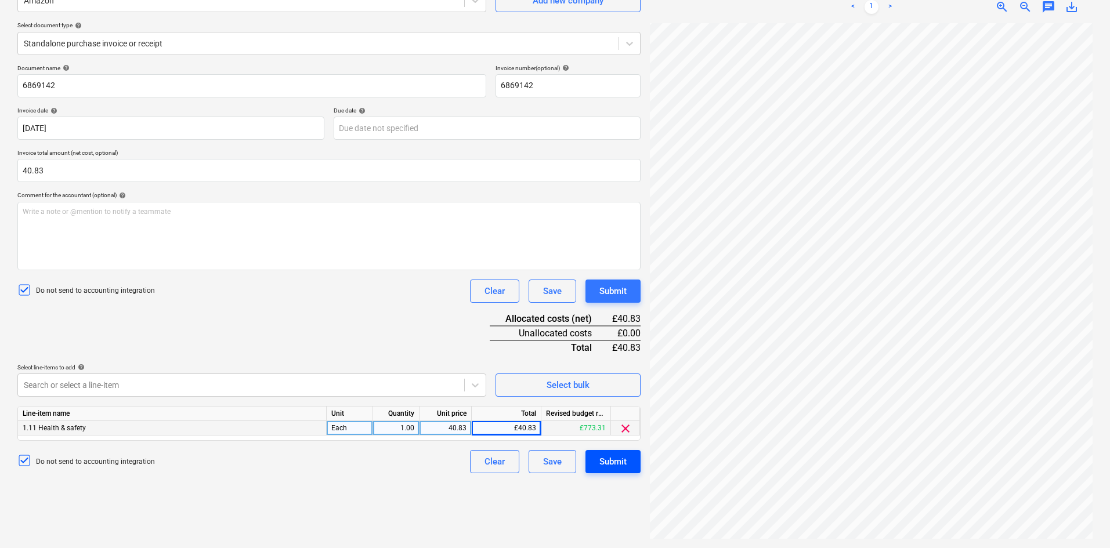
click at [618, 461] on div "Submit" at bounding box center [612, 461] width 27 height 15
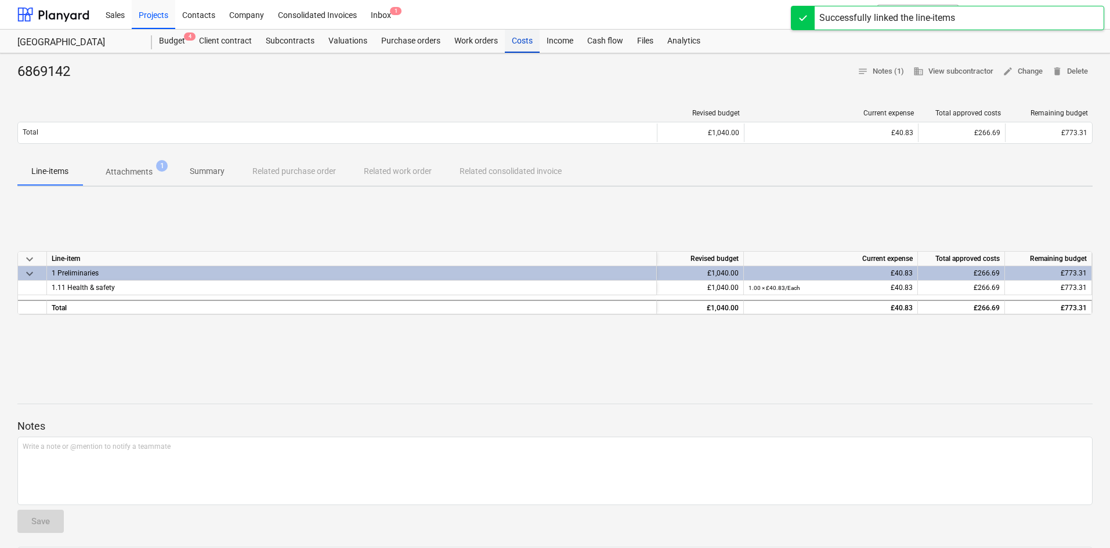
click at [524, 41] on div "Costs" at bounding box center [522, 41] width 35 height 23
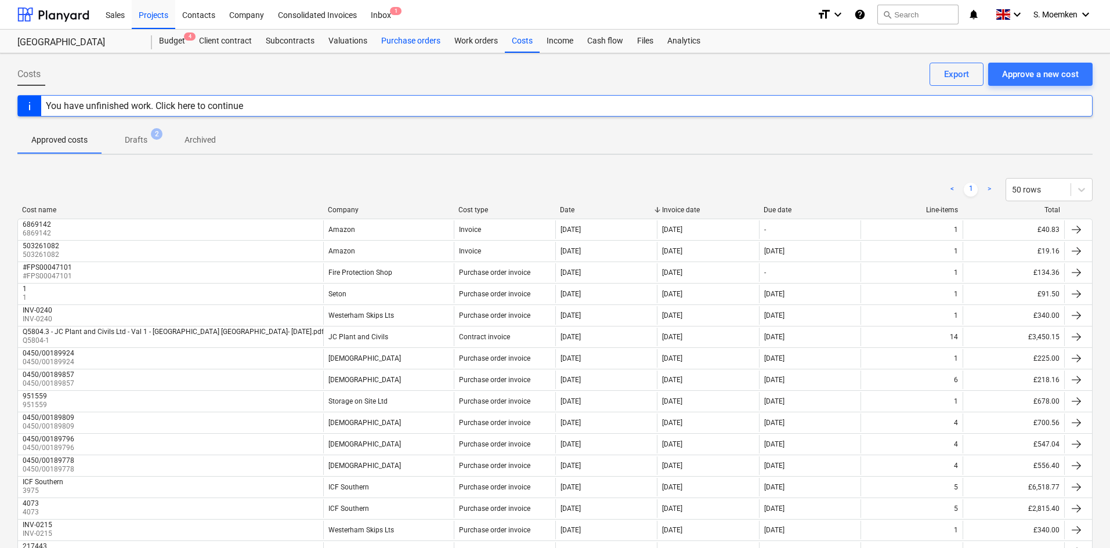
click at [415, 38] on div "Purchase orders" at bounding box center [410, 41] width 73 height 23
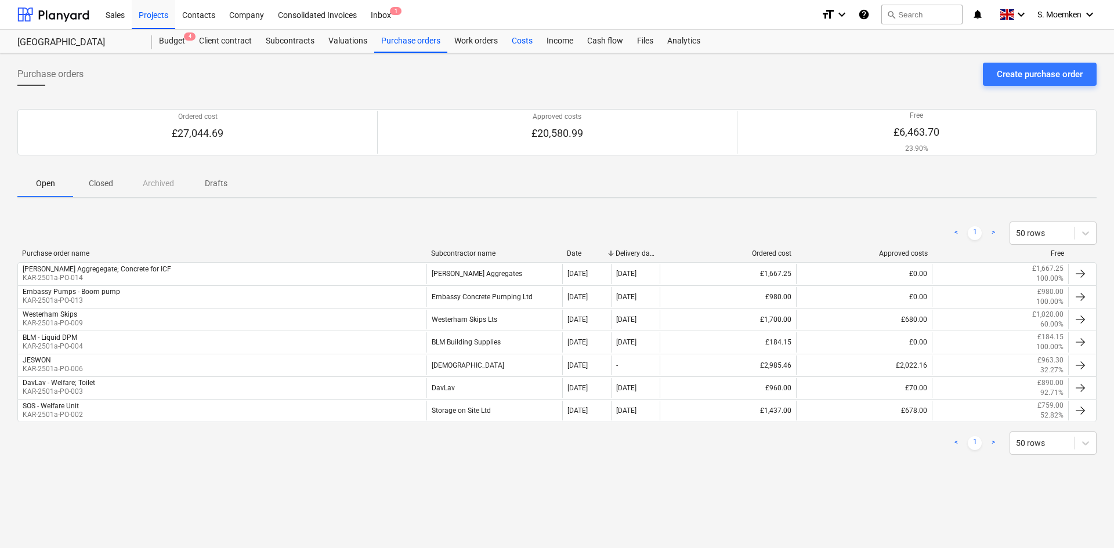
click at [513, 37] on div "Costs" at bounding box center [522, 41] width 35 height 23
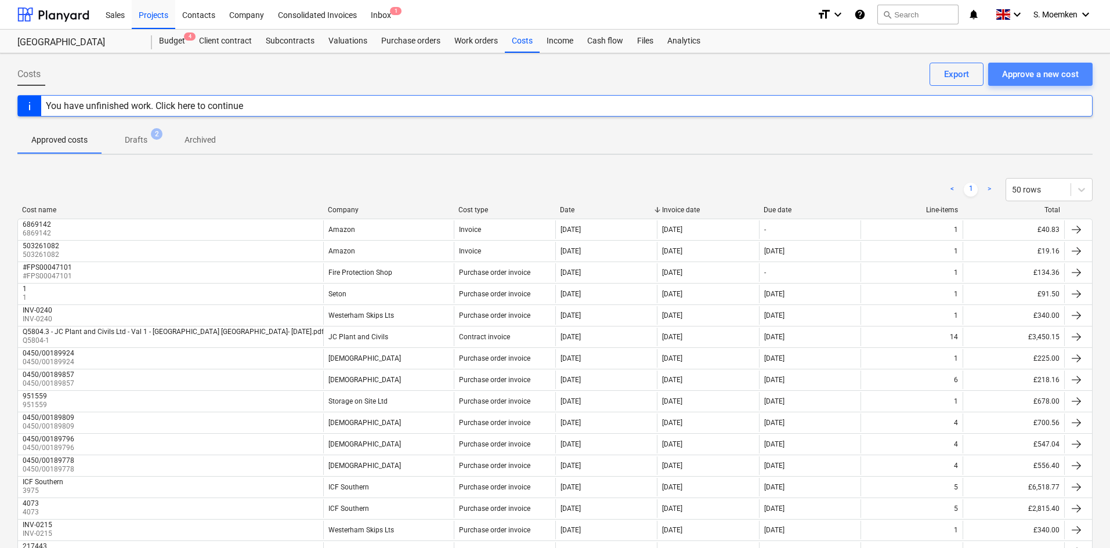
click at [1031, 74] on div "Approve a new cost" at bounding box center [1040, 74] width 77 height 15
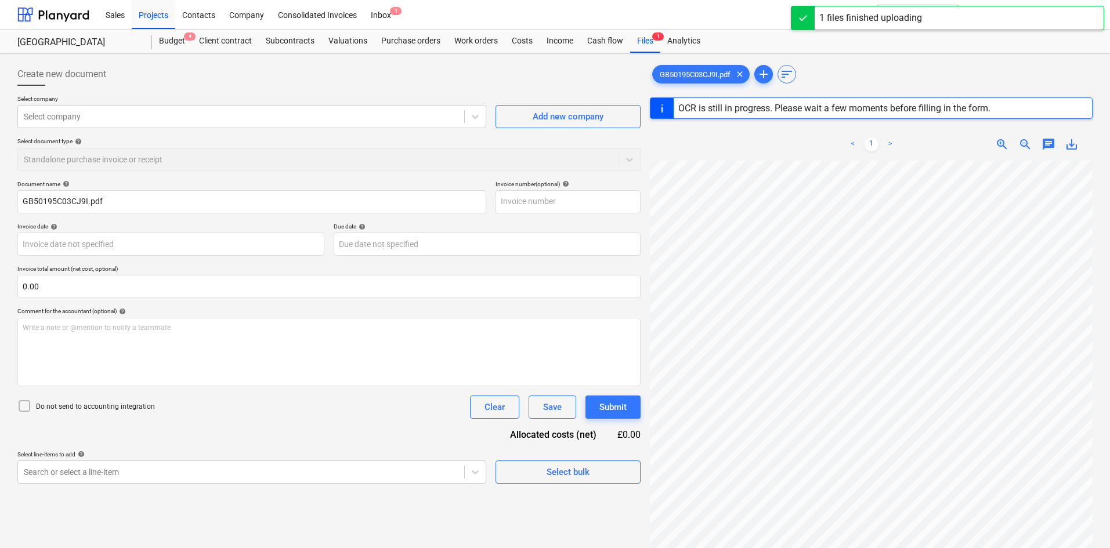
type input "1"
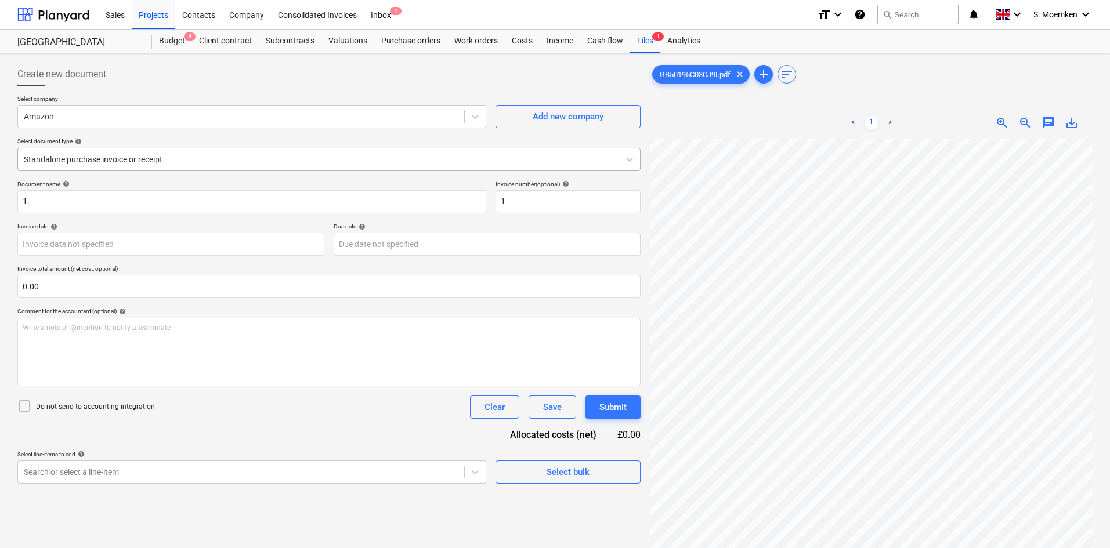
scroll to position [6, 82]
click at [112, 198] on input "1" at bounding box center [251, 201] width 469 height 23
paste input "GB50195C03CJ9I"
type input "GB50195C03CJ9I"
click at [520, 202] on input "1" at bounding box center [567, 201] width 145 height 23
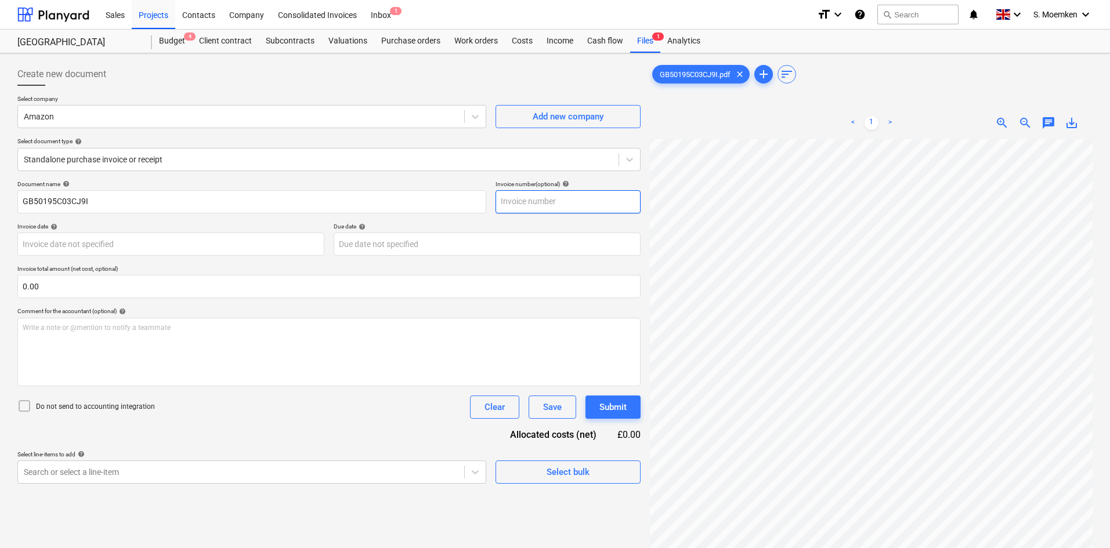
paste input "GB50195C03CJ9I"
type input "GB50195C03CJ9I"
click at [215, 245] on body "Sales Projects Contacts Company Consolidated Invoices Inbox 1 format_size keybo…" at bounding box center [555, 274] width 1110 height 548
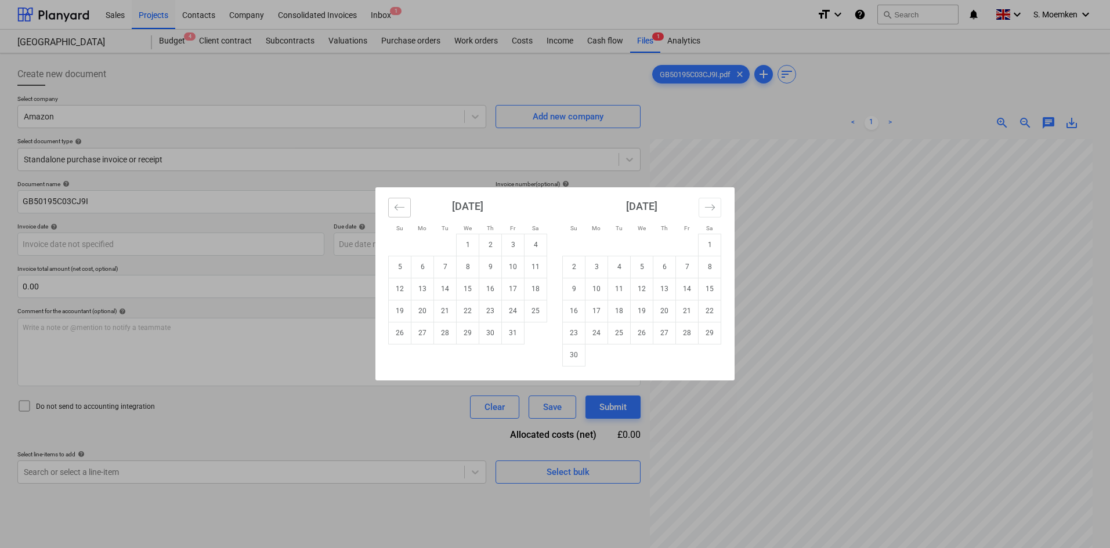
click at [395, 206] on icon "Move backward to switch to the previous month." at bounding box center [399, 207] width 11 height 11
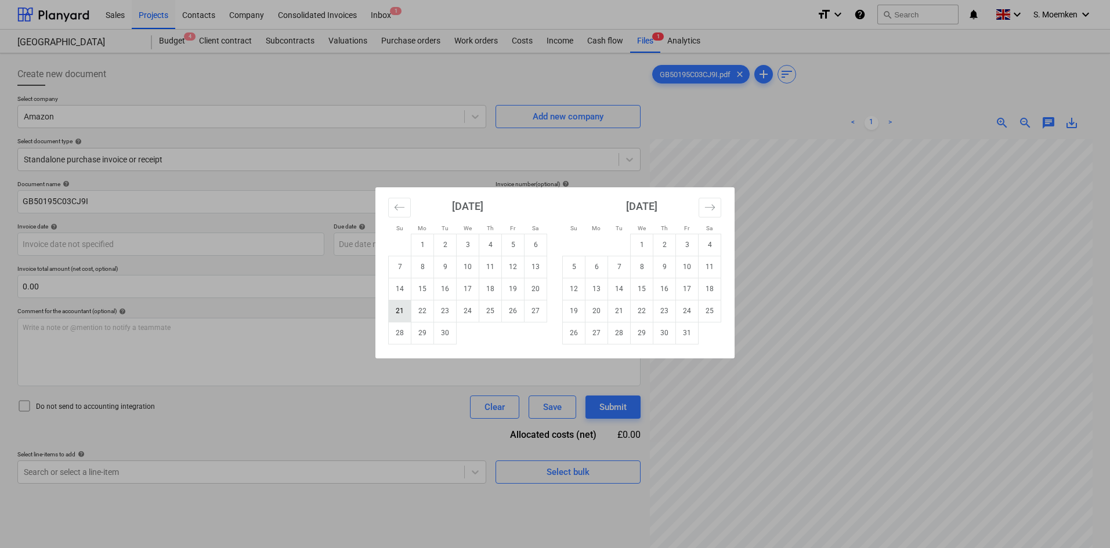
click at [396, 307] on td "21" at bounding box center [400, 311] width 23 height 22
type input "[DATE]"
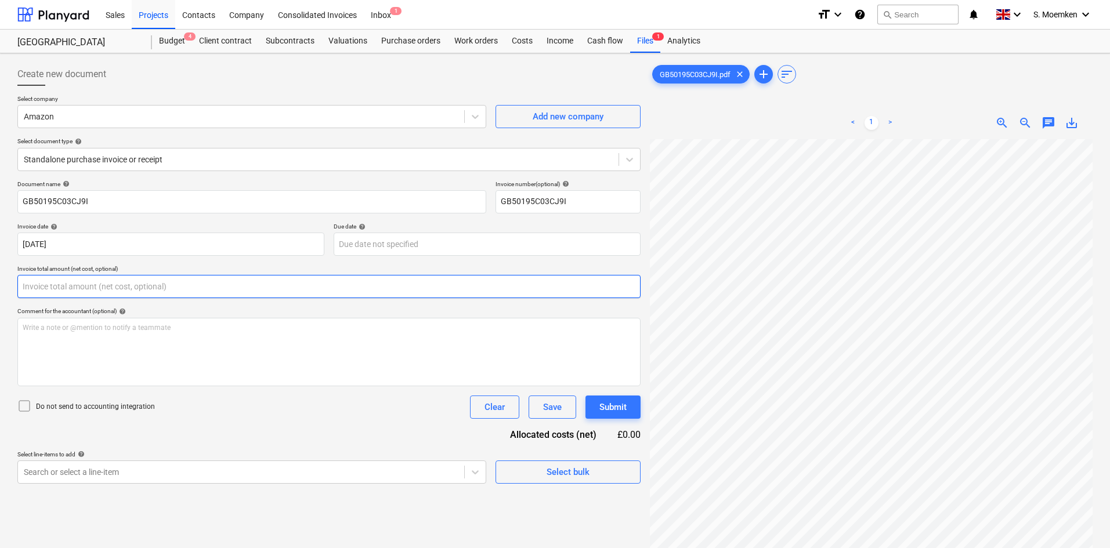
click at [77, 285] on input "text" at bounding box center [328, 286] width 623 height 23
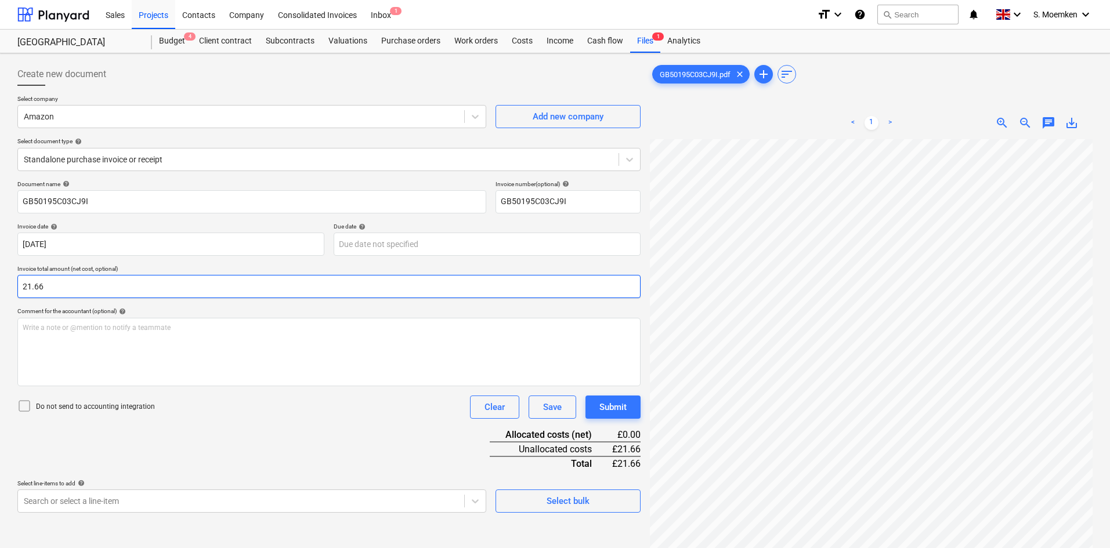
type input "21.66"
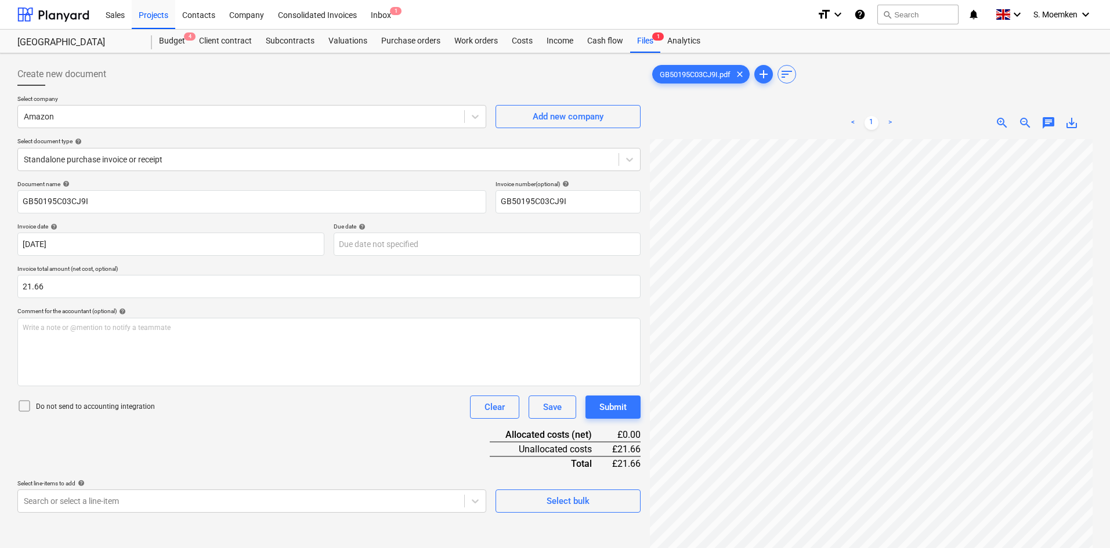
click at [28, 405] on icon at bounding box center [24, 406] width 14 height 14
click at [227, 335] on div "Write a note or @mention to notify a teammate ﻿" at bounding box center [328, 352] width 623 height 68
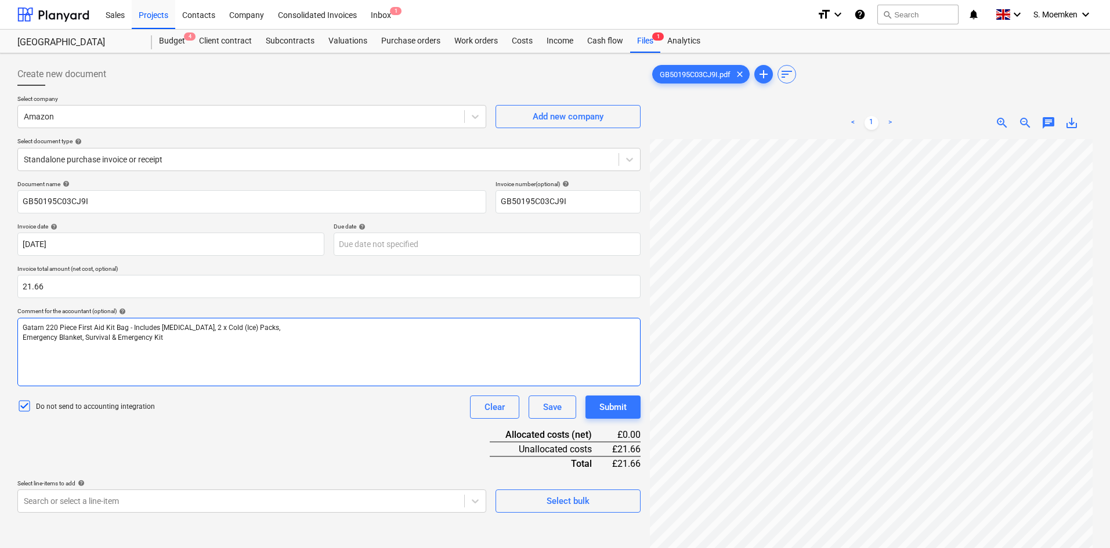
click at [22, 338] on div "Gatarn 220 Piece First Aid Kit Bag - Includes Eyewash, 2 x Cold (Ice) Packs, Em…" at bounding box center [328, 352] width 623 height 68
click at [307, 360] on div "Gatarn 220 Piece First Aid Kit Bag - Includes Eyewash, 2 x Cold (Ice) Packs, Em…" at bounding box center [328, 352] width 623 height 68
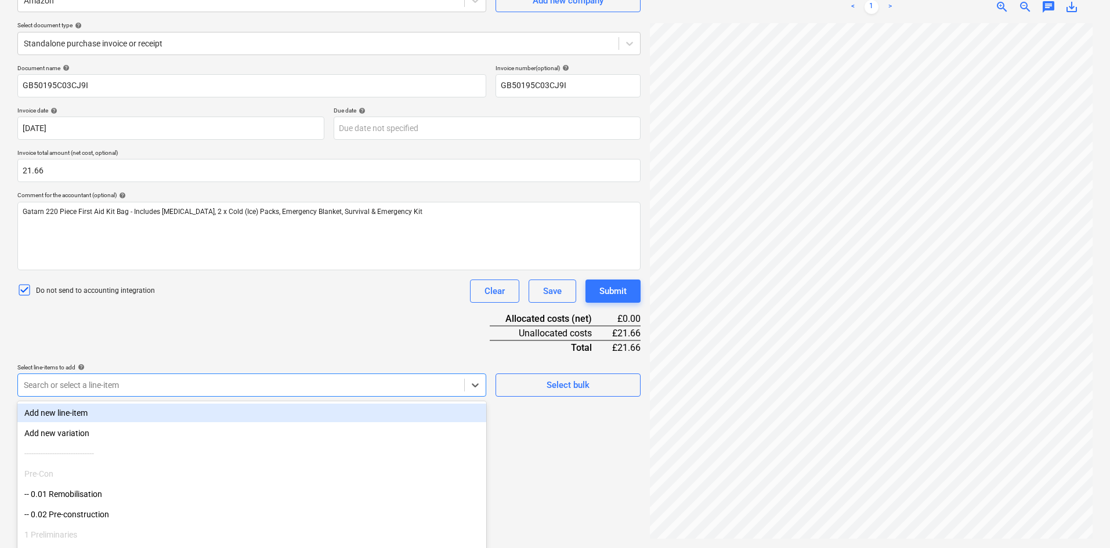
scroll to position [146, 0]
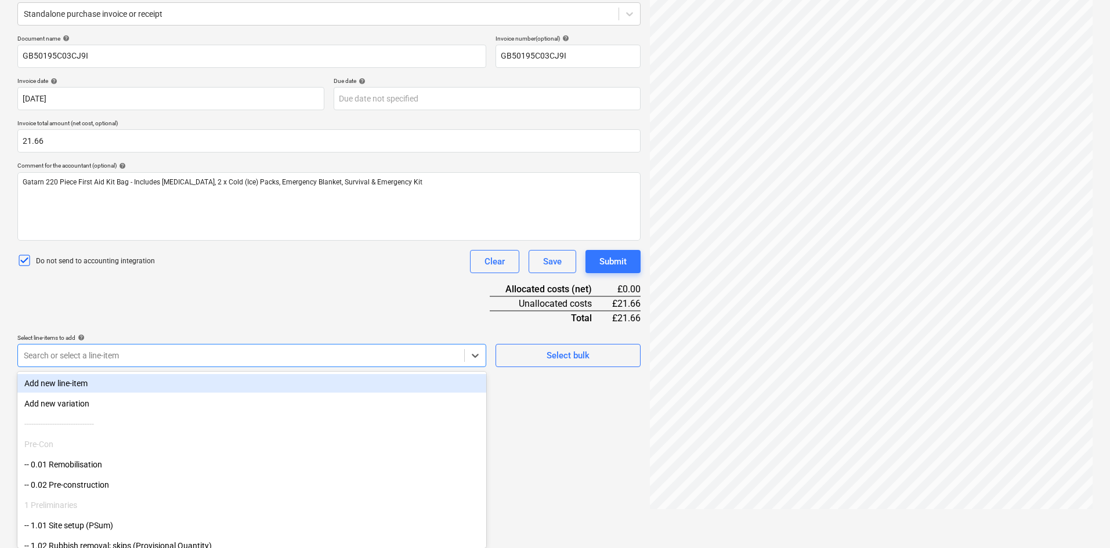
click at [276, 382] on body "Sales Projects Contacts Company Consolidated Invoices Inbox 1 format_size keybo…" at bounding box center [555, 128] width 1110 height 548
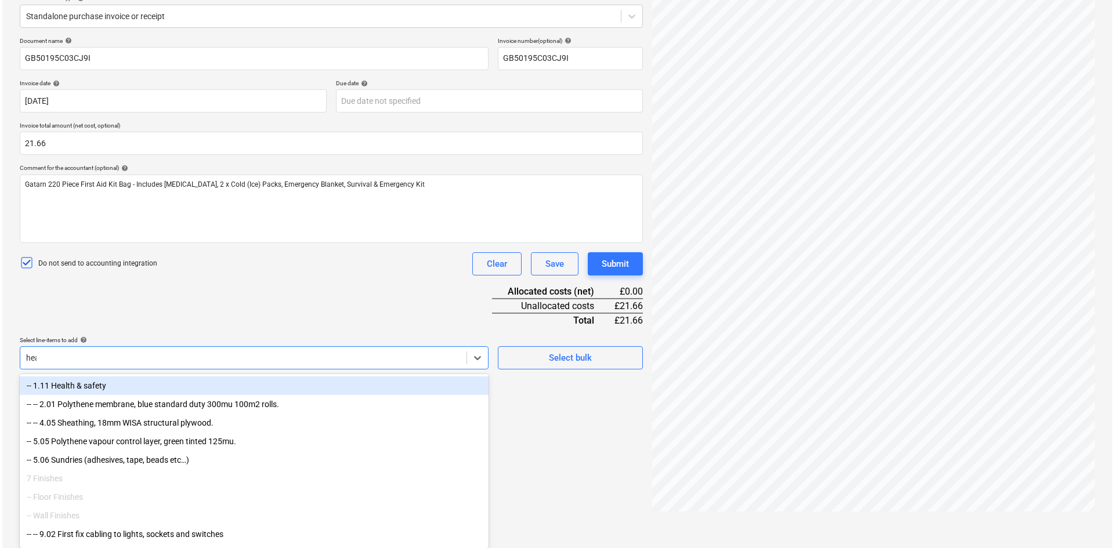
scroll to position [116, 0]
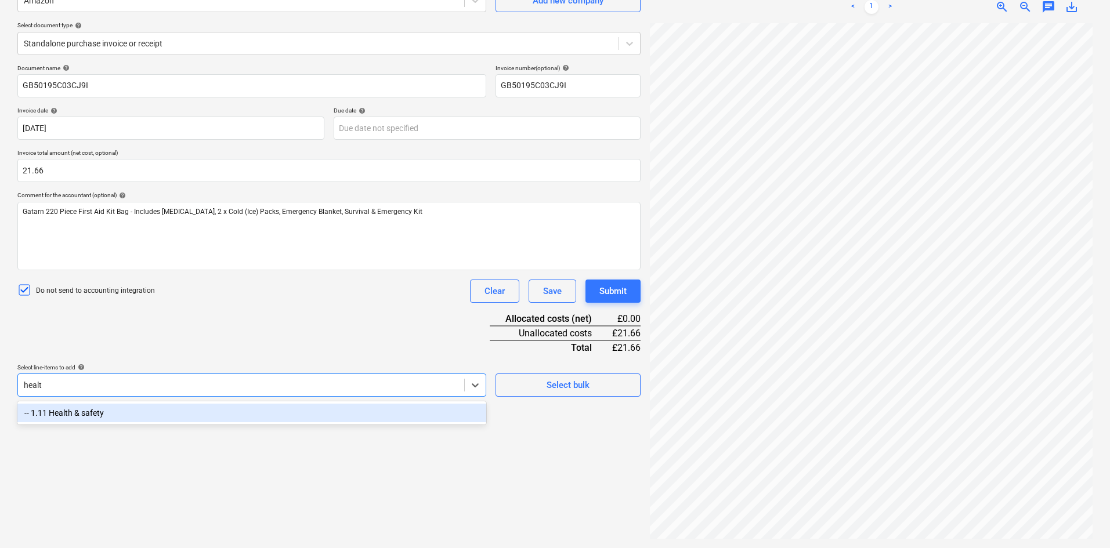
type input "health"
click at [288, 414] on div "-- 1.11 Health & safety" at bounding box center [251, 413] width 469 height 19
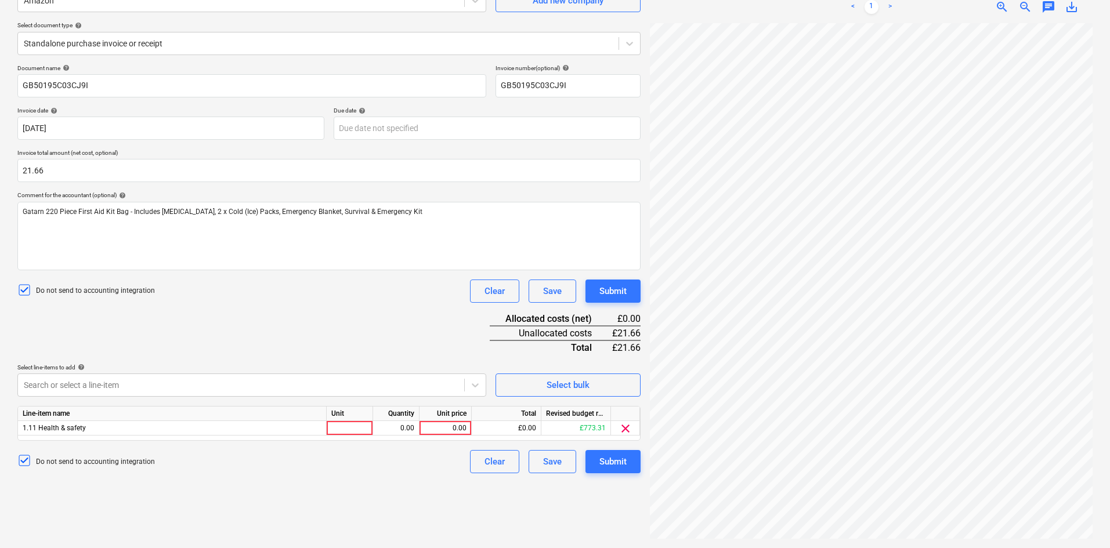
click at [349, 325] on div "Document name help GB50195C03CJ9I Invoice number (optional) help GB50195C03CJ9I…" at bounding box center [328, 268] width 623 height 409
click at [344, 424] on div at bounding box center [350, 428] width 46 height 15
type input "Each"
type input "21.66"
click at [342, 295] on div "Do not send to accounting integration Clear Save Submit" at bounding box center [328, 291] width 623 height 23
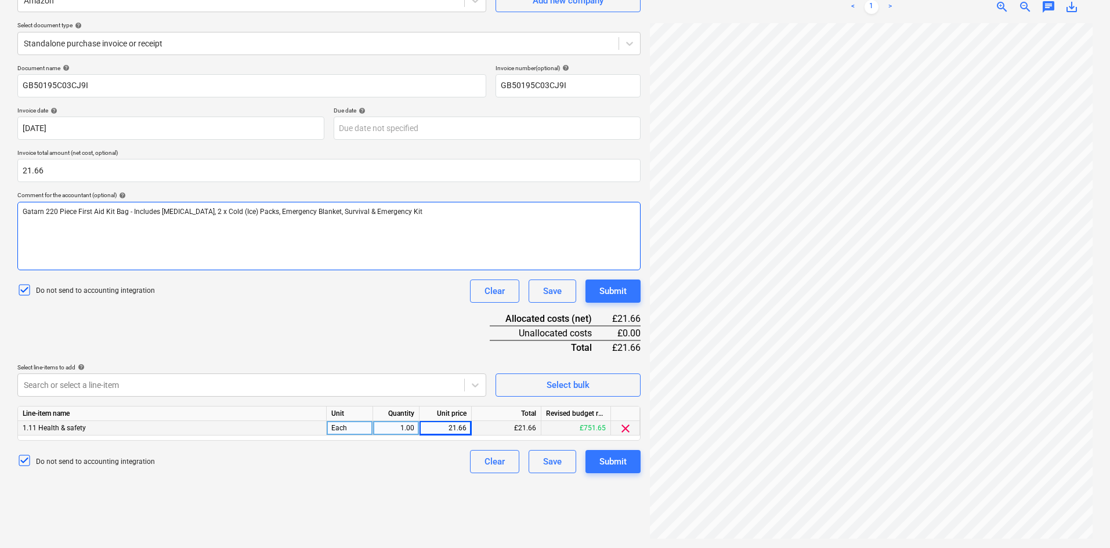
click at [393, 225] on div "Gatarn 220 Piece First Aid Kit Bag - Includes Eyewash, 2 x Cold (Ice) Packs, Em…" at bounding box center [328, 236] width 623 height 68
click at [498, 426] on div "£21.66" at bounding box center [507, 428] width 70 height 15
click at [309, 284] on div "Do not send to accounting integration Clear Save Submit" at bounding box center [328, 291] width 623 height 23
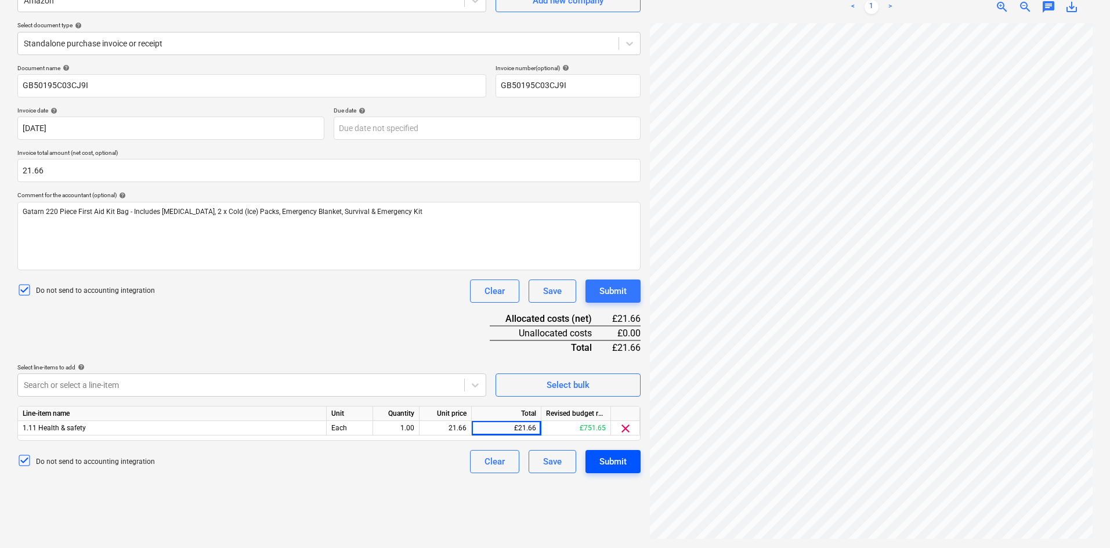
click at [605, 468] on div "Submit" at bounding box center [612, 461] width 27 height 15
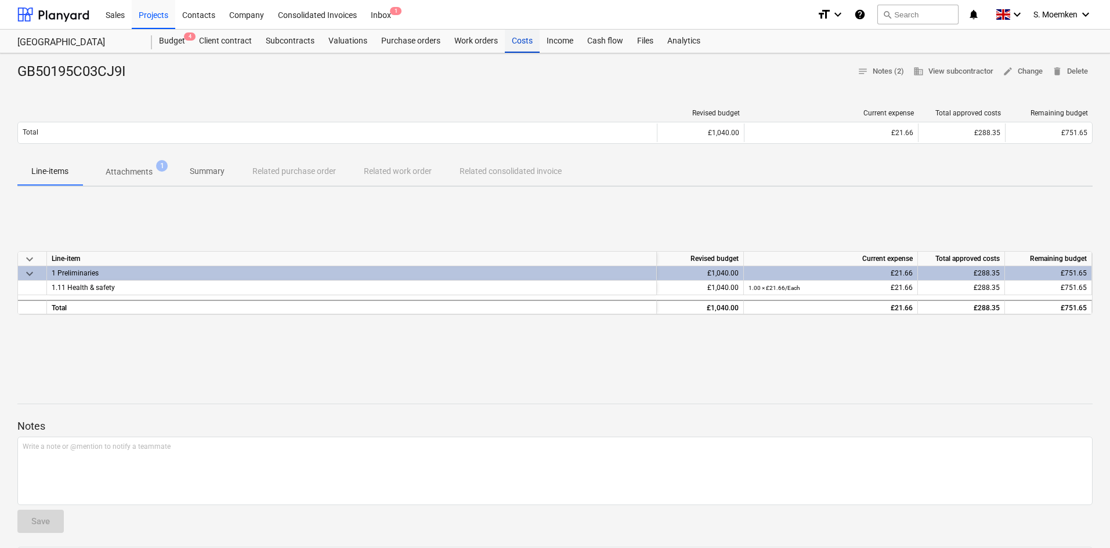
click at [519, 41] on div "Costs" at bounding box center [522, 41] width 35 height 23
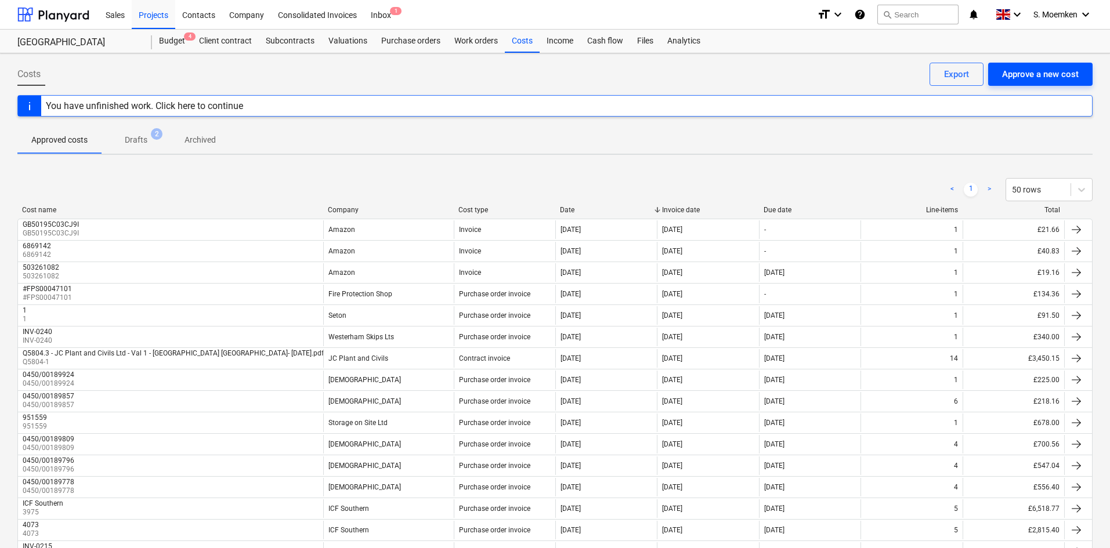
click at [1057, 76] on div "Approve a new cost" at bounding box center [1040, 74] width 77 height 15
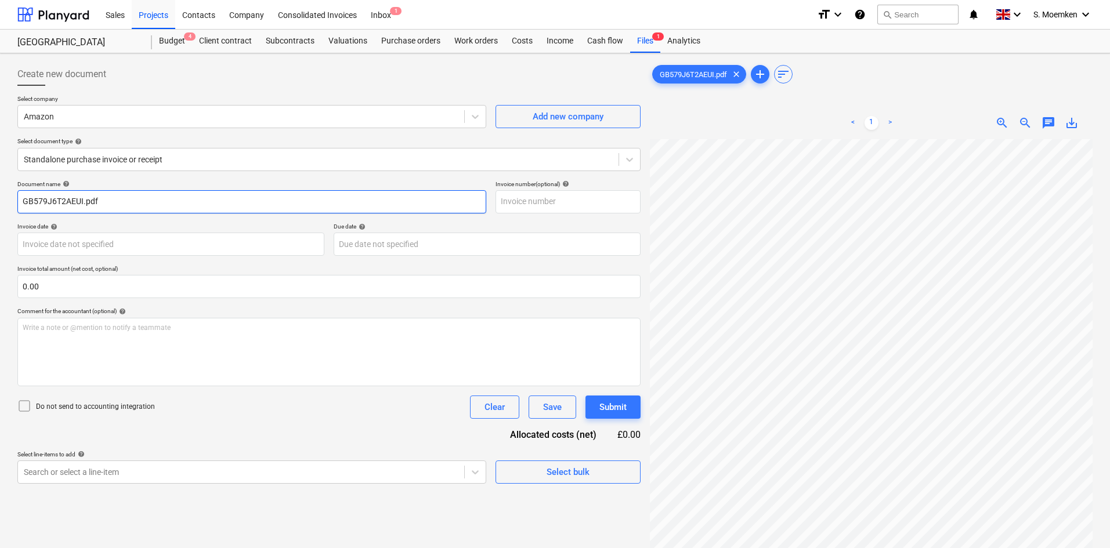
click at [149, 207] on input "GB579J6T2AEUI.pdf" at bounding box center [251, 201] width 469 height 23
type input "GB579J6T2AEUI"
click at [509, 200] on input "text" at bounding box center [567, 201] width 145 height 23
paste input "GB579J6T2AEUI"
type input "GB579J6T2AEUI"
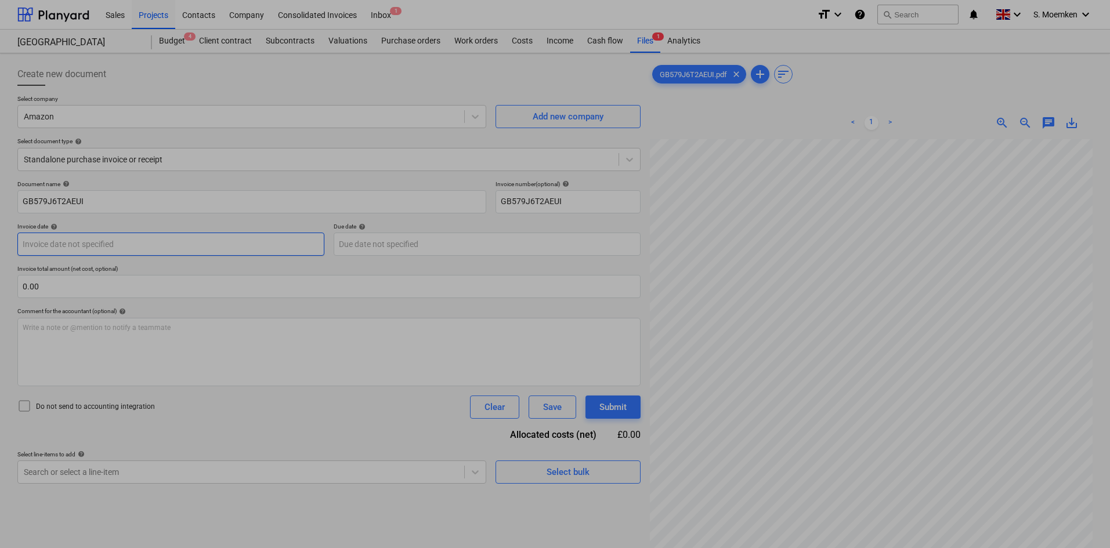
click at [84, 242] on body "Sales Projects Contacts Company Consolidated Invoices Inbox 1 format_size keybo…" at bounding box center [555, 274] width 1110 height 548
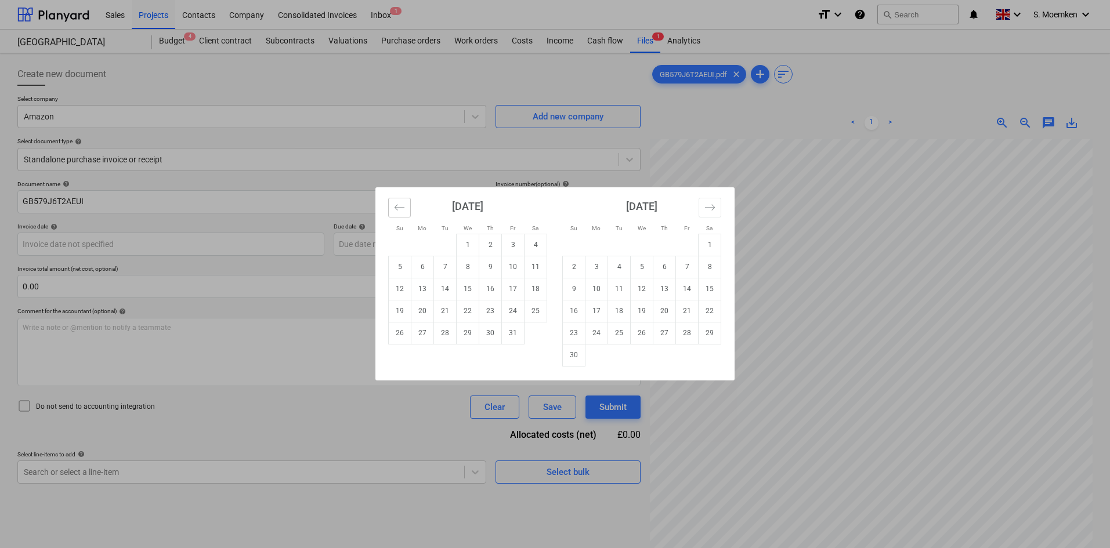
click at [400, 209] on icon "Move backward to switch to the previous month." at bounding box center [399, 207] width 11 height 11
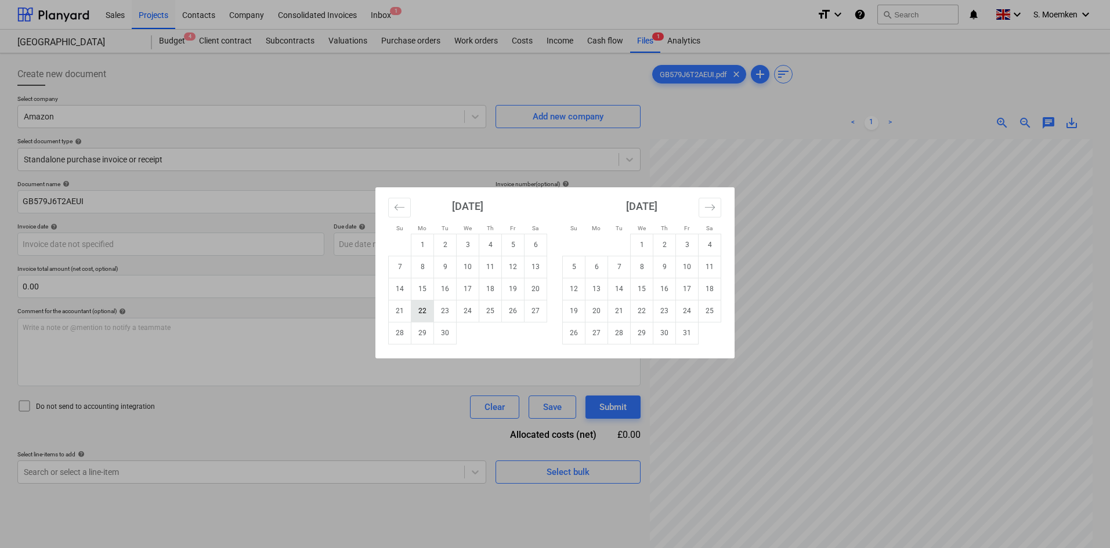
click at [421, 312] on td "22" at bounding box center [422, 311] width 23 height 22
type input "[DATE]"
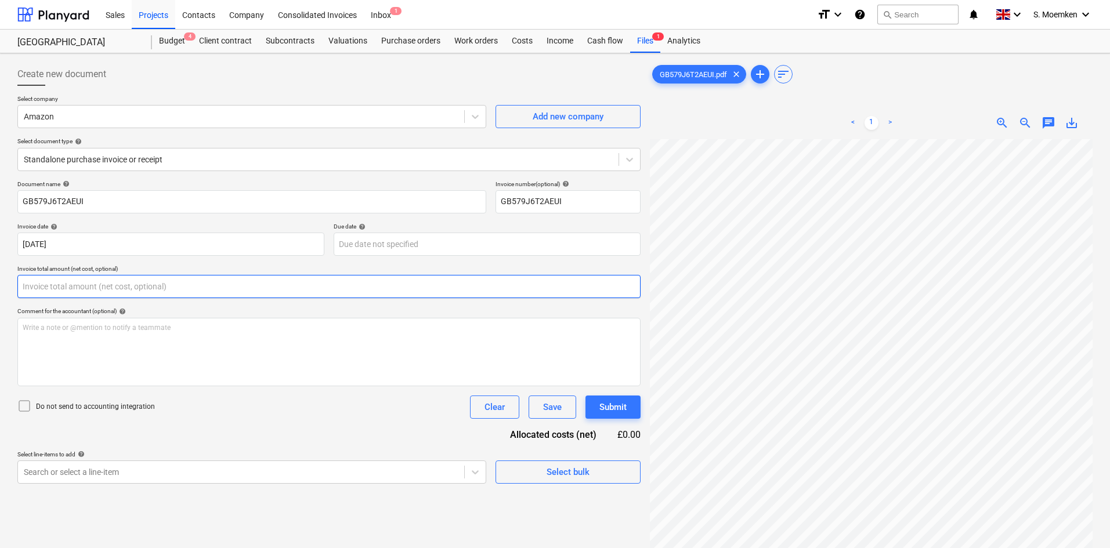
click at [159, 296] on input "text" at bounding box center [328, 286] width 623 height 23
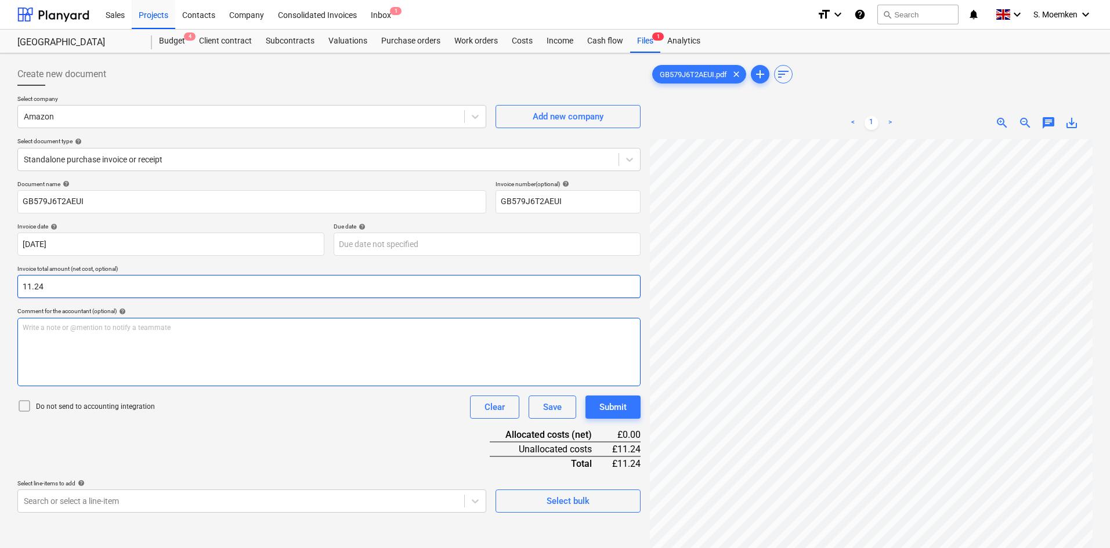
type input "11.24"
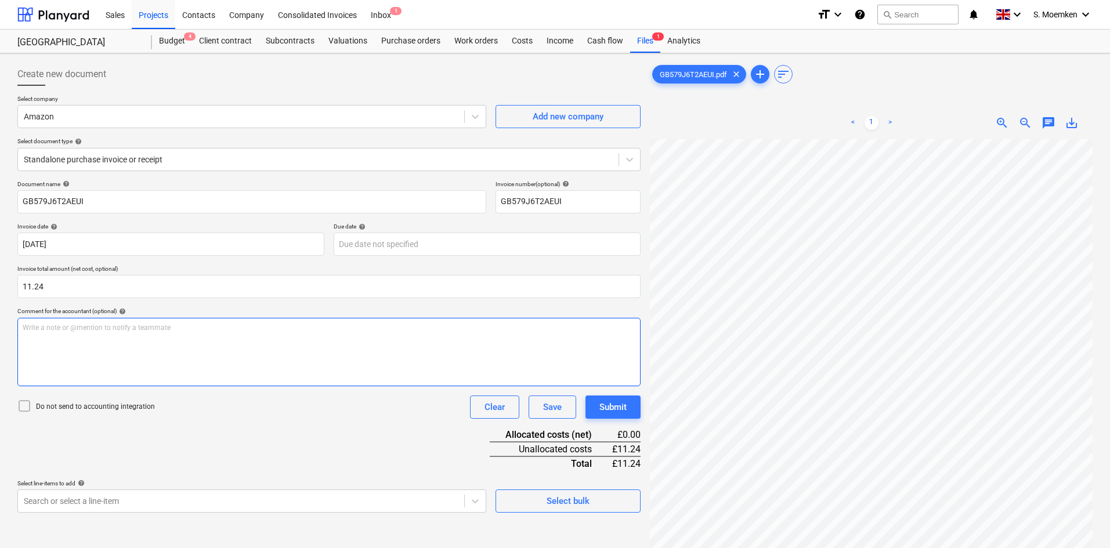
click at [107, 331] on p "Write a note or @mention to notify a teammate ﻿" at bounding box center [329, 328] width 613 height 10
paste div
click at [251, 328] on p "Oxford A4 Lever Arch File, Pack of 3 - Red, Black and Blue, Heavy Duty" at bounding box center [329, 328] width 613 height 10
click at [23, 408] on icon at bounding box center [24, 406] width 14 height 14
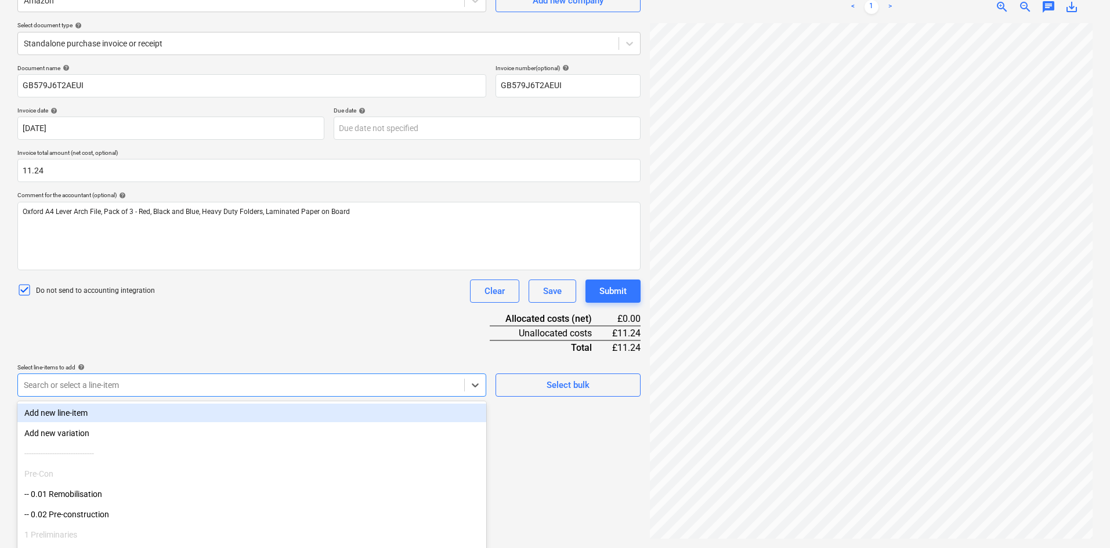
scroll to position [146, 0]
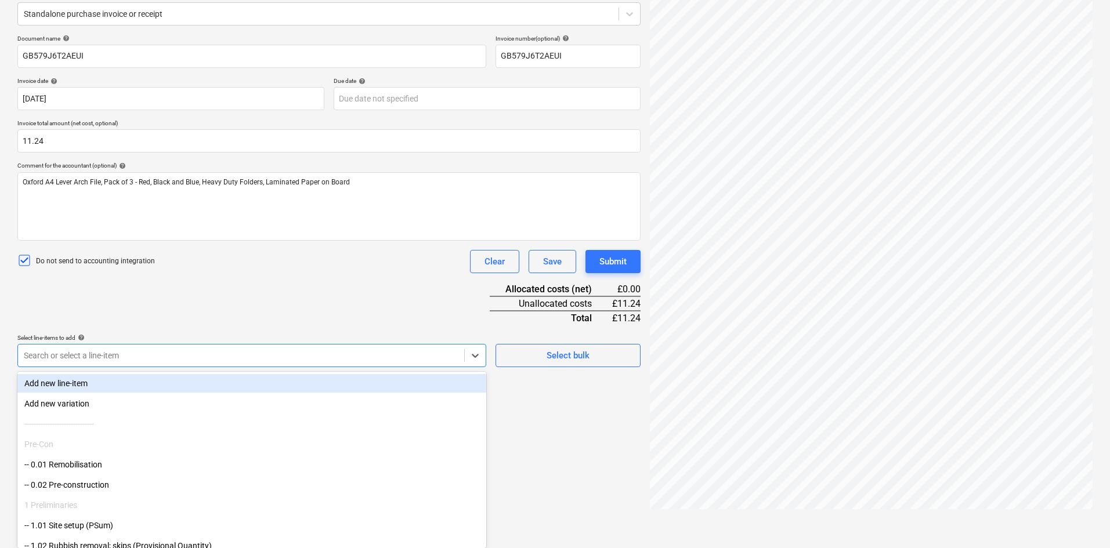
click at [262, 378] on body "Sales Projects Contacts Company Consolidated Invoices Inbox 1 format_size keybo…" at bounding box center [555, 128] width 1110 height 548
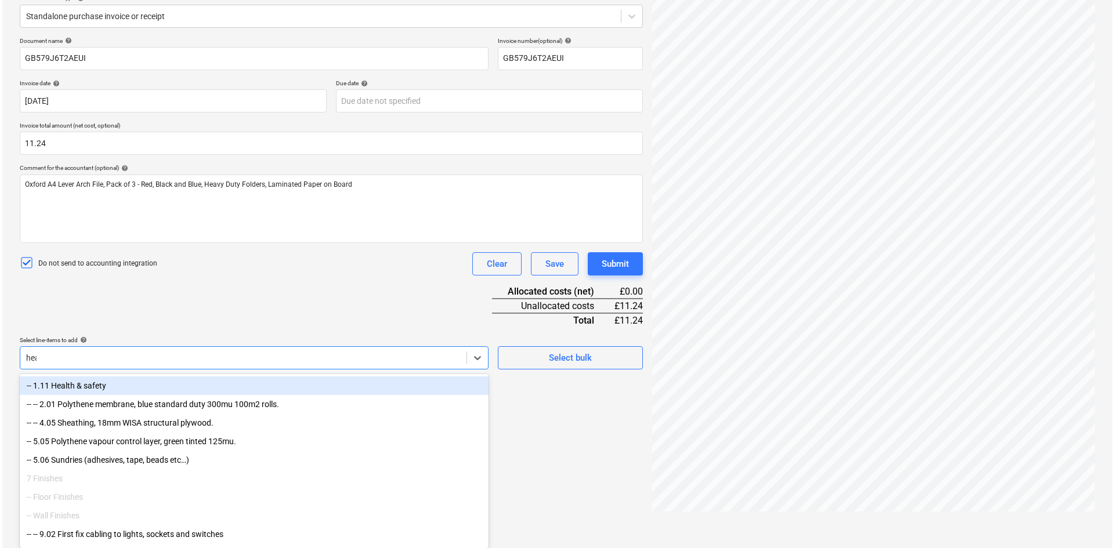
scroll to position [116, 0]
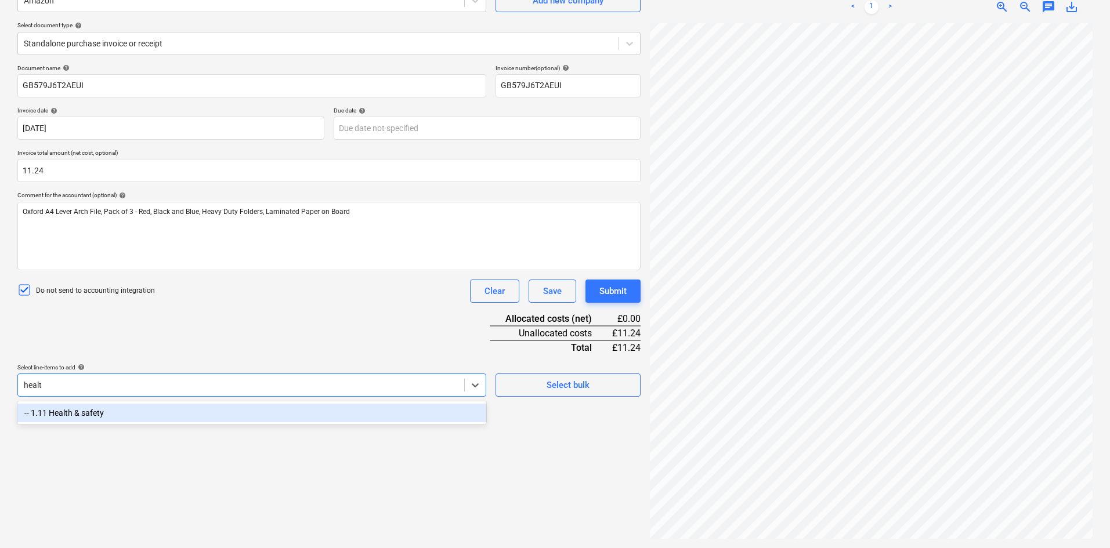
type input "health"
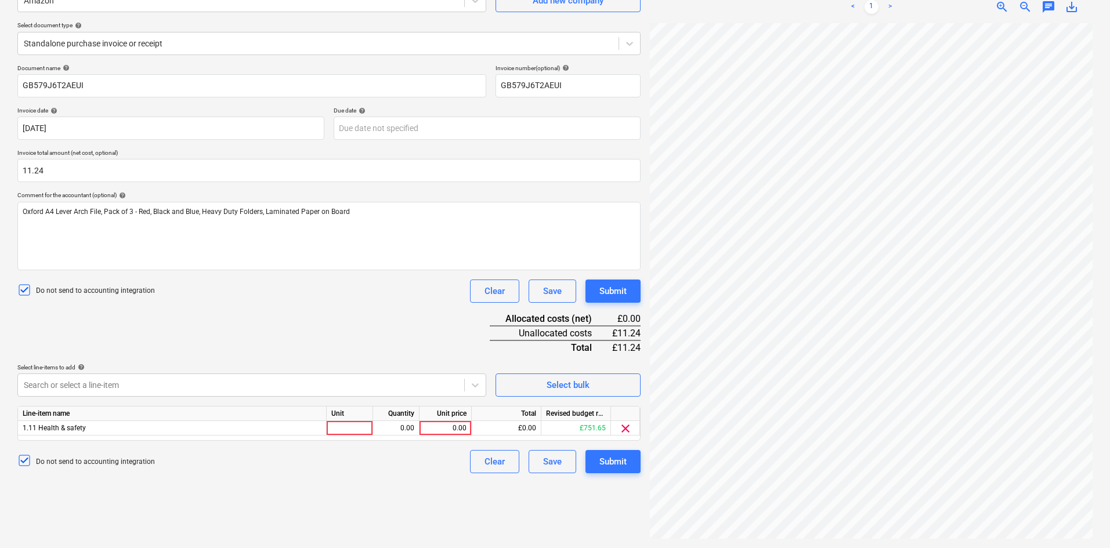
click at [233, 320] on div "Document name help GB579J6T2AEUI Invoice number (optional) help GB579J6T2AEUI I…" at bounding box center [328, 268] width 623 height 409
click at [345, 425] on div at bounding box center [350, 428] width 46 height 15
type input "Each"
type input "11.24"
click at [610, 464] on div "Submit" at bounding box center [612, 461] width 27 height 15
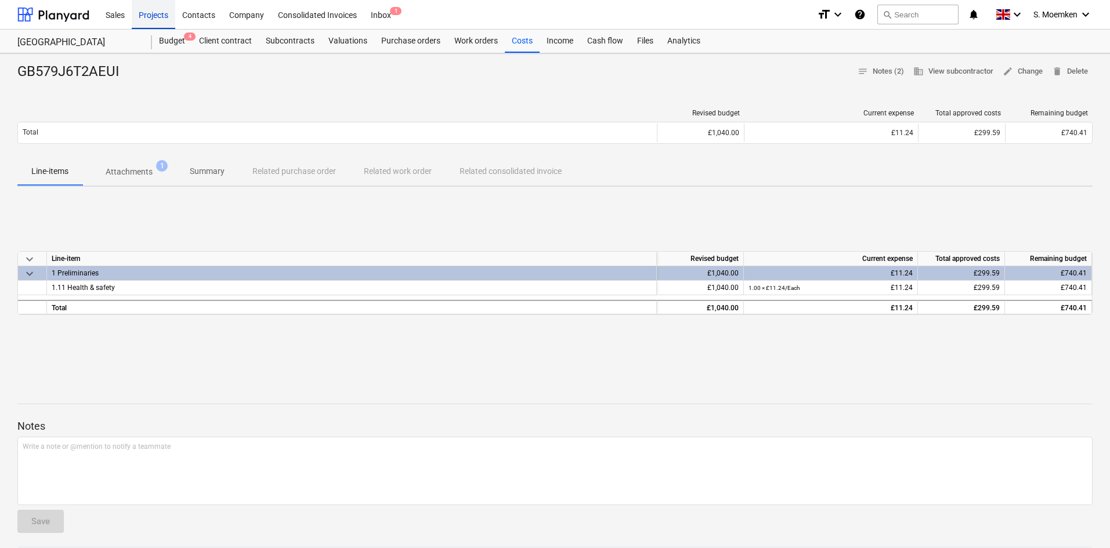
click at [161, 12] on div "Projects" at bounding box center [154, 14] width 44 height 30
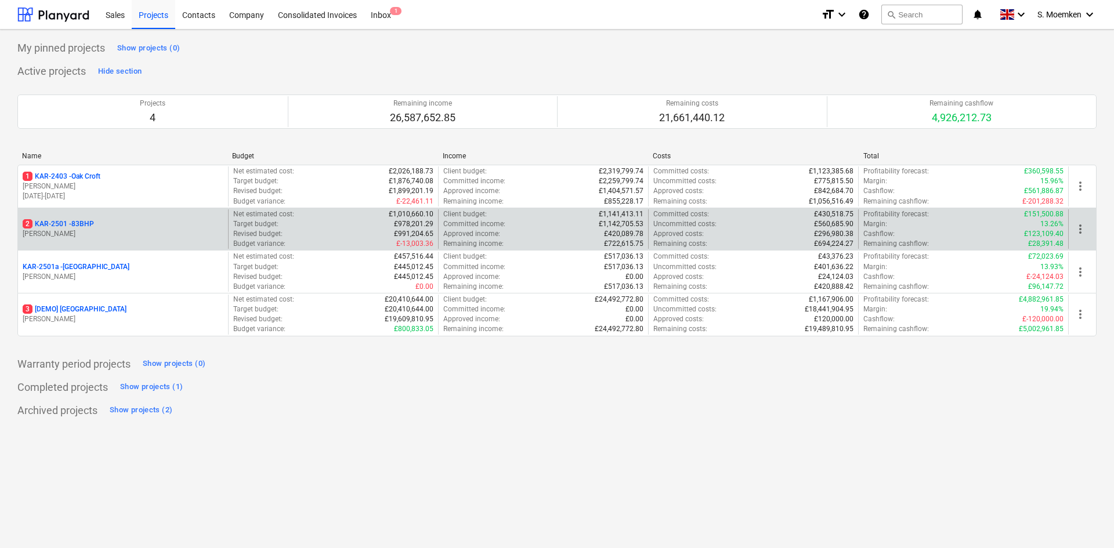
click at [99, 235] on p "[PERSON_NAME]" at bounding box center [123, 234] width 201 height 10
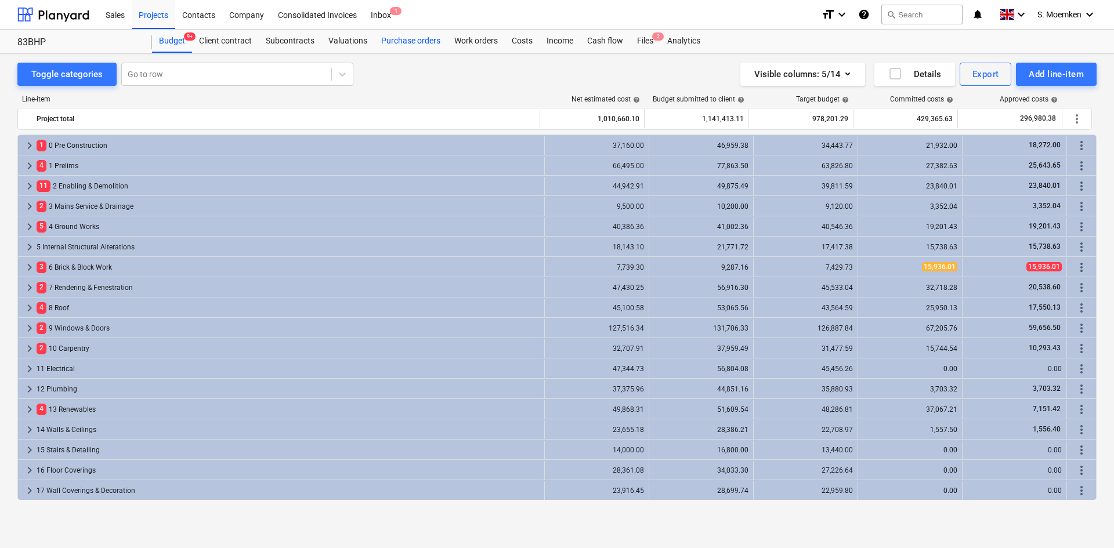
click at [420, 42] on div "Purchase orders" at bounding box center [410, 41] width 73 height 23
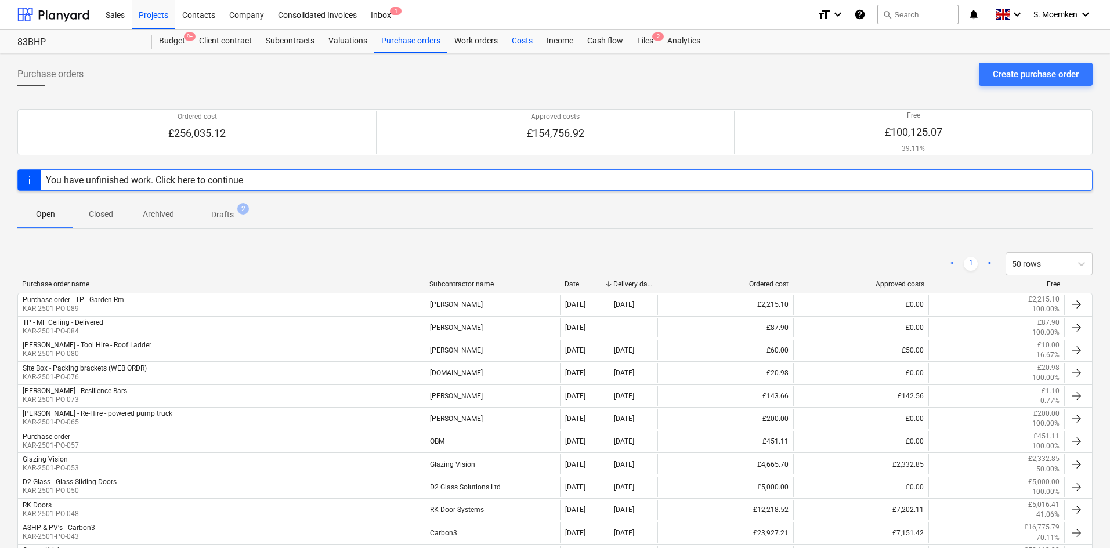
click at [511, 39] on div "Costs" at bounding box center [522, 41] width 35 height 23
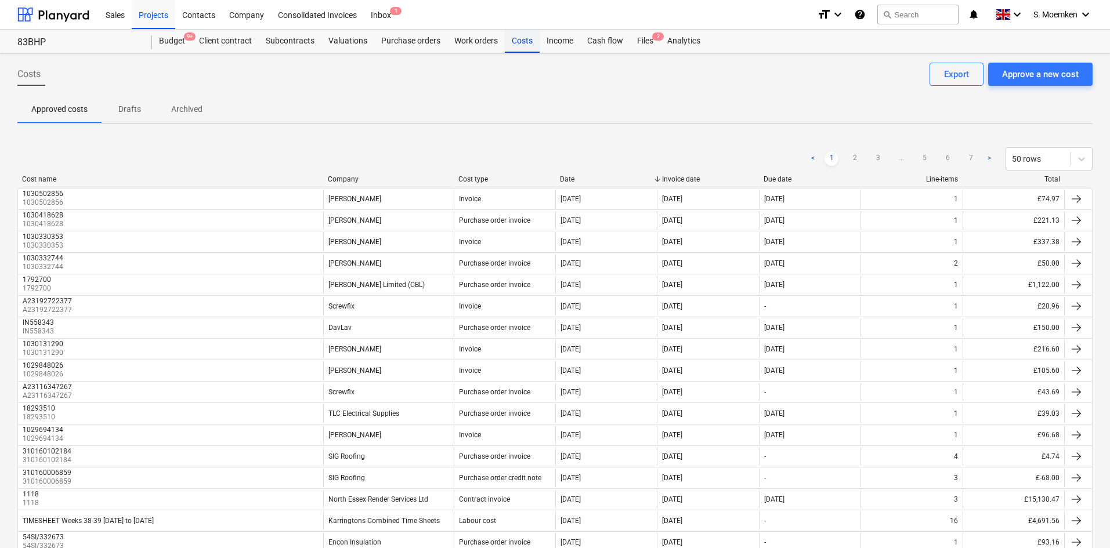
click at [518, 44] on div "Costs" at bounding box center [522, 41] width 35 height 23
click at [1035, 78] on div "Approve a new cost" at bounding box center [1040, 74] width 77 height 15
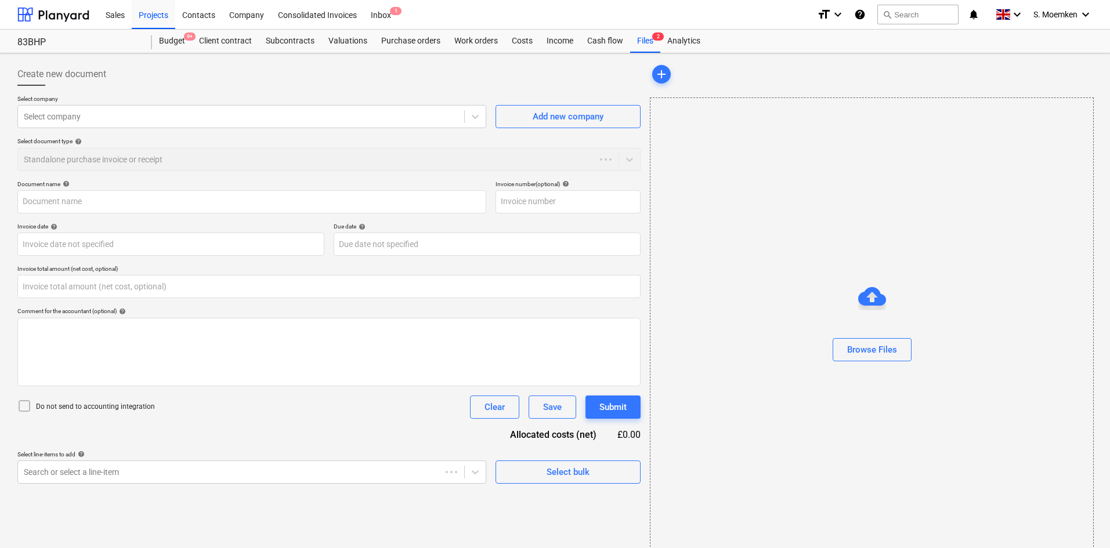
type input "0.00"
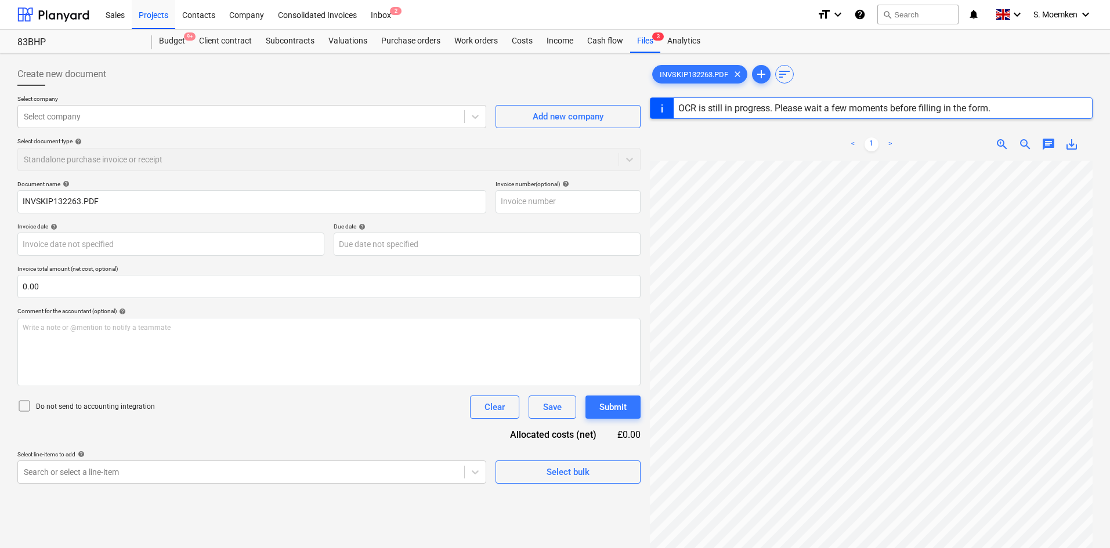
type input "SKIP132263"
type input "[DATE]"
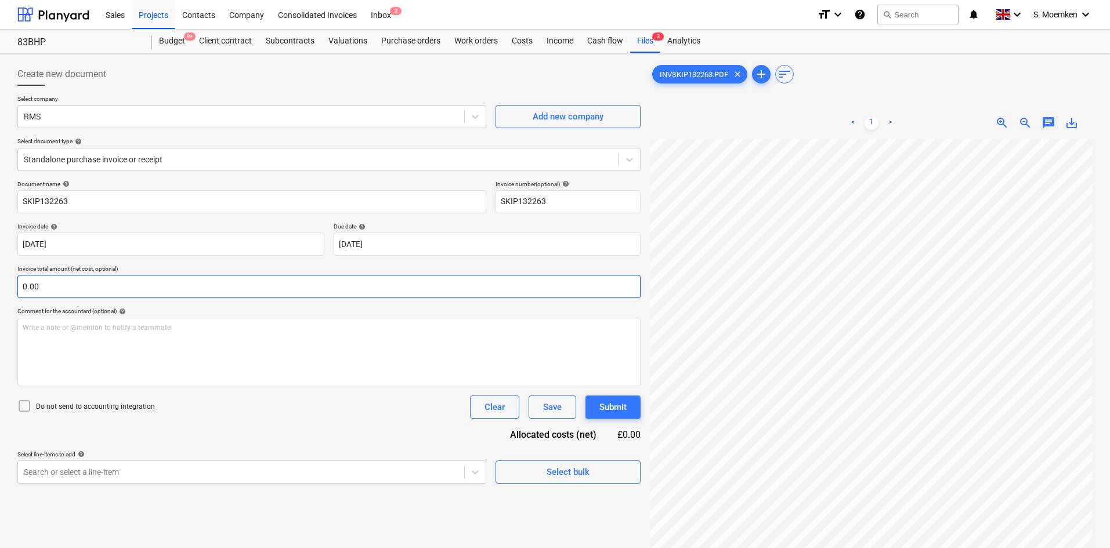
scroll to position [3, 0]
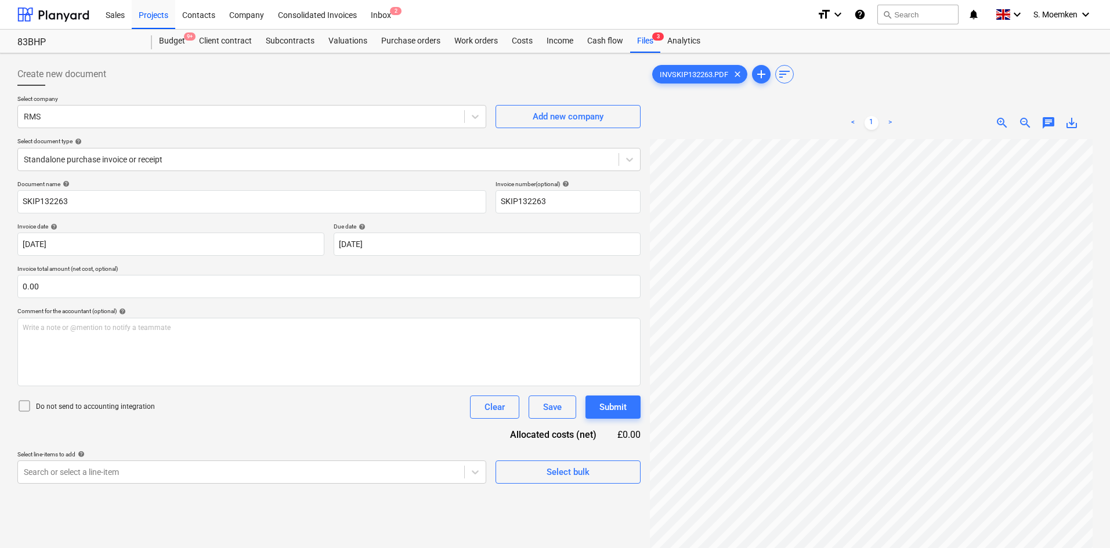
click at [28, 406] on icon at bounding box center [24, 406] width 14 height 14
click at [255, 472] on body "Sales Projects Contacts Company Consolidated Invoices Inbox 2 format_size keybo…" at bounding box center [555, 274] width 1110 height 548
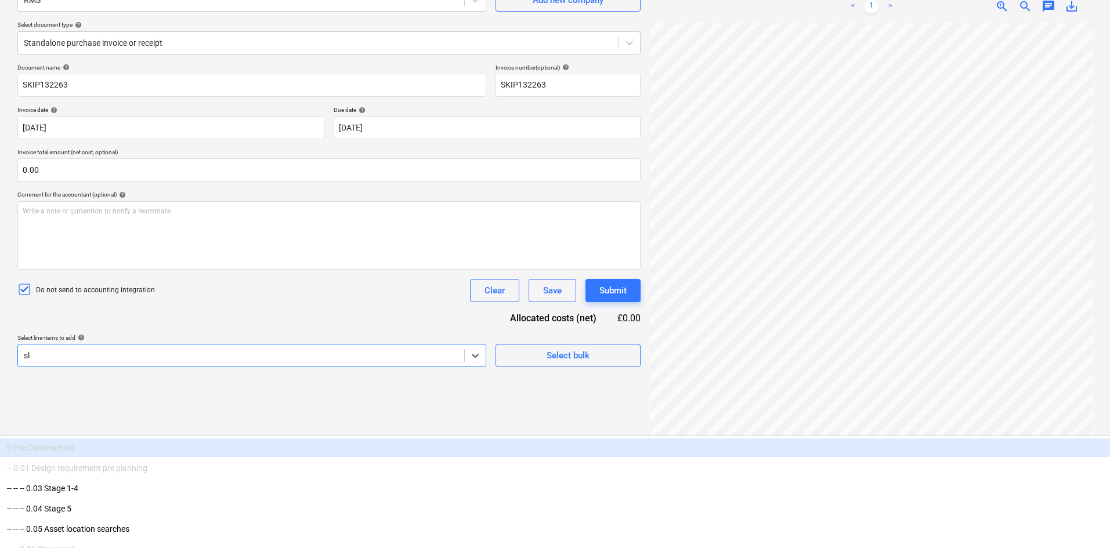
scroll to position [116, 0]
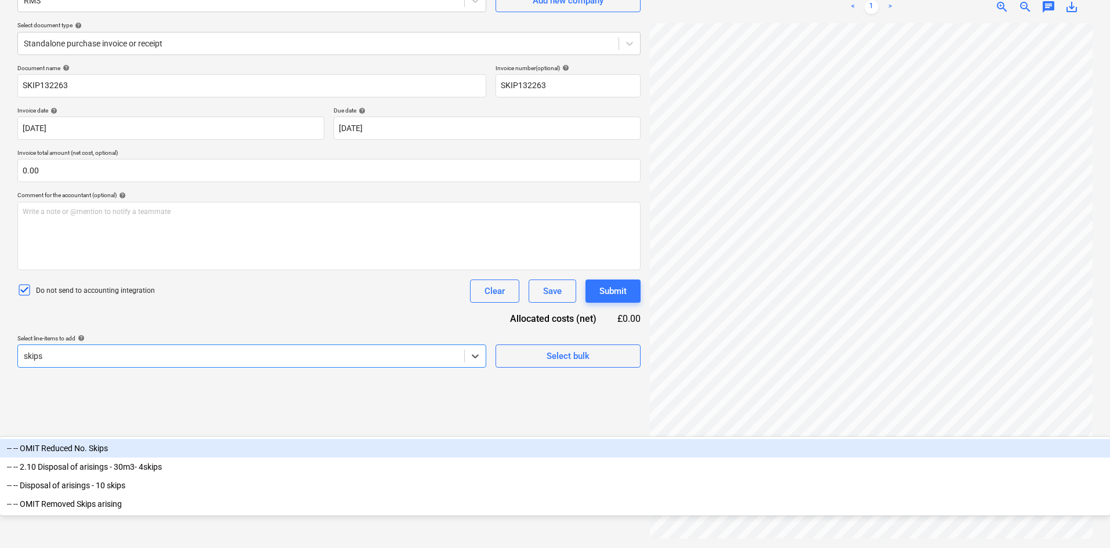
type input "skips"
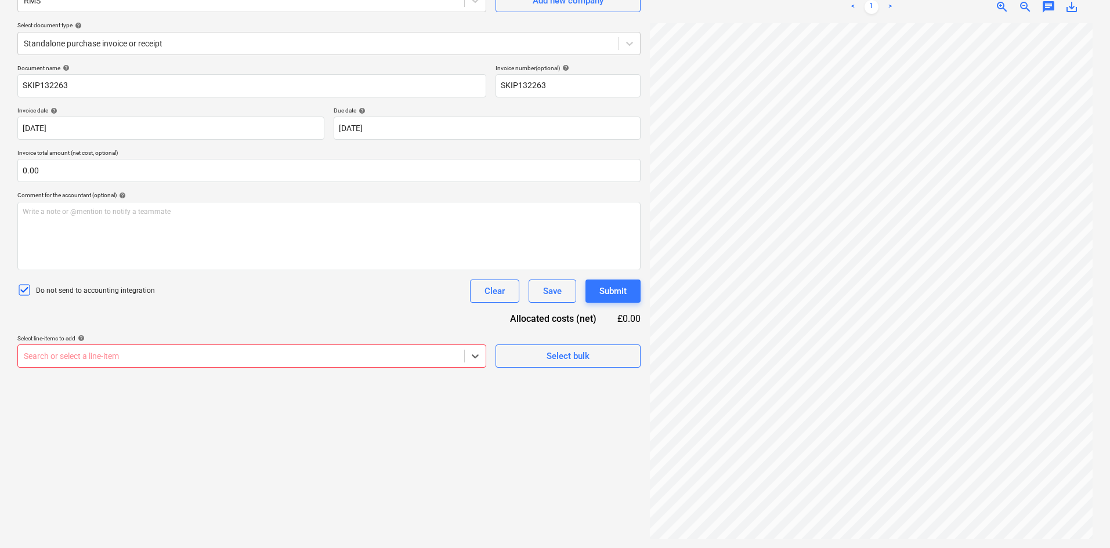
click at [204, 353] on div at bounding box center [241, 356] width 434 height 12
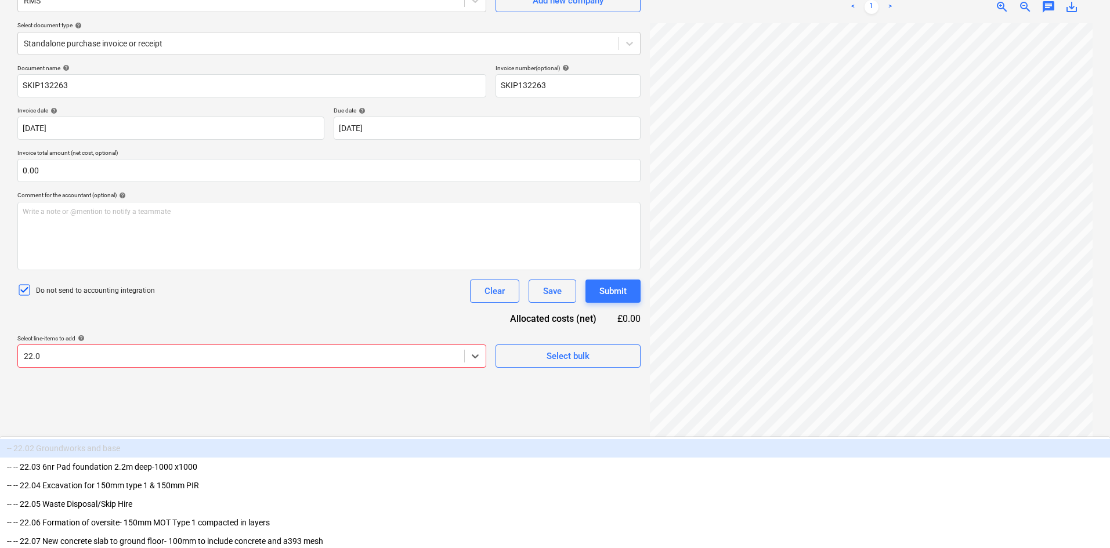
type input "22.05"
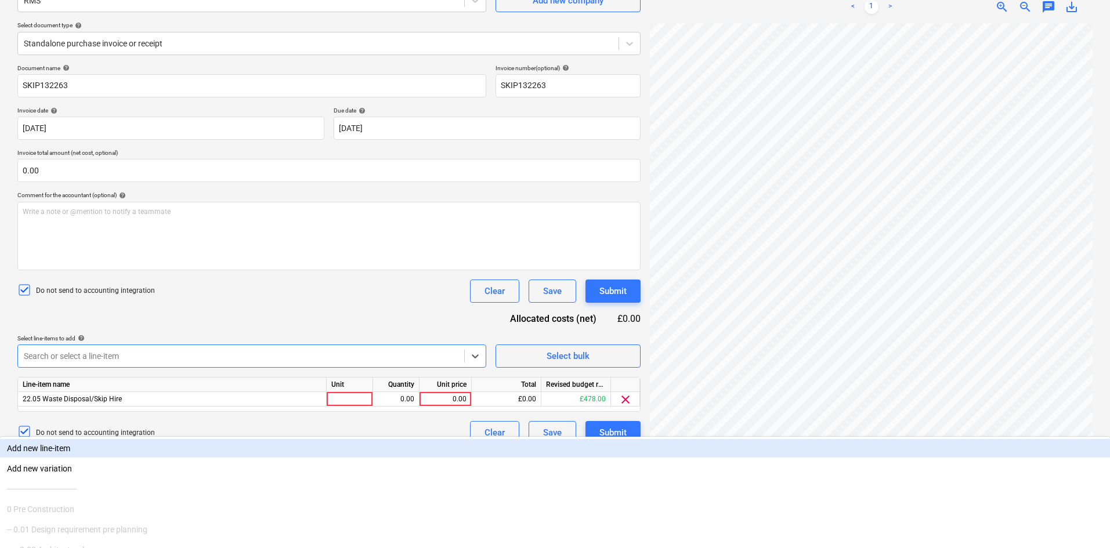
click at [246, 288] on div "Do not send to accounting integration Clear Save Submit" at bounding box center [328, 291] width 623 height 23
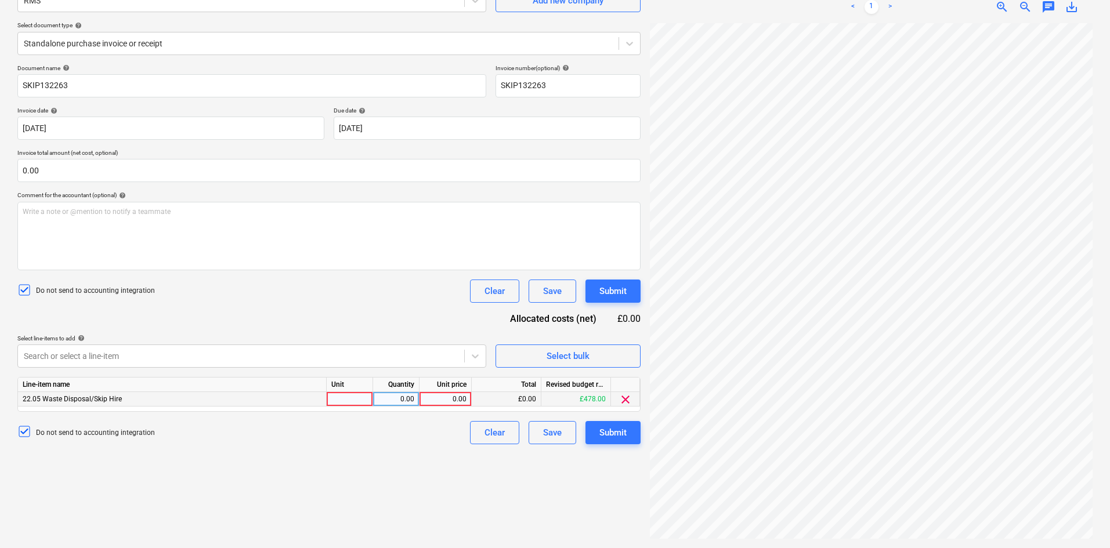
click at [341, 399] on div at bounding box center [350, 399] width 46 height 15
type input "Each"
click at [443, 395] on div "0.00" at bounding box center [445, 399] width 42 height 15
type input "265.00"
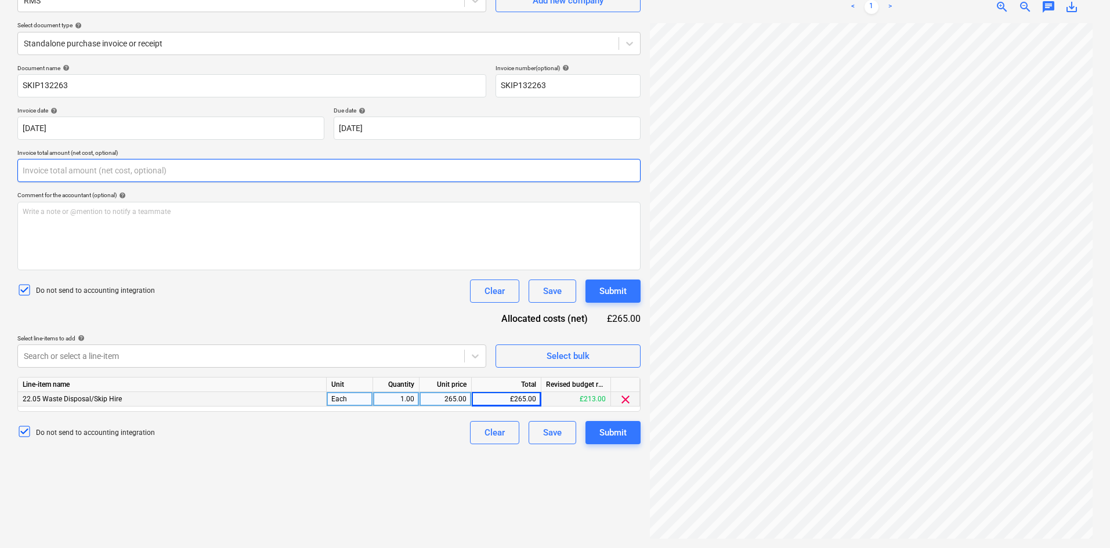
drag, startPoint x: 68, startPoint y: 166, endPoint x: 31, endPoint y: 175, distance: 38.6
click at [34, 171] on input "text" at bounding box center [328, 170] width 623 height 23
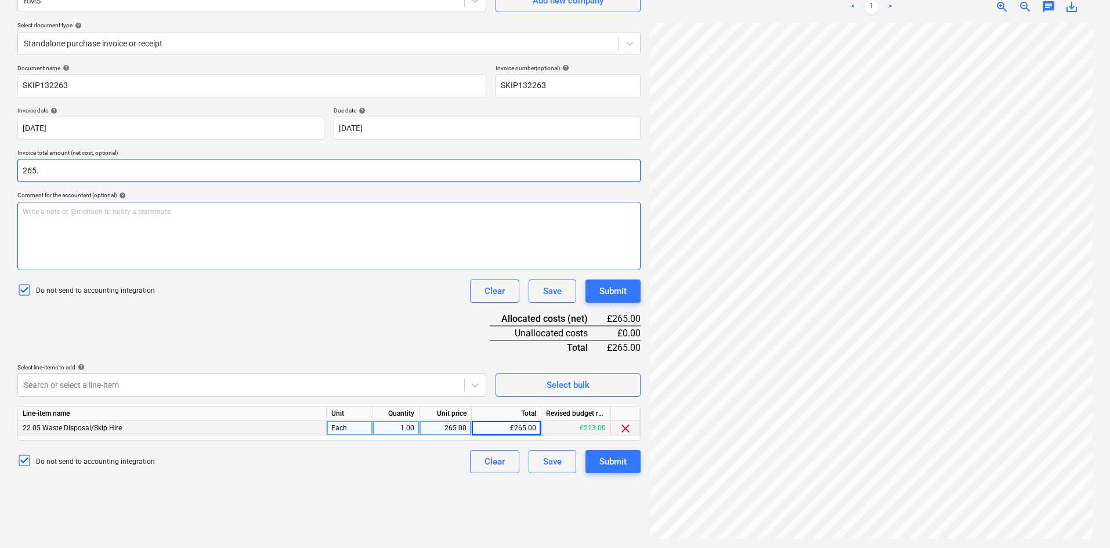
type input "265.00"
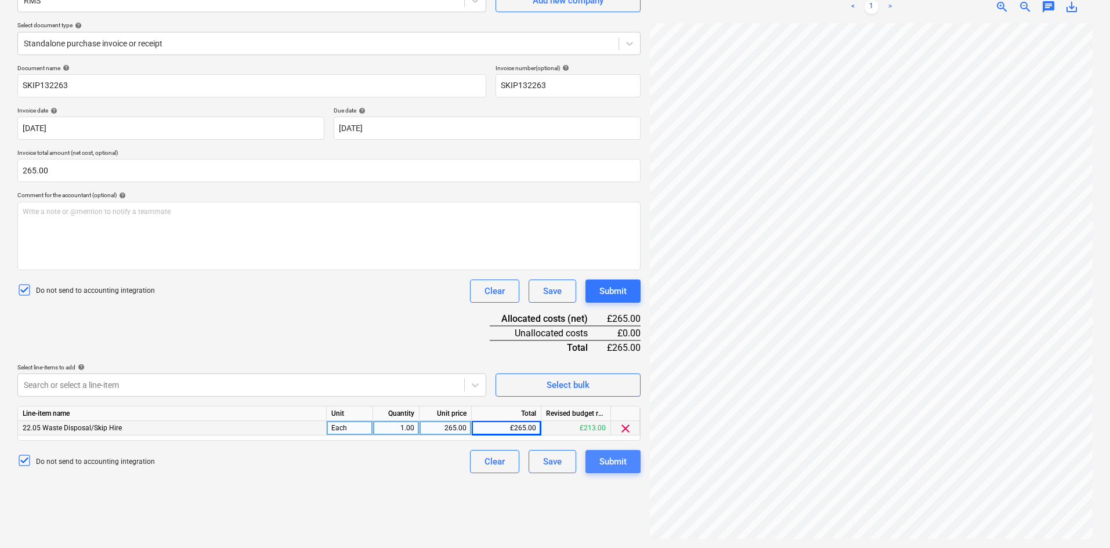
click at [604, 461] on div "Submit" at bounding box center [612, 461] width 27 height 15
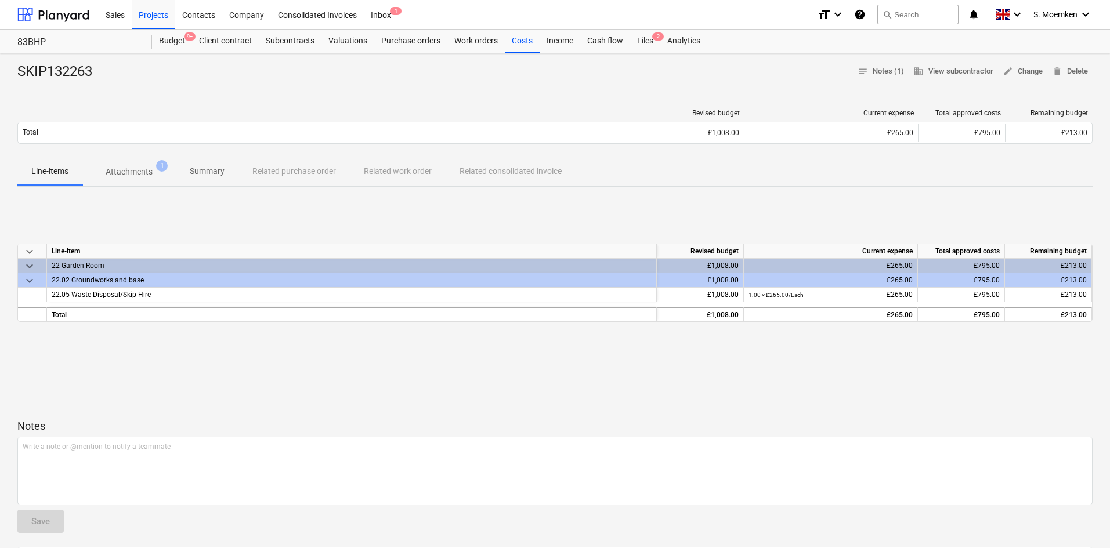
click at [135, 168] on p "Attachments" at bounding box center [129, 172] width 47 height 12
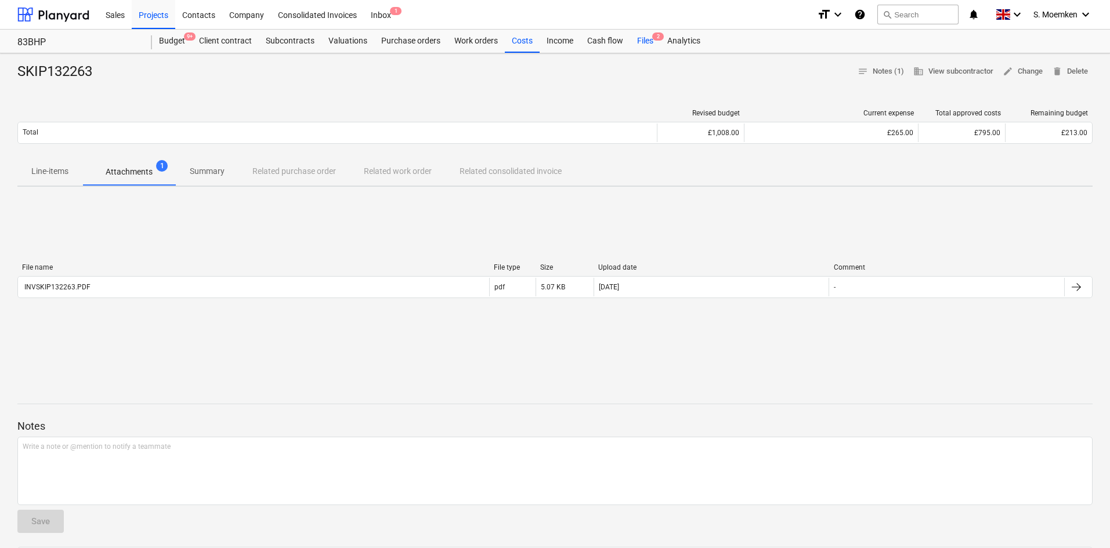
click at [646, 38] on div "Files 2" at bounding box center [645, 41] width 30 height 23
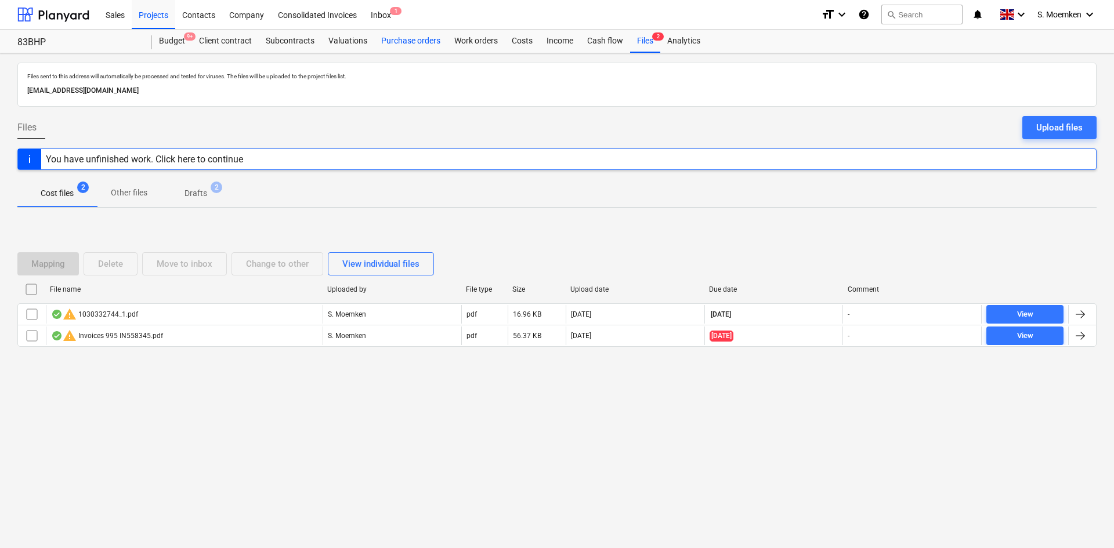
click at [408, 43] on div "Purchase orders" at bounding box center [410, 41] width 73 height 23
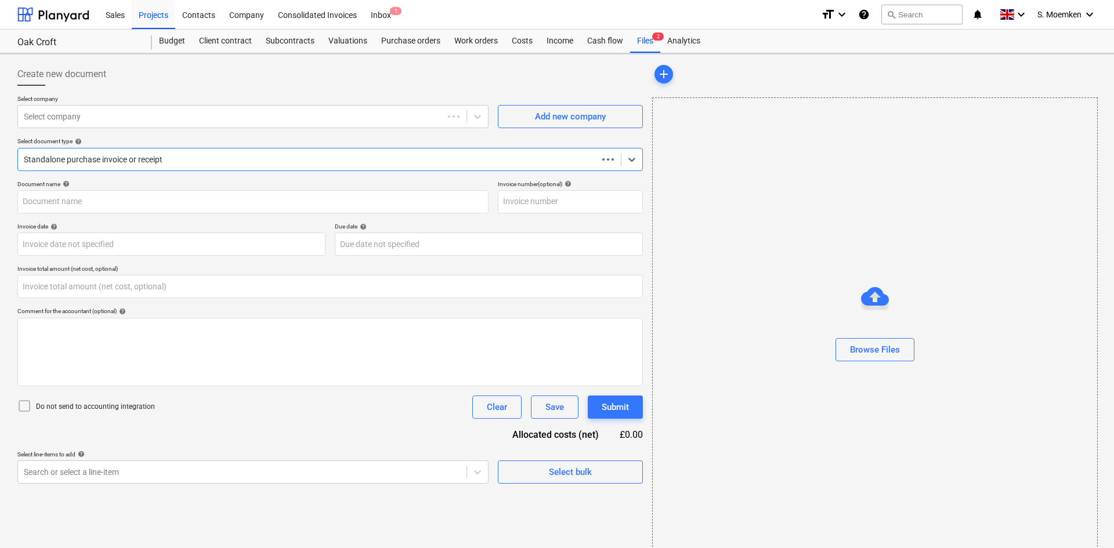
type input "0.00"
type input "GB290984460"
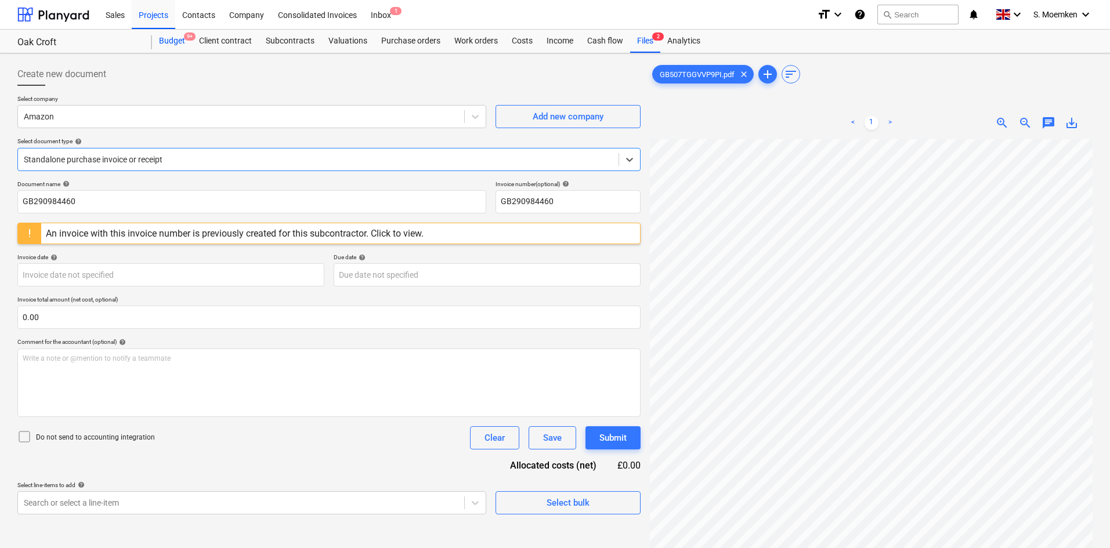
click at [174, 40] on div "Budget 9+" at bounding box center [172, 41] width 40 height 23
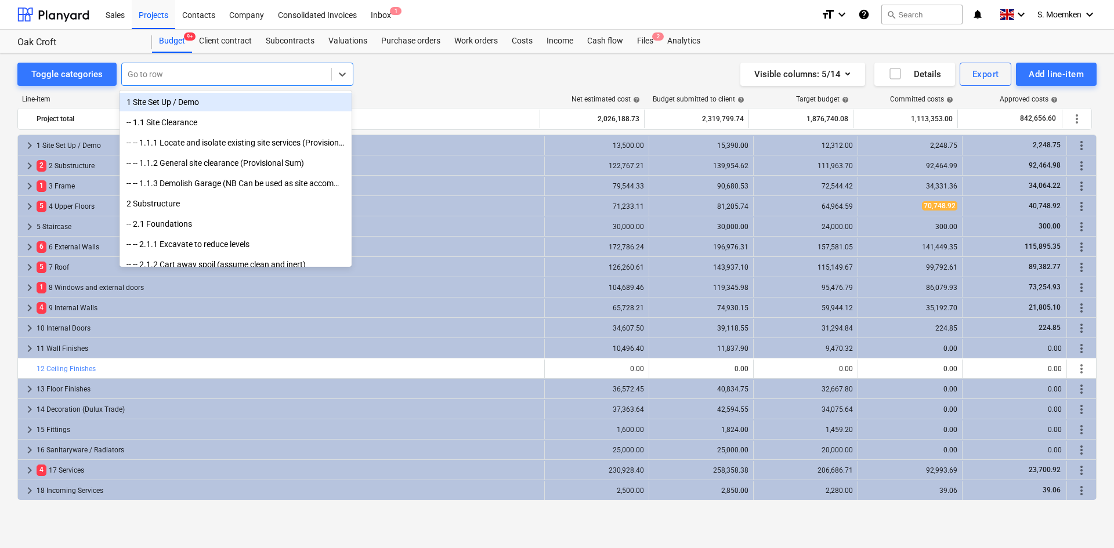
click at [159, 75] on div at bounding box center [227, 74] width 198 height 12
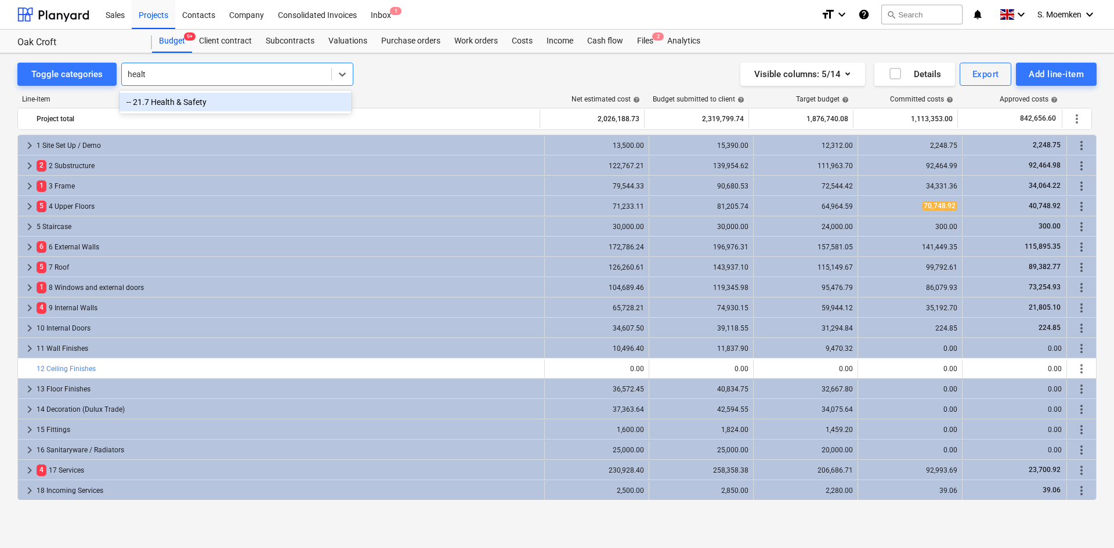
type input "health"
click at [156, 102] on div "-- 21.7 Health & Safety" at bounding box center [236, 102] width 232 height 19
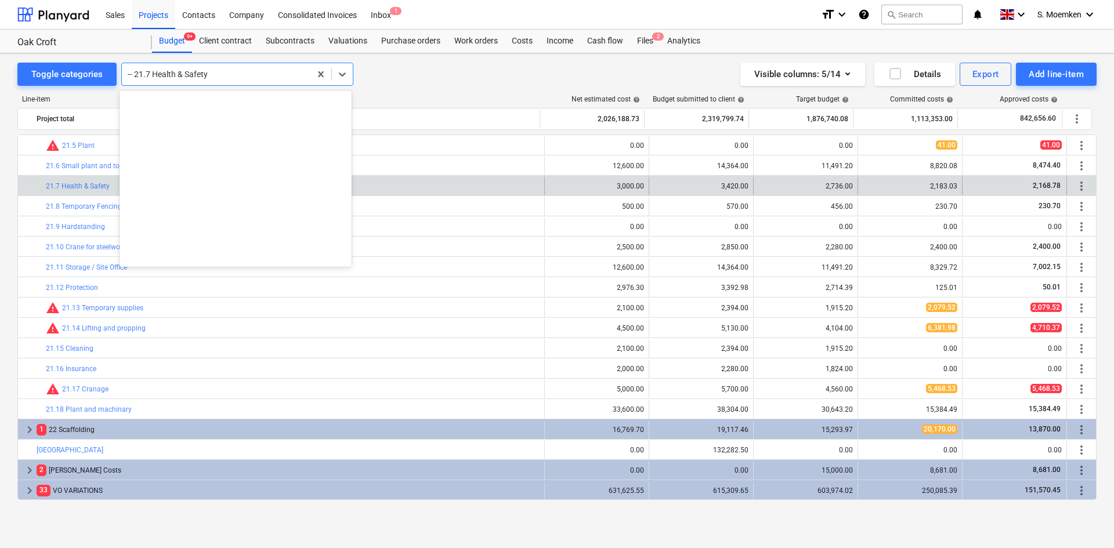
scroll to position [4710, 0]
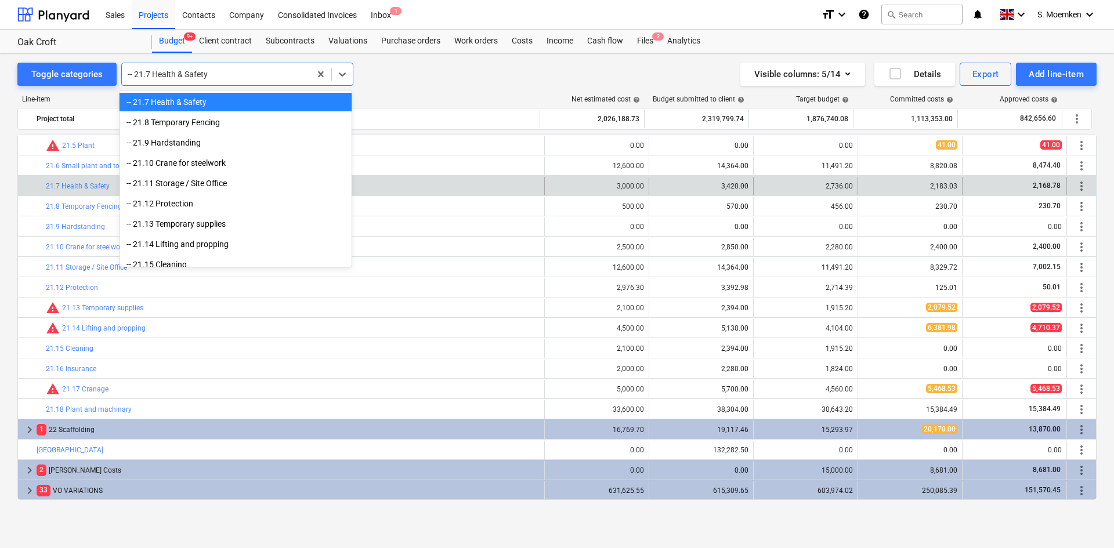
drag, startPoint x: 218, startPoint y: 74, endPoint x: 132, endPoint y: 77, distance: 85.9
click at [132, 77] on div at bounding box center [216, 74] width 177 height 12
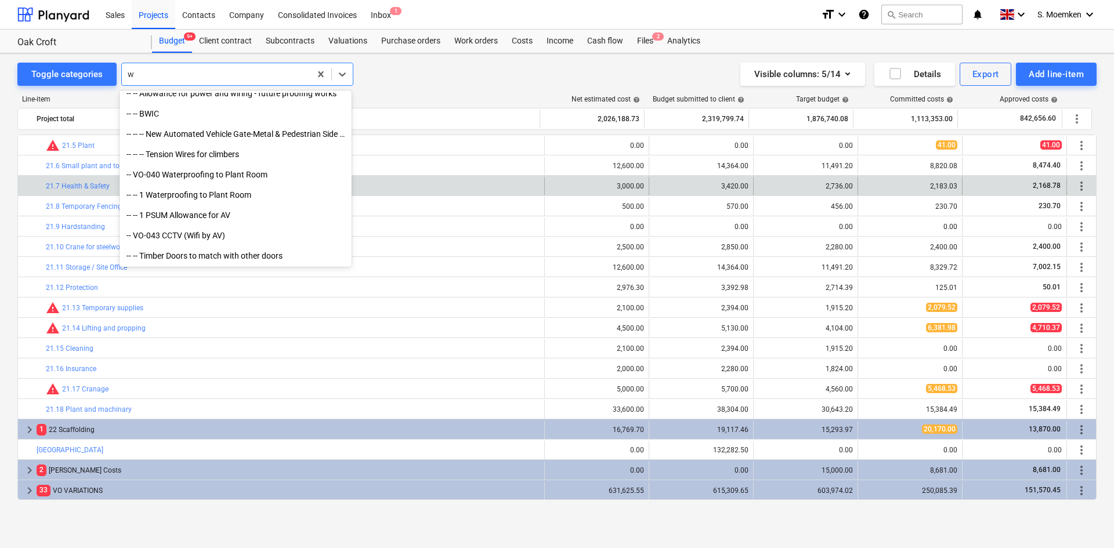
scroll to position [3765, 0]
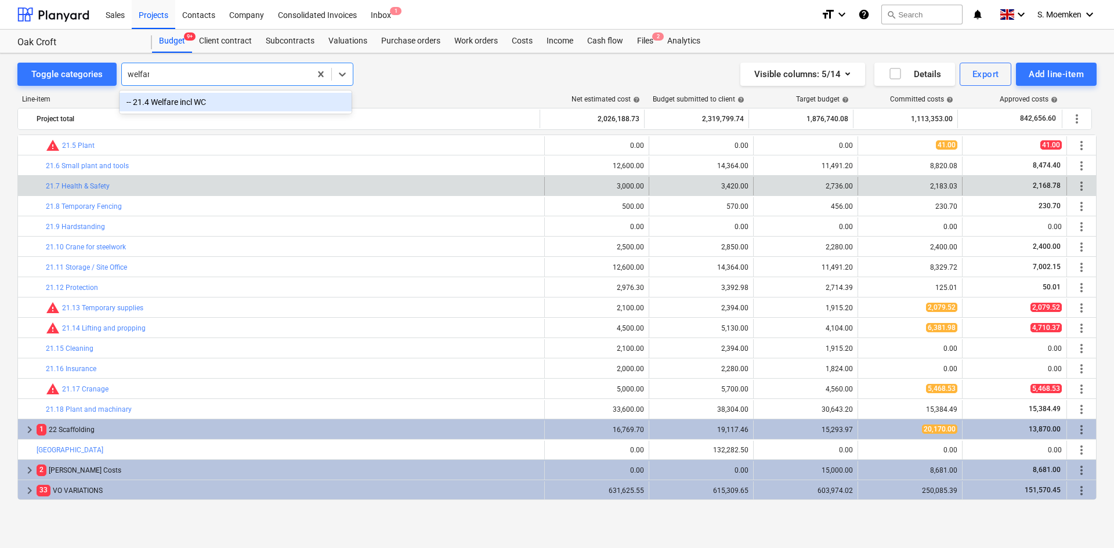
type input "welfare"
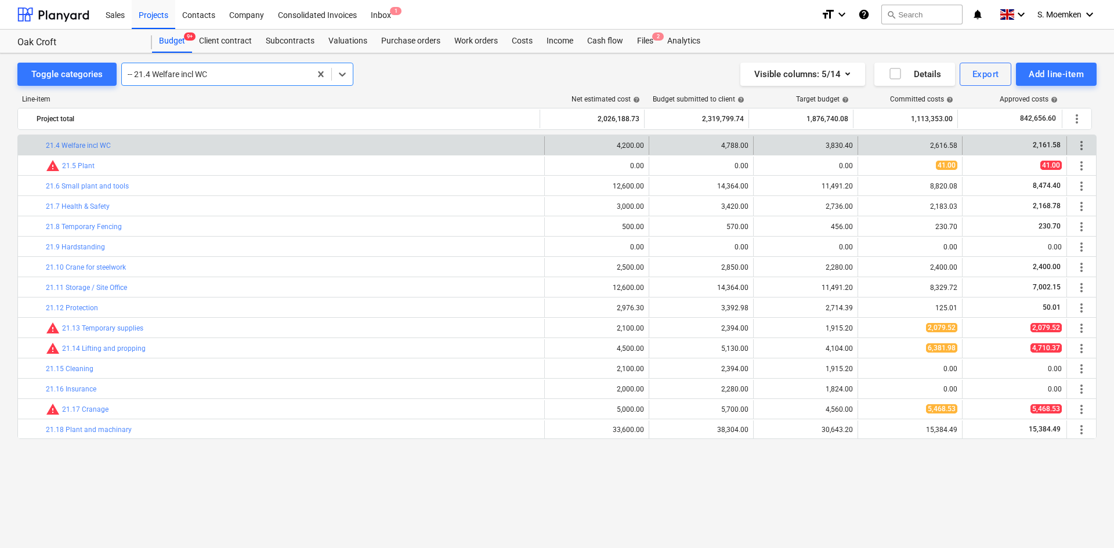
scroll to position [371, 0]
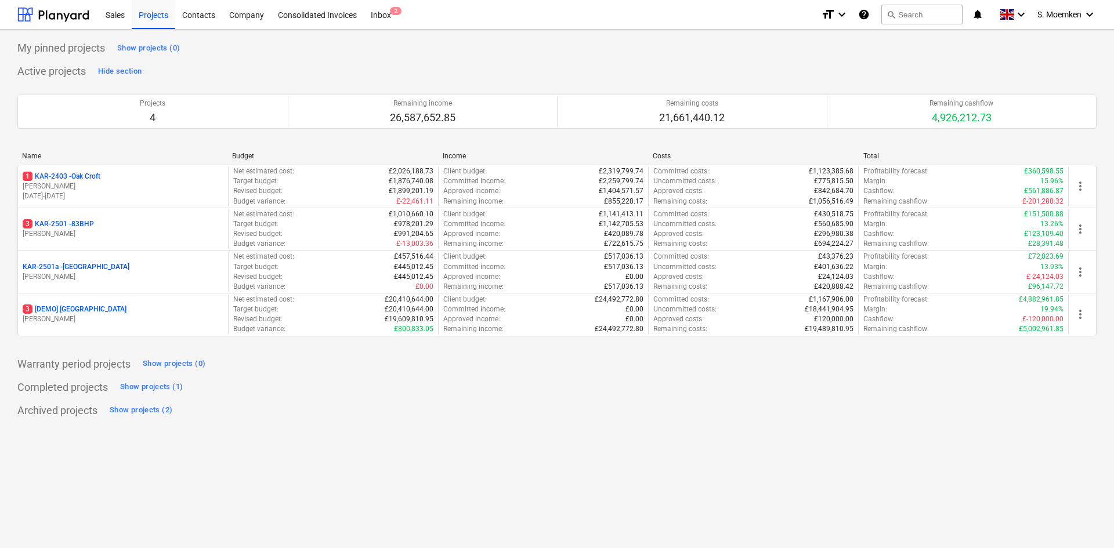
click at [107, 225] on div "3 KAR-2501 - 83BHP" at bounding box center [123, 224] width 201 height 10
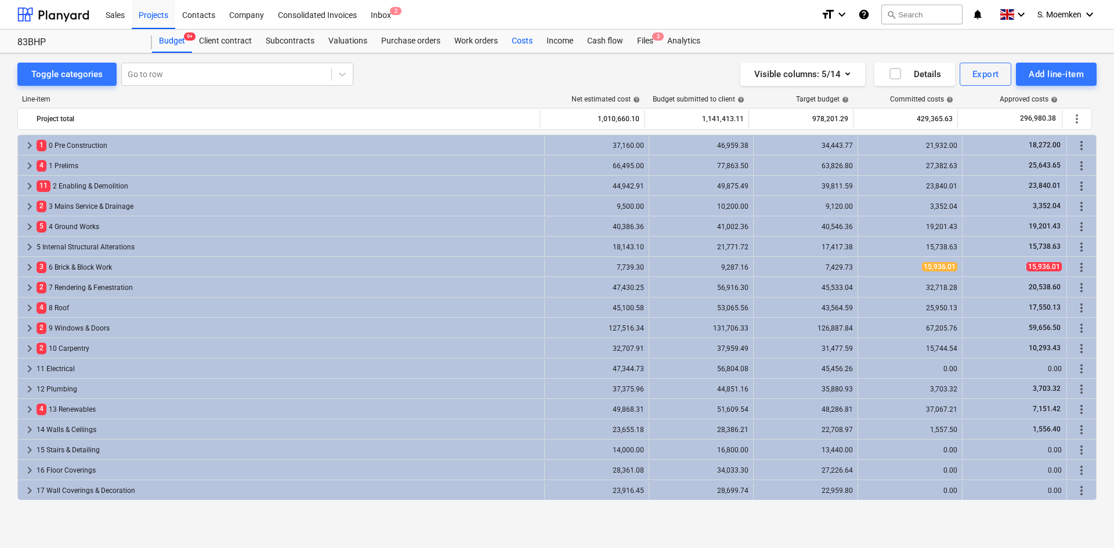
click at [523, 41] on div "Costs" at bounding box center [522, 41] width 35 height 23
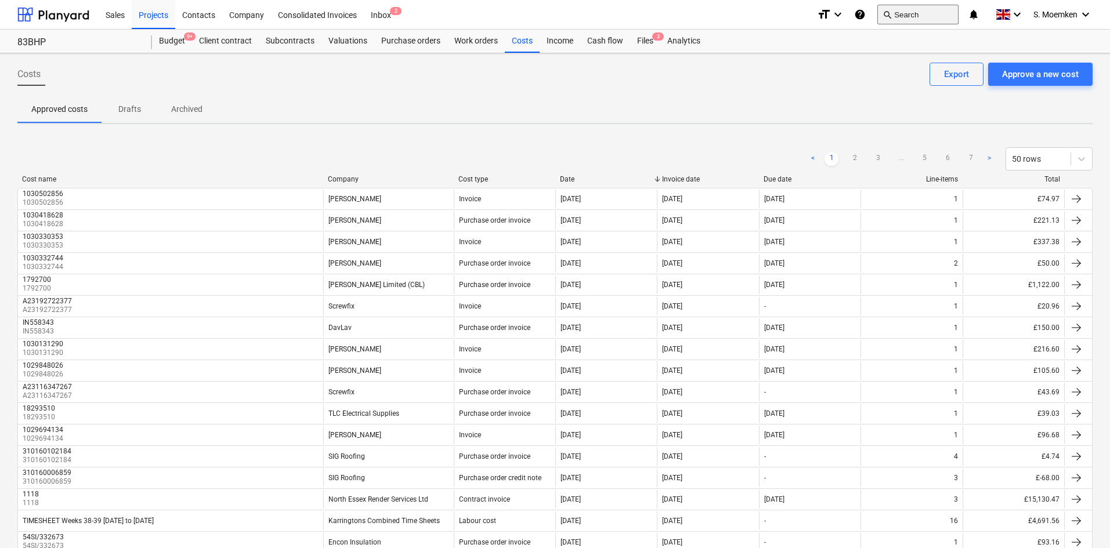
click at [923, 9] on button "search Search" at bounding box center [917, 15] width 81 height 20
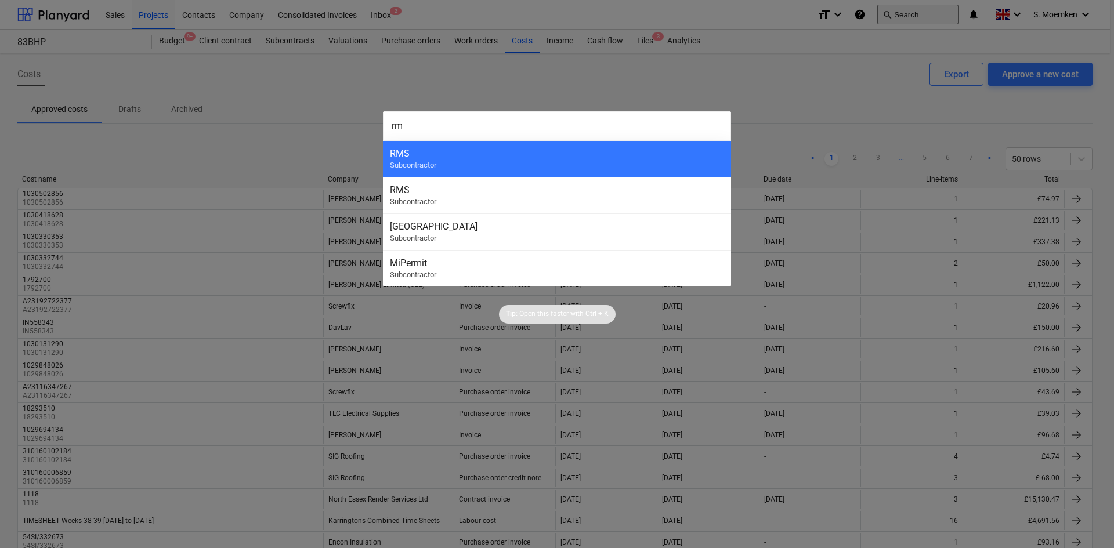
type input "rms"
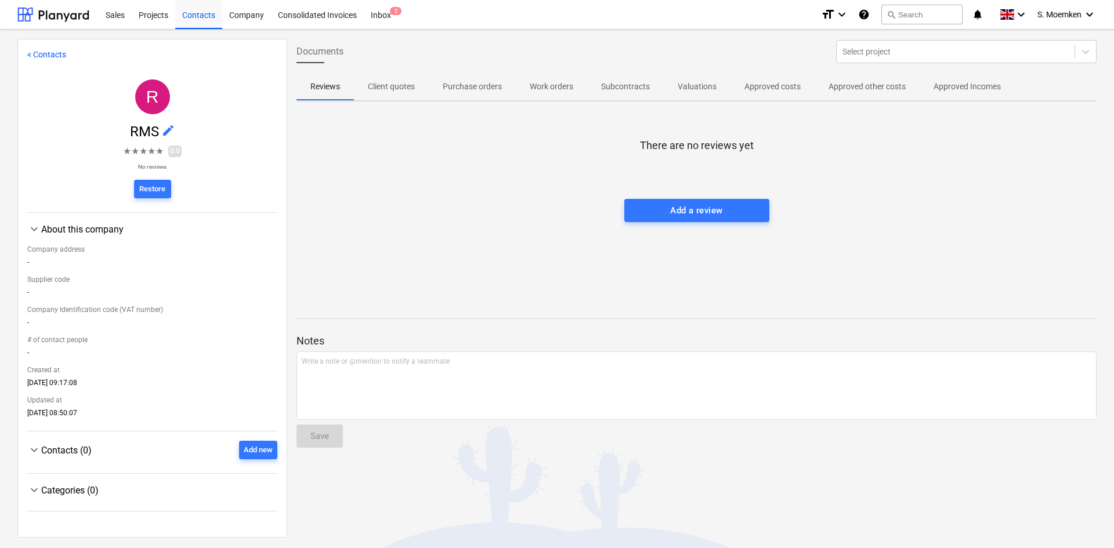
click at [767, 88] on p "Approved costs" at bounding box center [772, 87] width 56 height 12
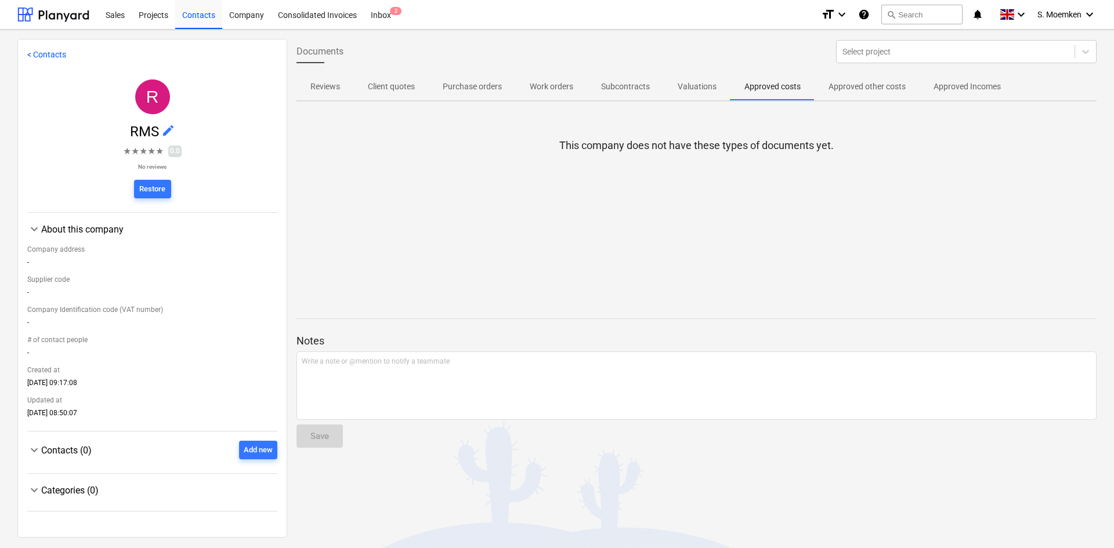
click at [861, 86] on p "Approved other costs" at bounding box center [866, 87] width 77 height 12
click at [967, 88] on p "Approved Incomes" at bounding box center [966, 87] width 67 height 12
click at [322, 82] on p "Reviews" at bounding box center [325, 87] width 30 height 12
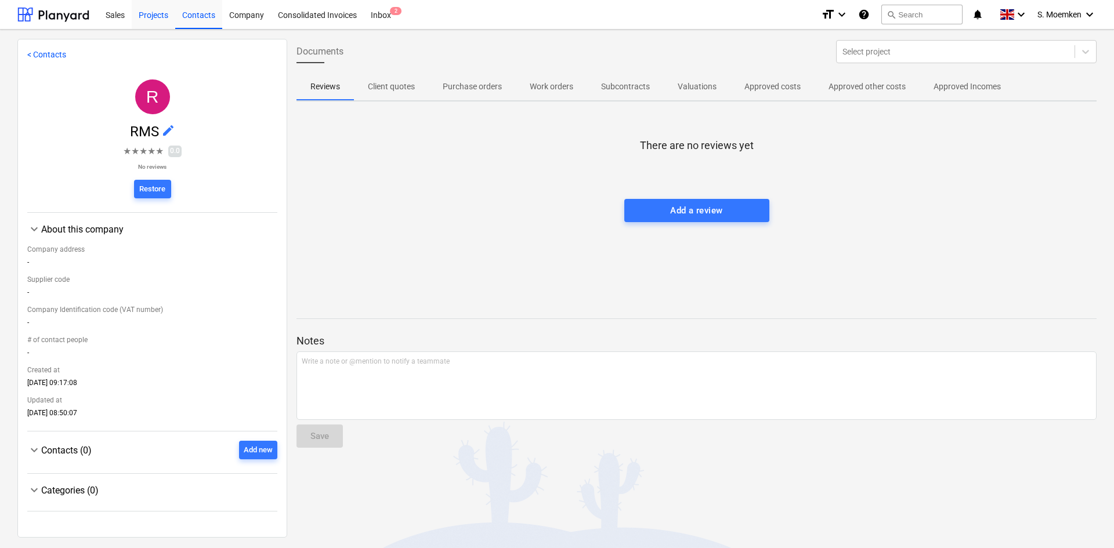
click at [157, 14] on div "Projects" at bounding box center [154, 14] width 44 height 30
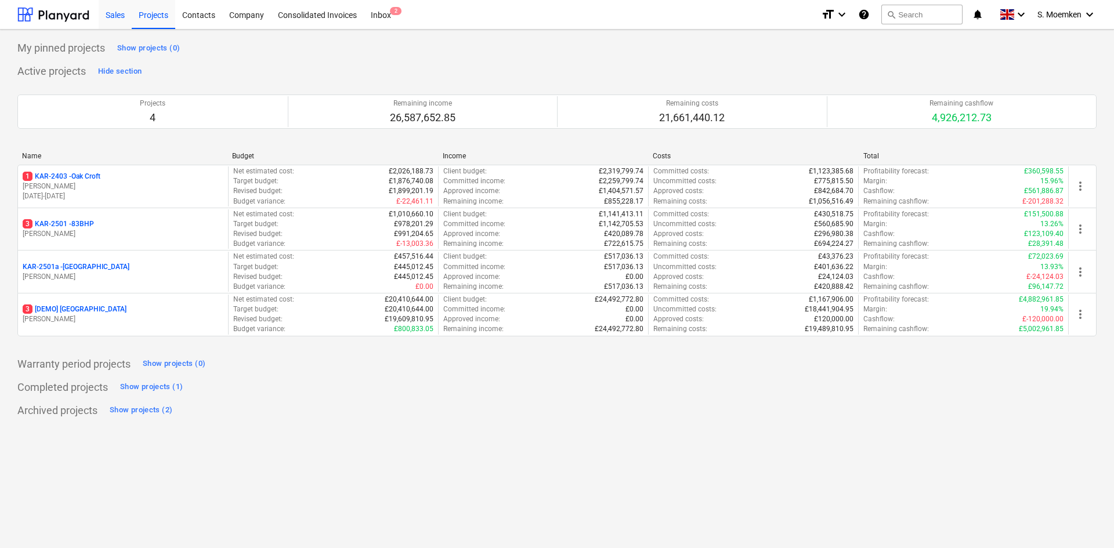
click at [108, 13] on div "Sales" at bounding box center [115, 14] width 33 height 30
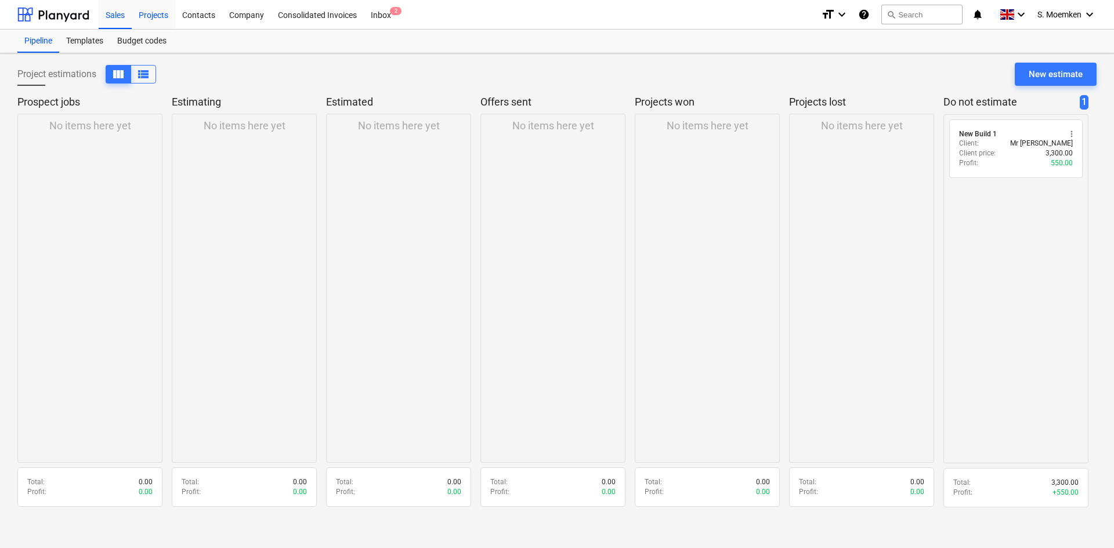
click at [163, 16] on div "Projects" at bounding box center [154, 14] width 44 height 30
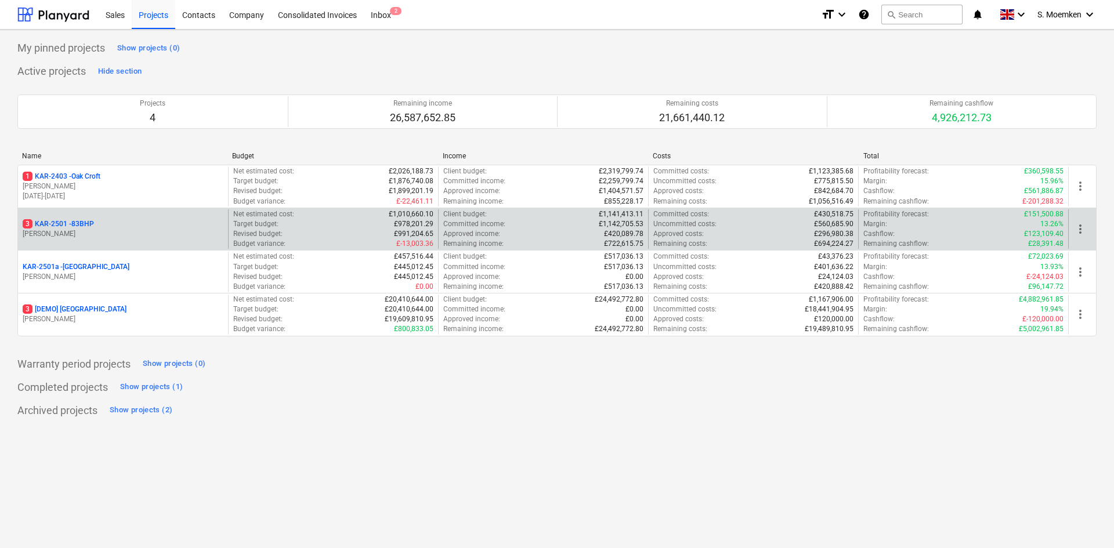
click at [121, 245] on div "3 KAR-2501 - 83BHP [PERSON_NAME]" at bounding box center [123, 229] width 210 height 40
click at [215, 231] on p "[PERSON_NAME]" at bounding box center [123, 234] width 201 height 10
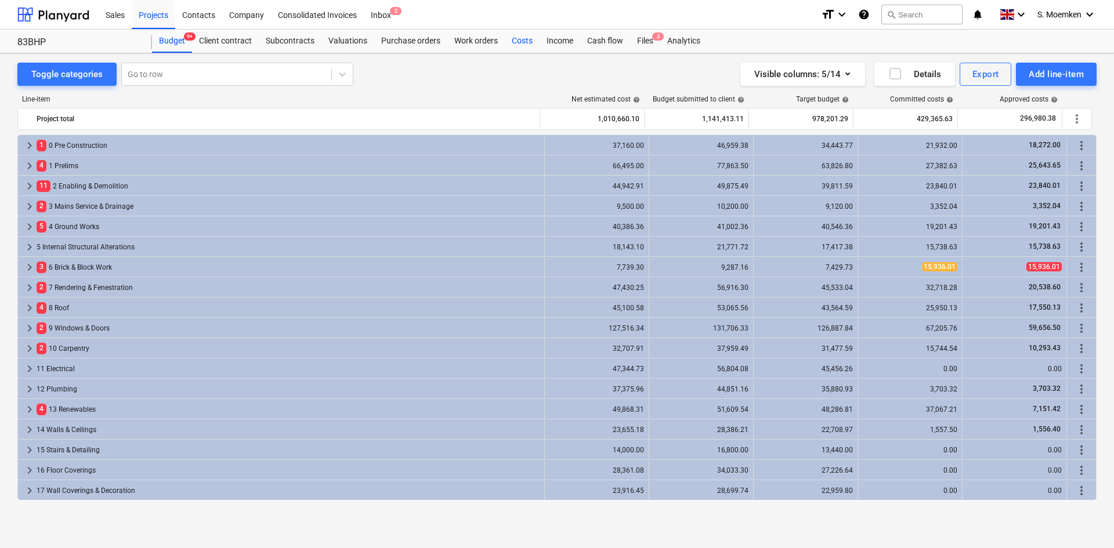
click at [517, 41] on div "Costs" at bounding box center [522, 41] width 35 height 23
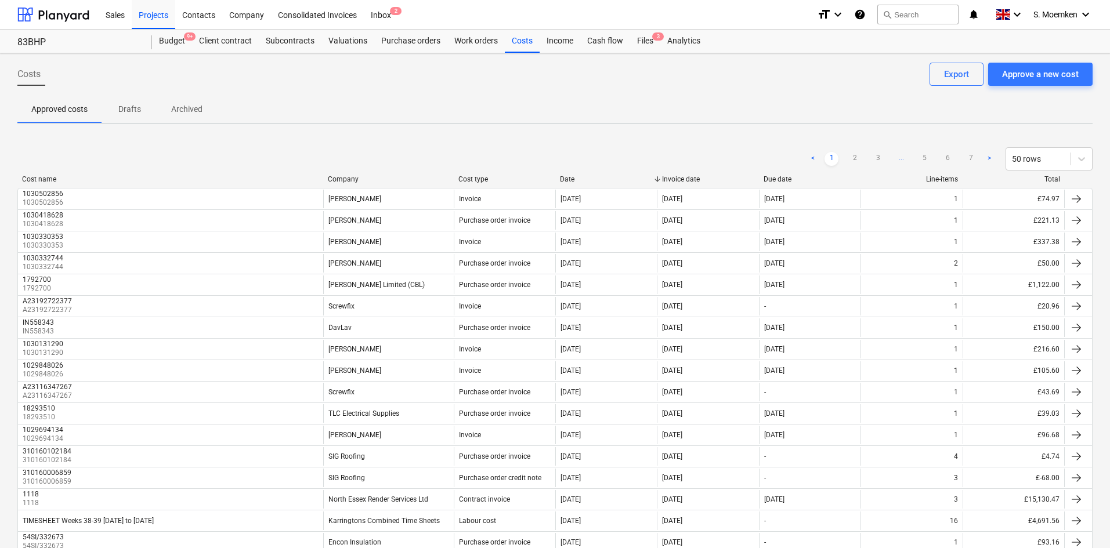
click at [347, 178] on div "Company" at bounding box center [388, 179] width 121 height 8
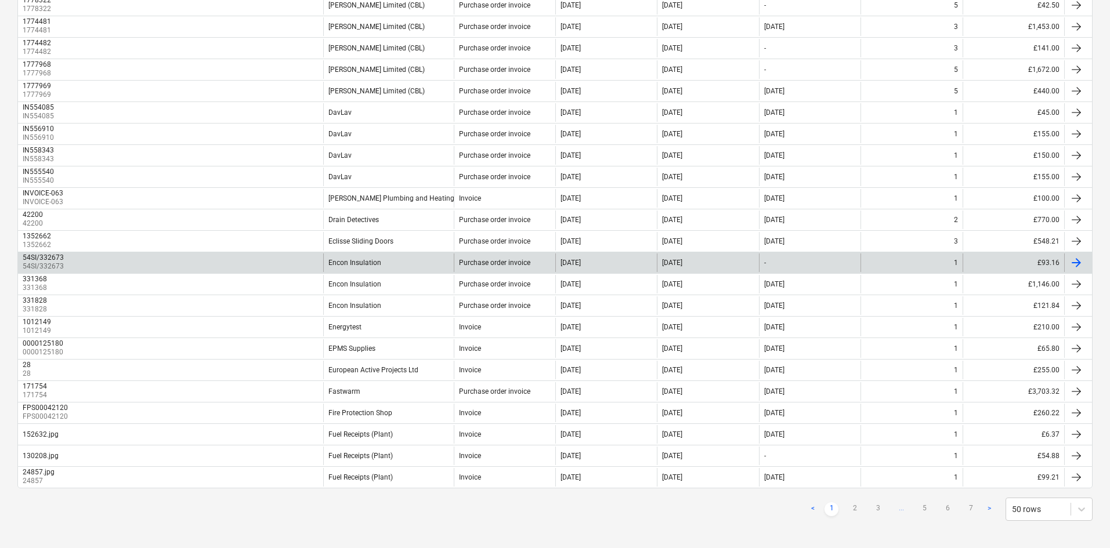
scroll to position [779, 0]
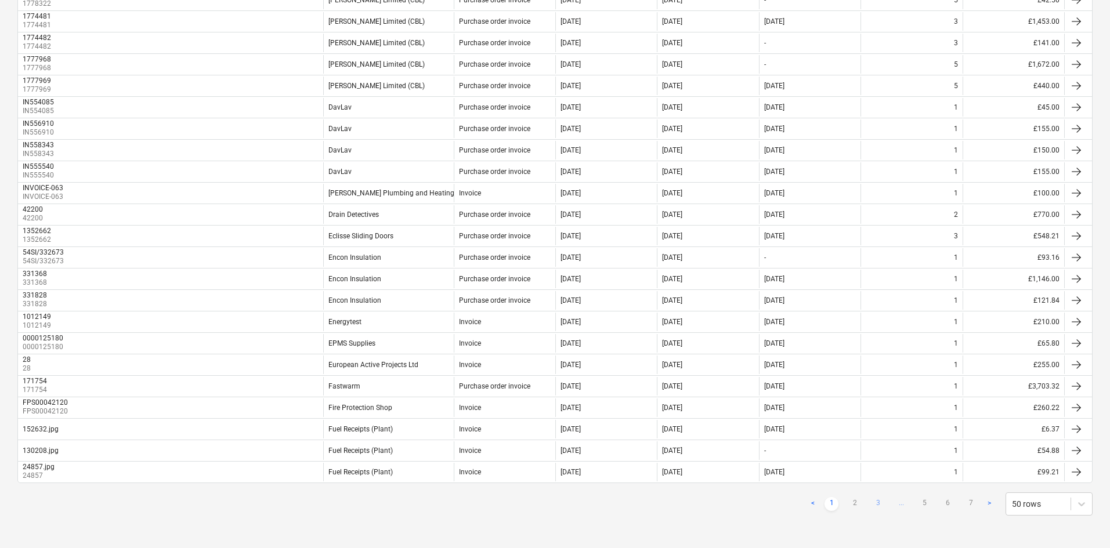
click at [876, 499] on link "3" at bounding box center [878, 504] width 14 height 14
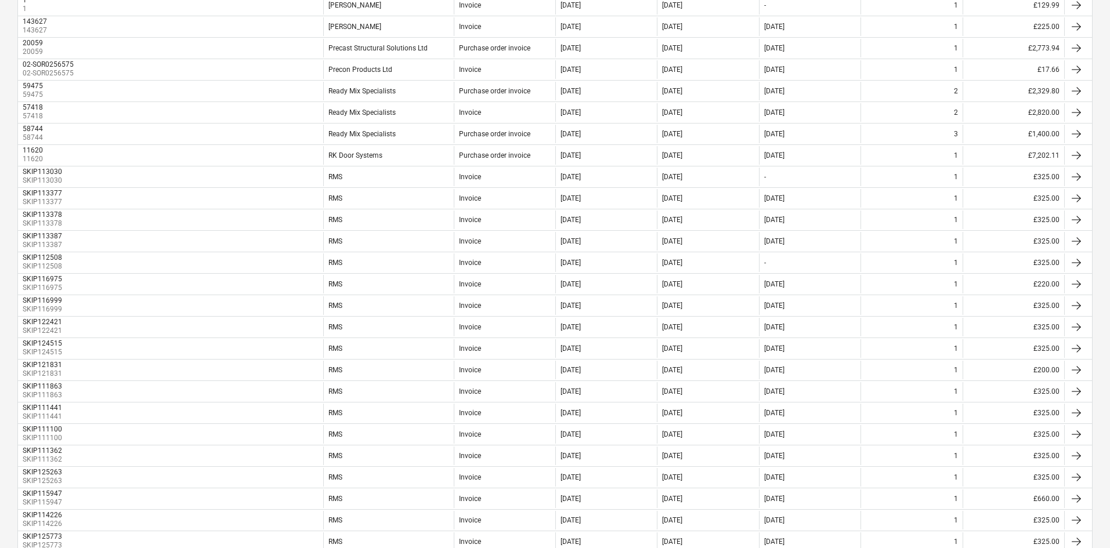
scroll to position [256, 0]
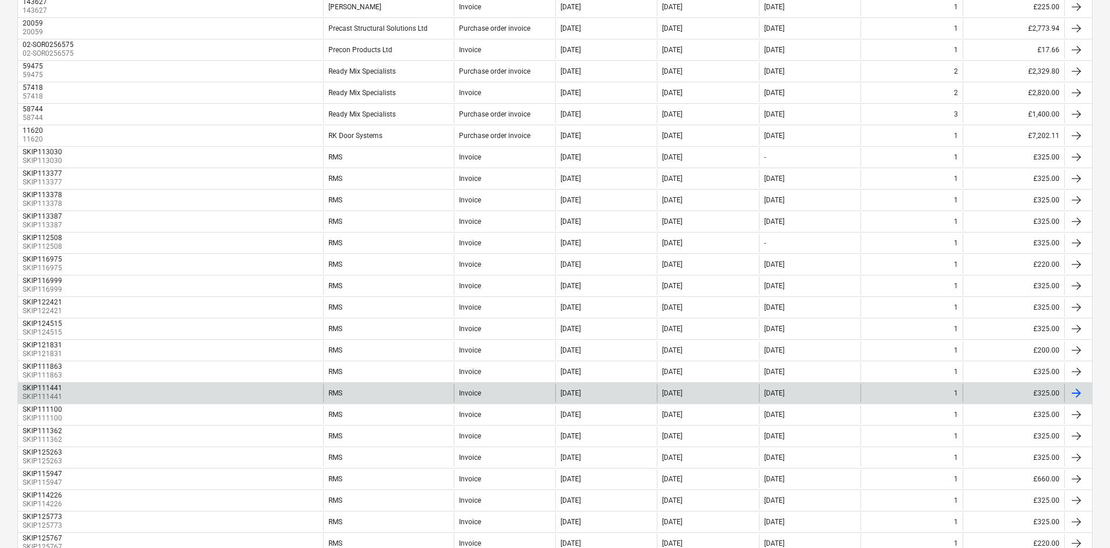
click at [354, 391] on div "RMS" at bounding box center [388, 393] width 131 height 19
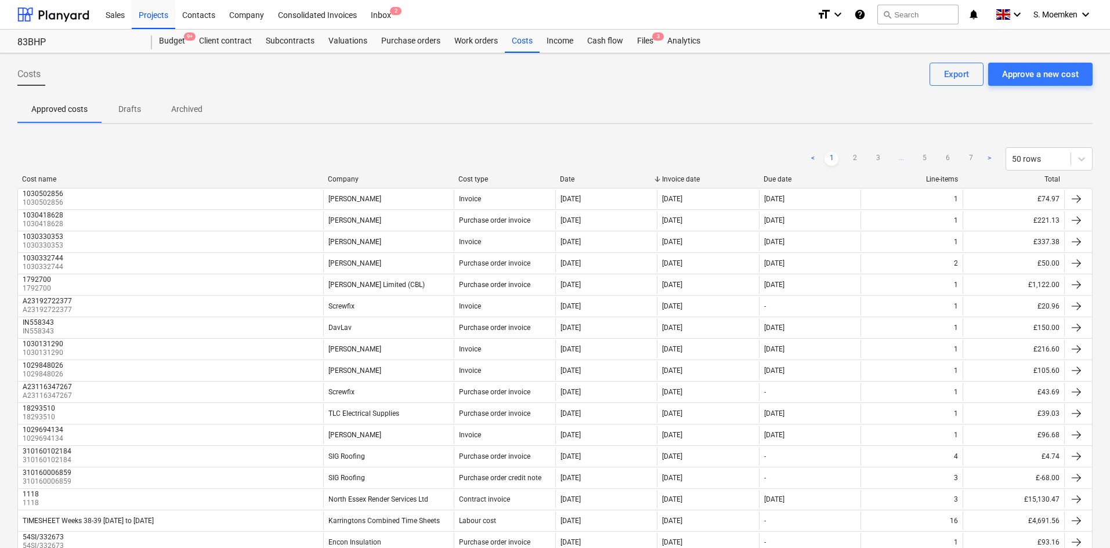
click at [338, 180] on div "Company" at bounding box center [388, 179] width 121 height 8
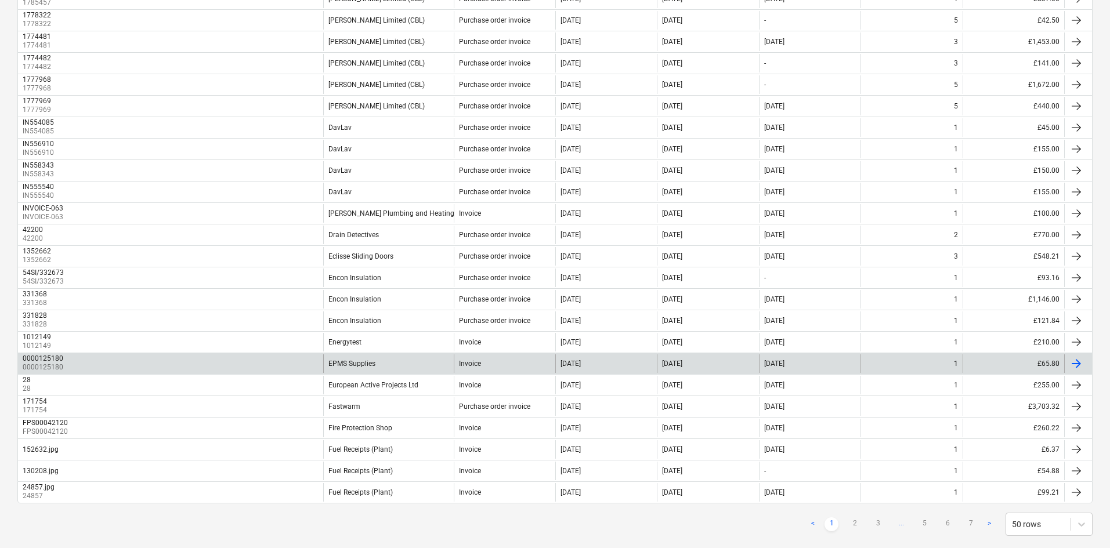
scroll to position [779, 0]
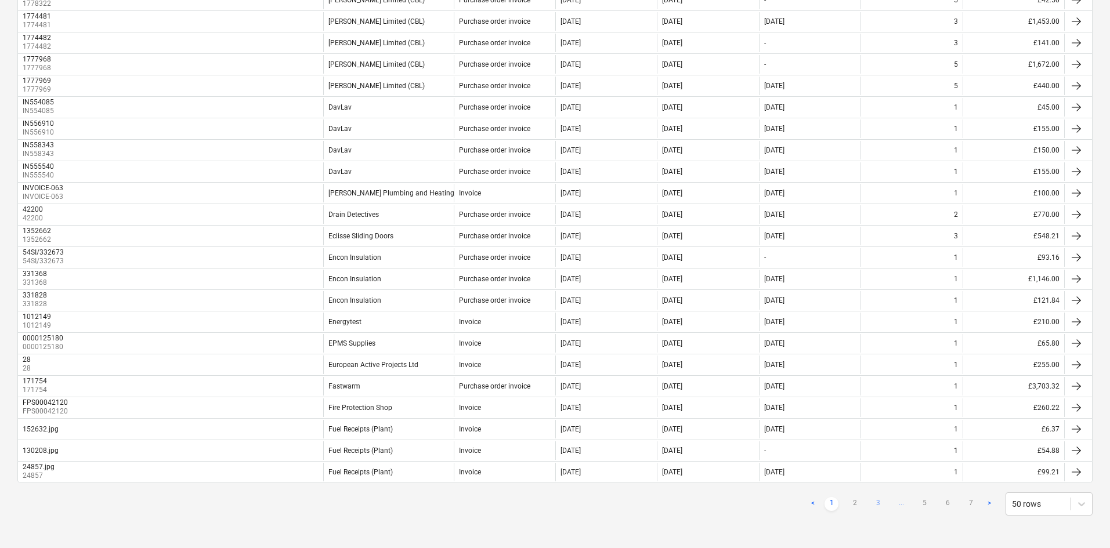
click at [875, 499] on div "< 1 2 3 ... 5 6 7 > 50 rows" at bounding box center [949, 504] width 287 height 23
click at [877, 504] on link "3" at bounding box center [878, 504] width 14 height 14
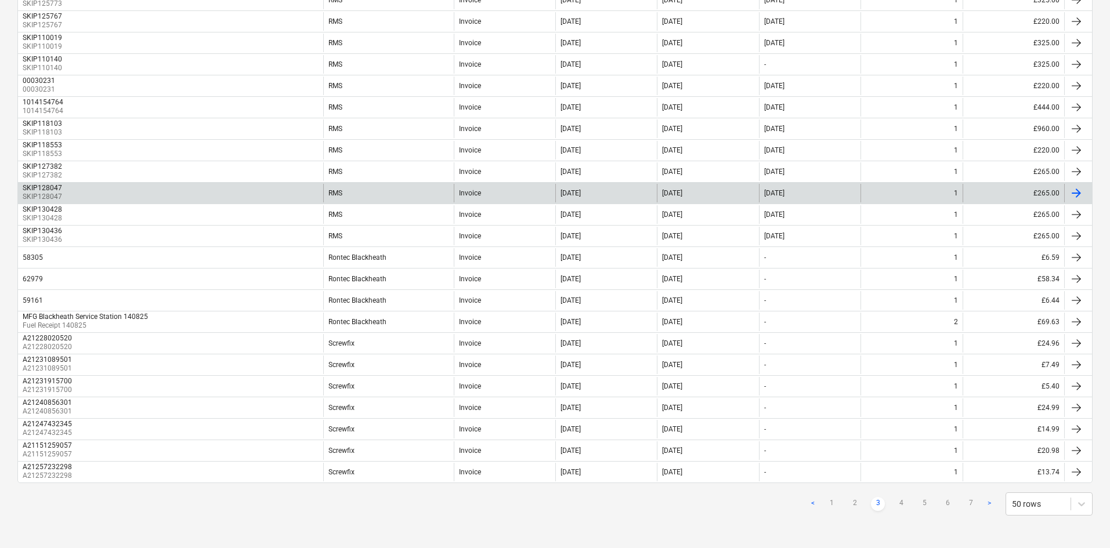
click at [372, 195] on div "RMS" at bounding box center [388, 193] width 131 height 19
